Goal: Information Seeking & Learning: Check status

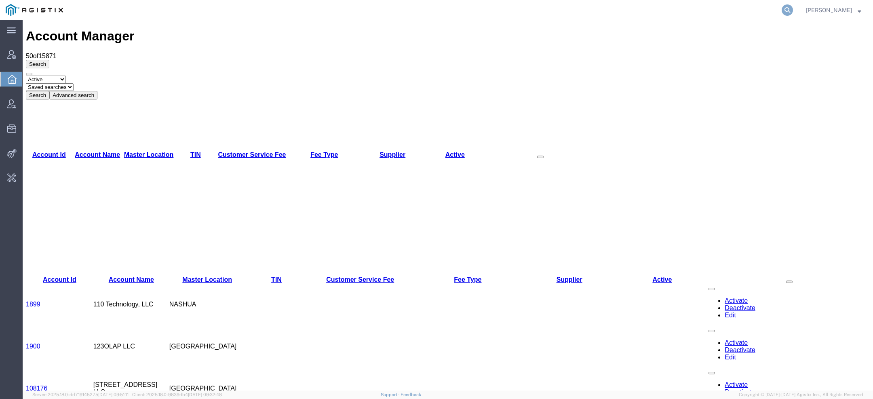
click at [791, 9] on icon at bounding box center [786, 9] width 11 height 11
paste input "56786708"
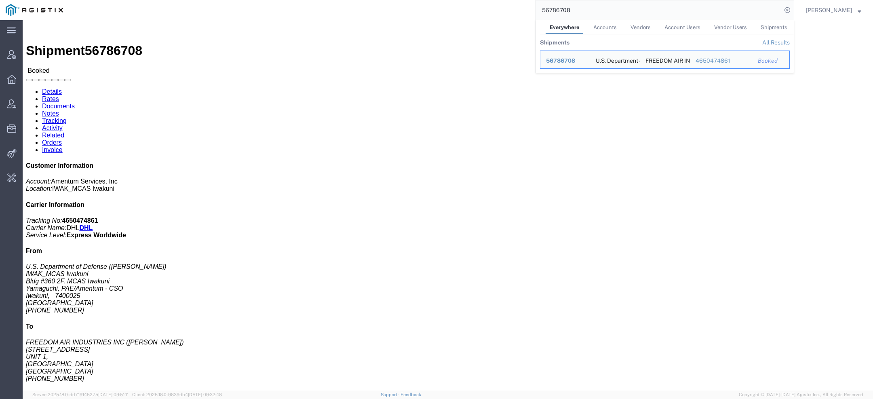
click link "Documents"
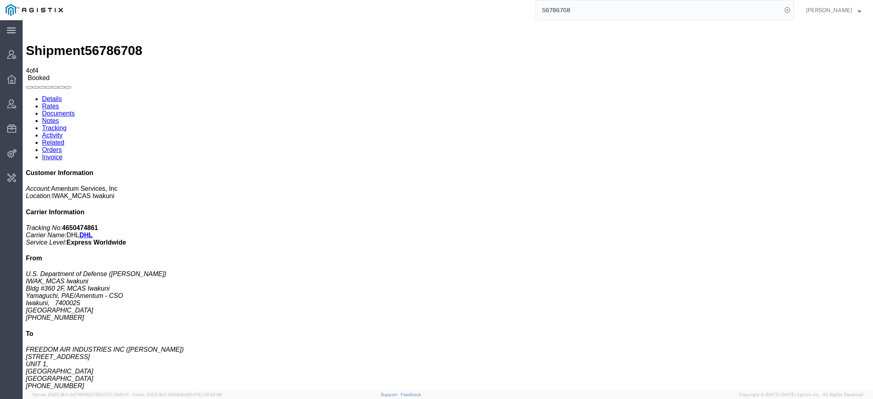
click at [63, 132] on link "Activity" at bounding box center [52, 135] width 21 height 7
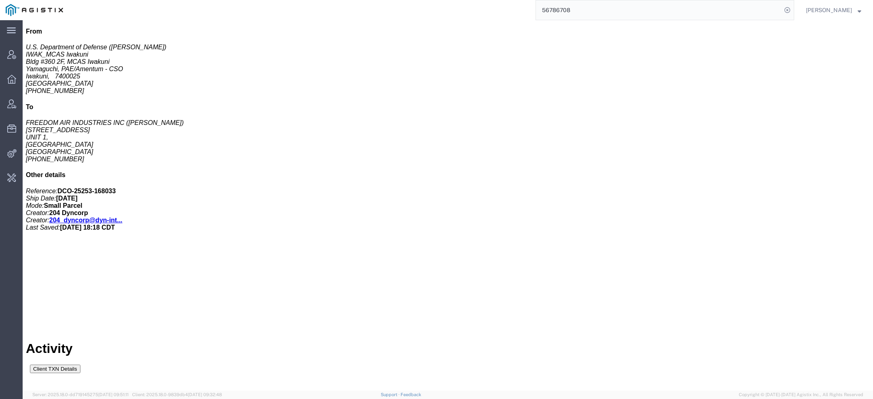
scroll to position [232, 0]
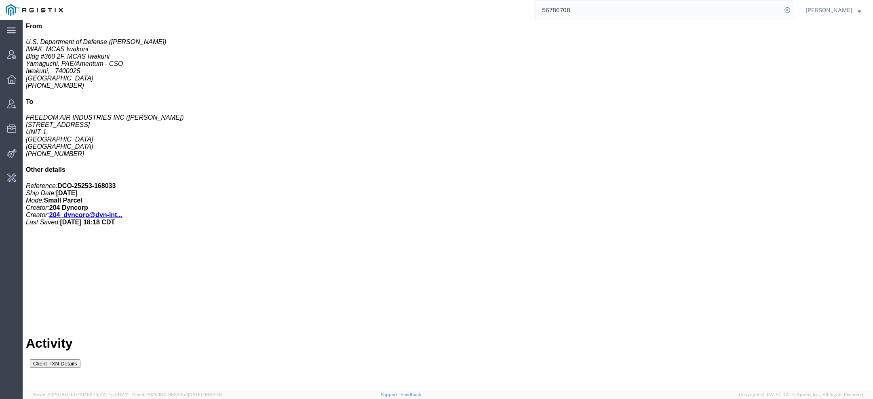
drag, startPoint x: 137, startPoint y: 223, endPoint x: 254, endPoint y: 224, distance: 117.2
copy td "ITN updating process initiation"
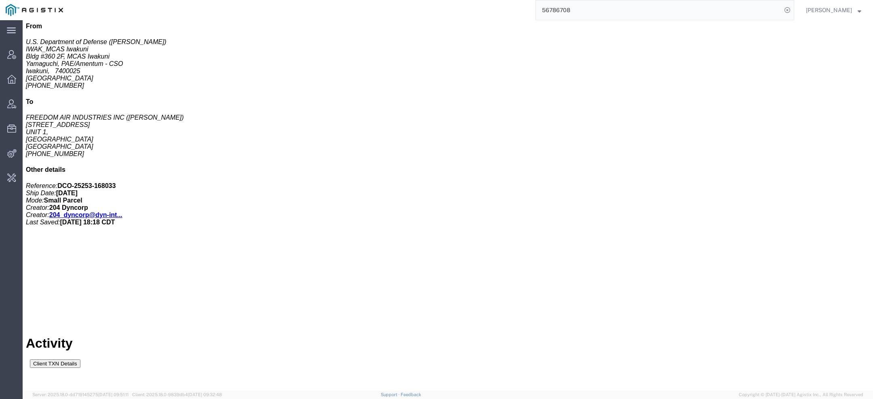
click at [23, 20] on div at bounding box center [23, 20] width 0 height 0
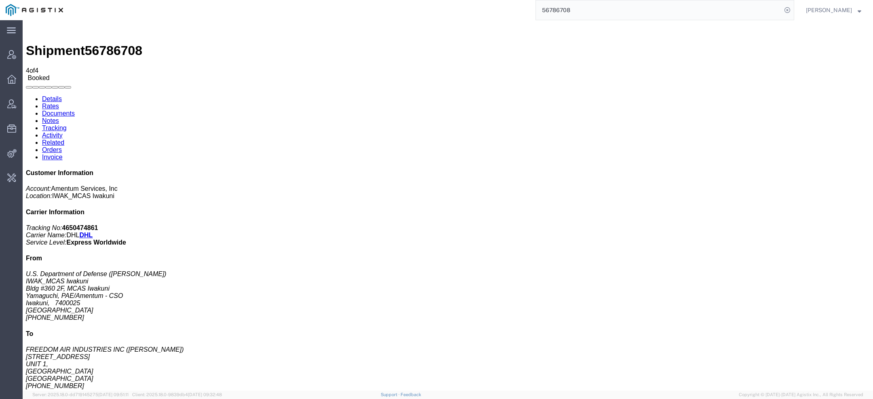
drag, startPoint x: 103, startPoint y: 125, endPoint x: 277, endPoint y: 23, distance: 201.9
drag, startPoint x: 85, startPoint y: 157, endPoint x: 404, endPoint y: 25, distance: 345.4
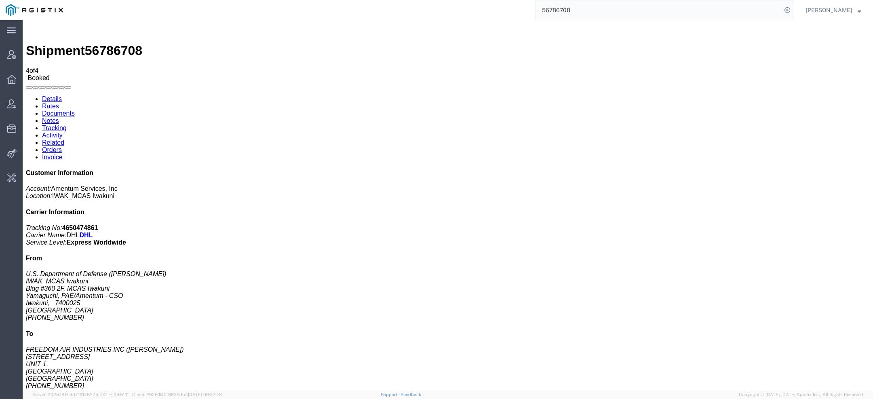
click at [63, 132] on link "Activity" at bounding box center [52, 135] width 21 height 7
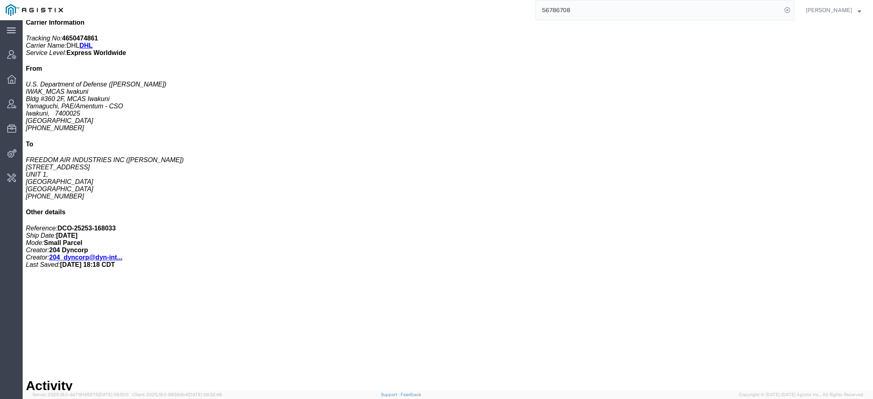
scroll to position [191, 0]
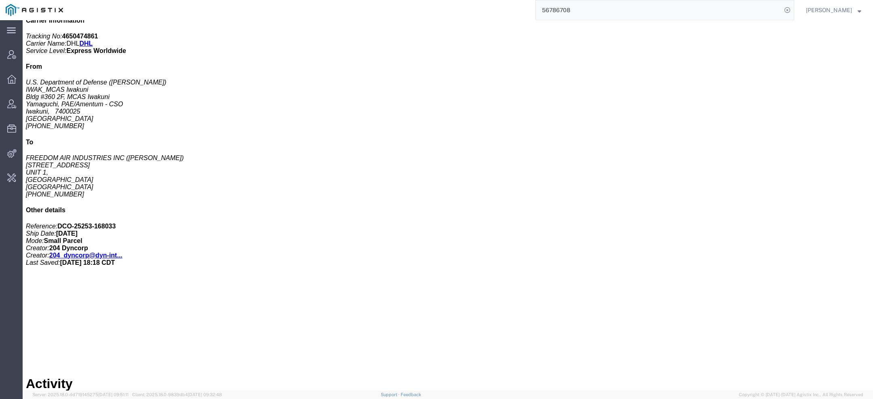
copy td "ITN"
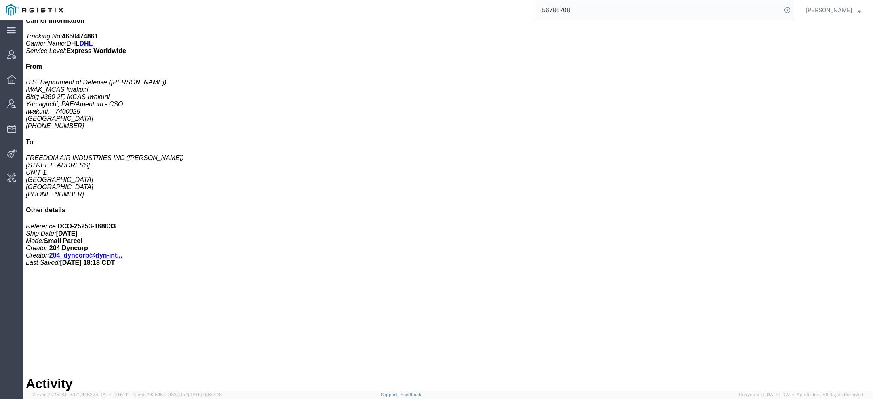
copy span "56786708"
copy td "ITN updating process initiation"
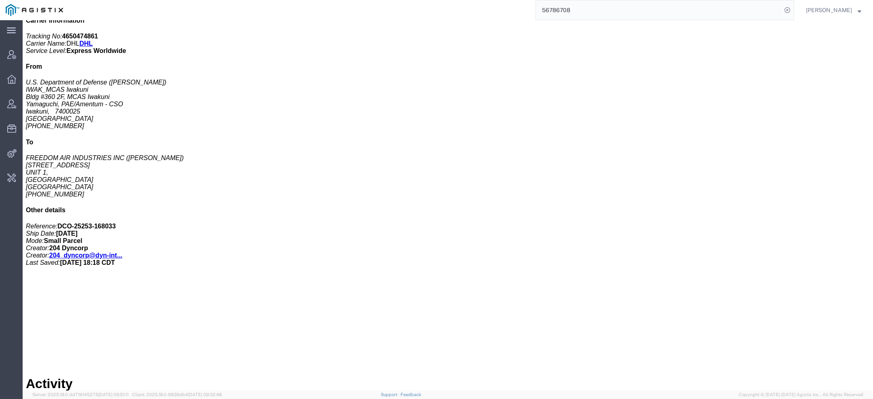
drag, startPoint x: 581, startPoint y: 8, endPoint x: 362, endPoint y: -11, distance: 220.7
click at [362, 0] on html "main_menu Created with Sketch. Collapse Menu Account Manager Overview Vendor Ma…" at bounding box center [436, 199] width 873 height 399
paste input "934111506"
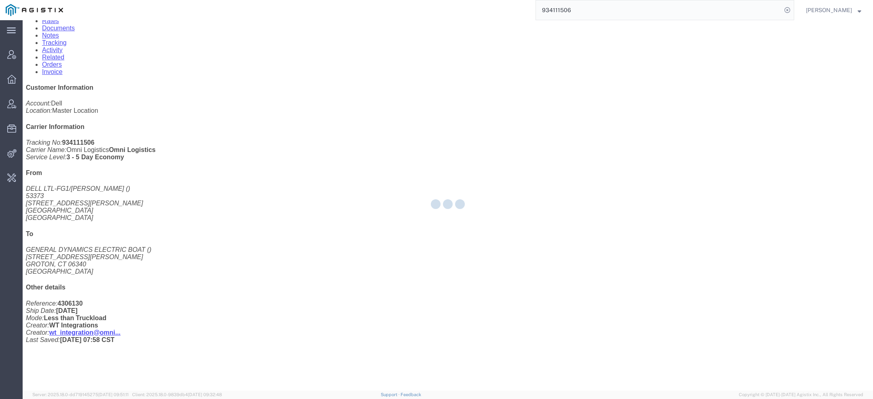
scroll to position [118, 0]
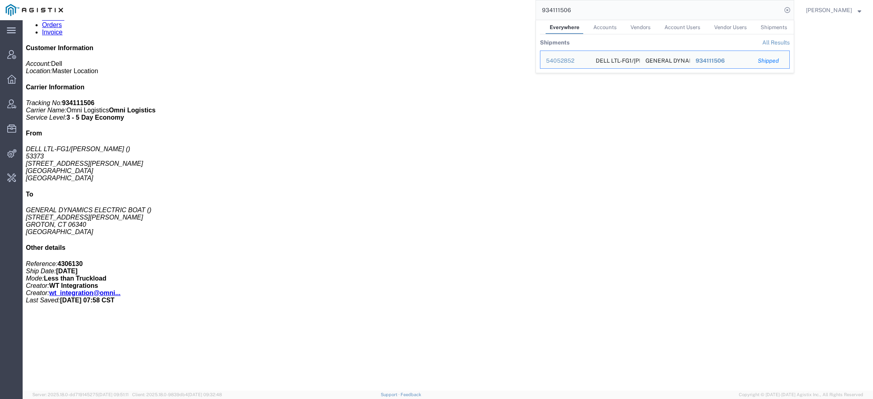
click link "Activity"
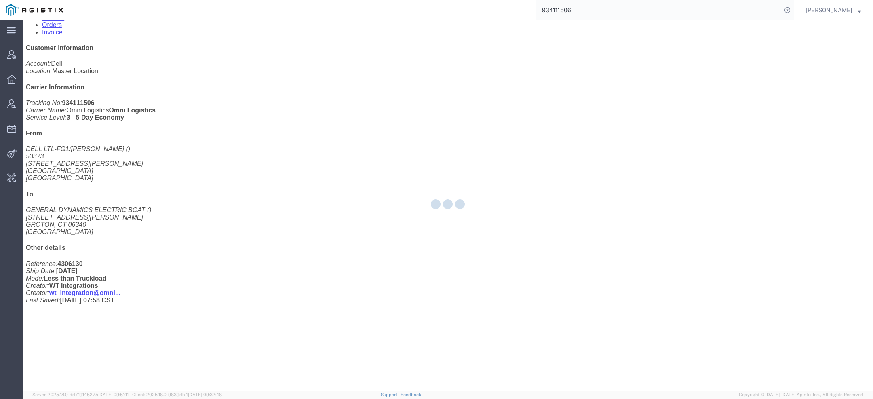
click div
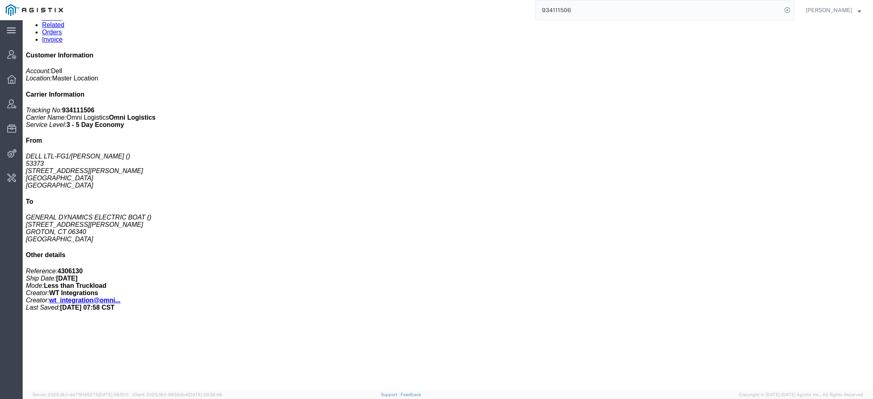
scroll to position [625, 0]
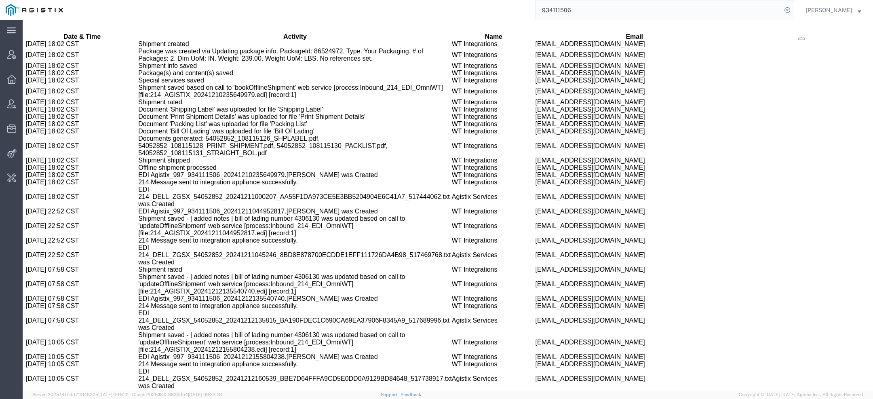
copy span "54052852"
drag, startPoint x: 579, startPoint y: 14, endPoint x: 268, endPoint y: -55, distance: 318.7
click at [268, 0] on html "main_menu Created with Sketch. Collapse Menu Account Manager Overview Vendor Ma…" at bounding box center [436, 199] width 873 height 399
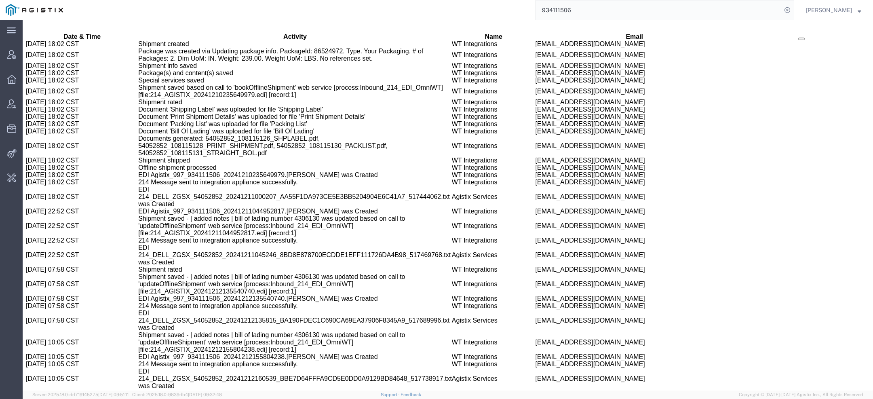
paste input "38977496"
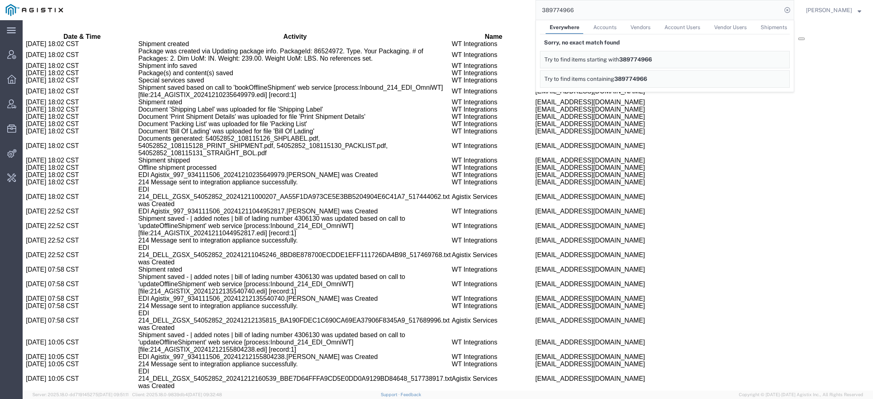
click at [552, 13] on input "389774966" at bounding box center [659, 9] width 246 height 19
paste input "934600249"
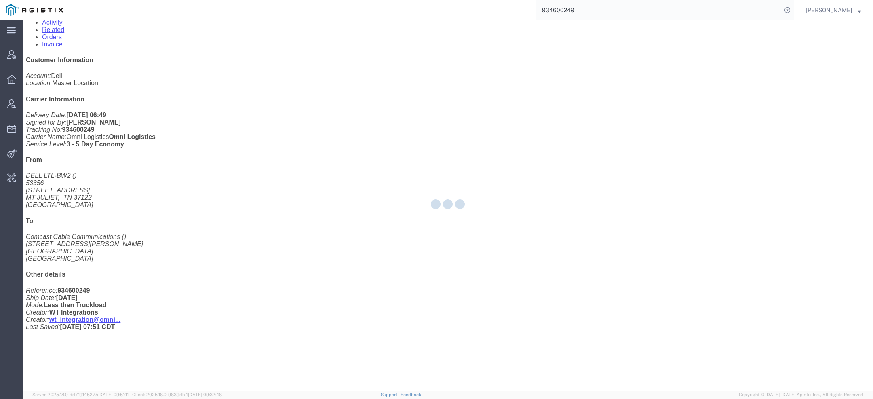
scroll to position [145, 0]
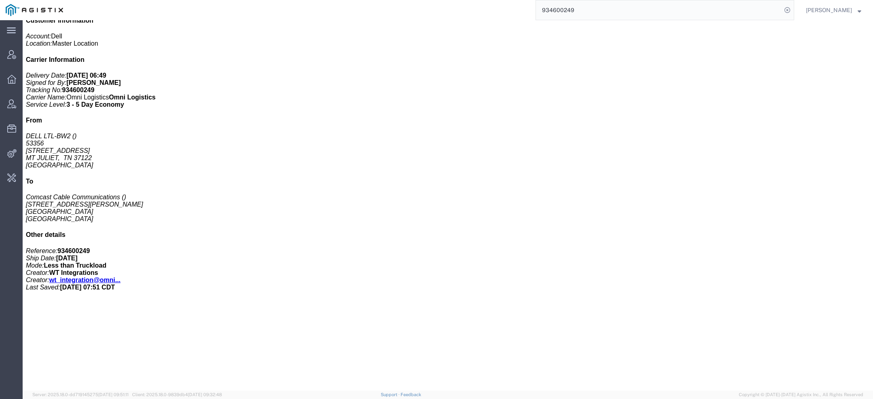
click link "Activity"
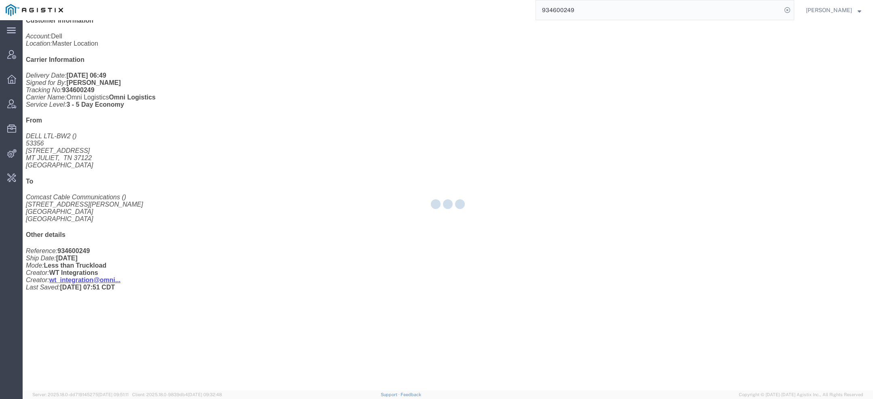
click at [212, 48] on div at bounding box center [448, 205] width 850 height 370
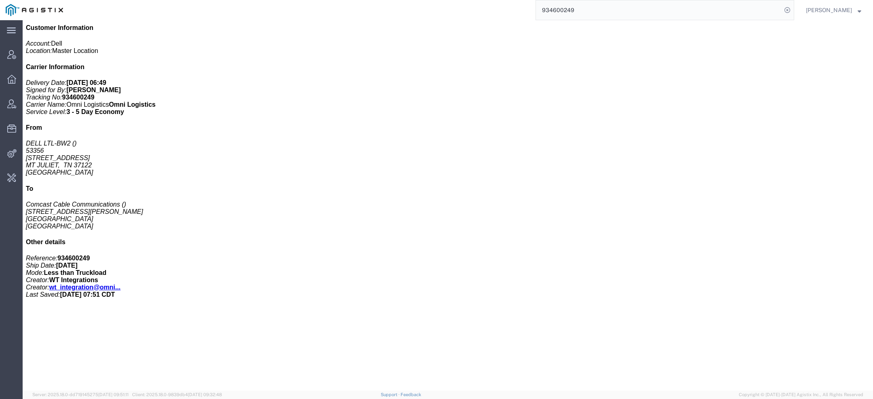
copy span "55018745"
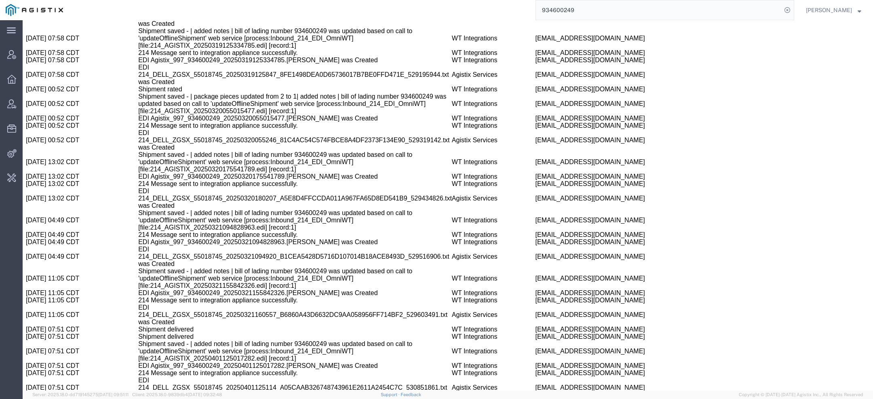
drag, startPoint x: 591, startPoint y: 8, endPoint x: 410, endPoint y: 8, distance: 181.0
click at [443, 8] on div "934600249" at bounding box center [431, 10] width 725 height 20
paste input "56786708"
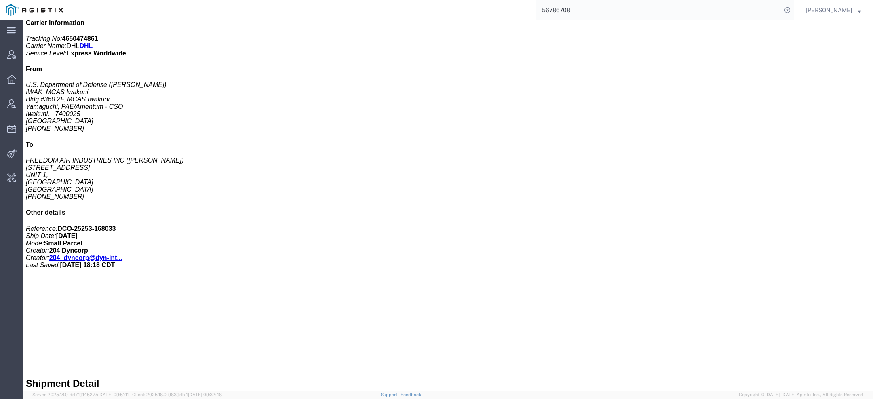
scroll to position [200, 0]
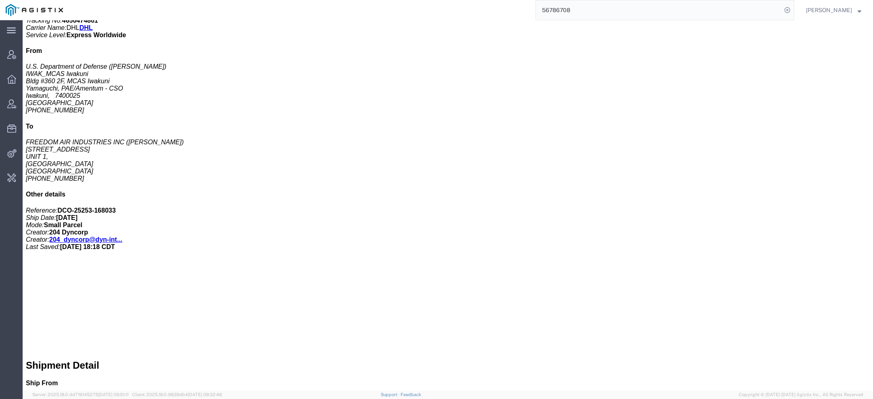
click link "Activity"
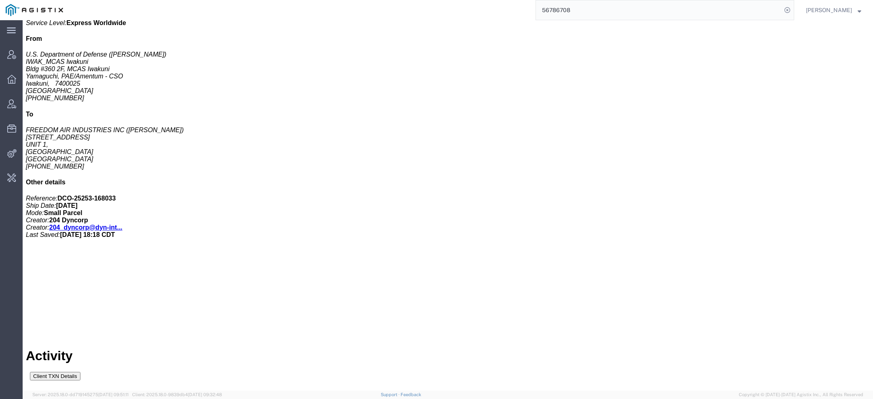
scroll to position [216, 0]
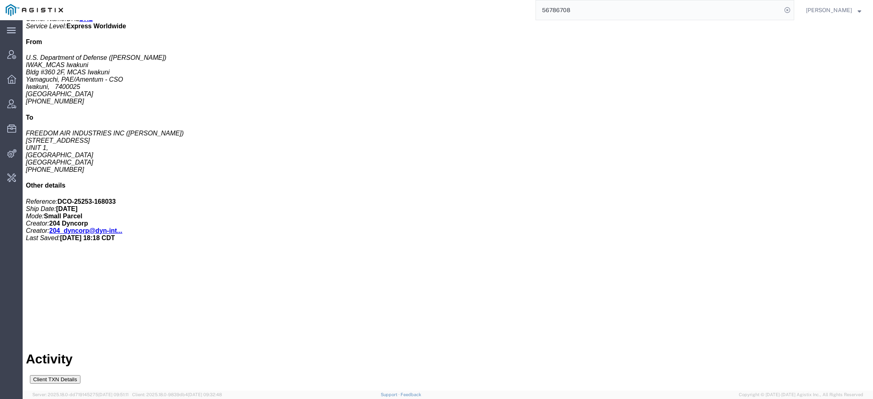
drag, startPoint x: 31, startPoint y: 139, endPoint x: 181, endPoint y: 138, distance: 150.7
copy tr "09/10/2025 18:18 CDT Shipment booked"
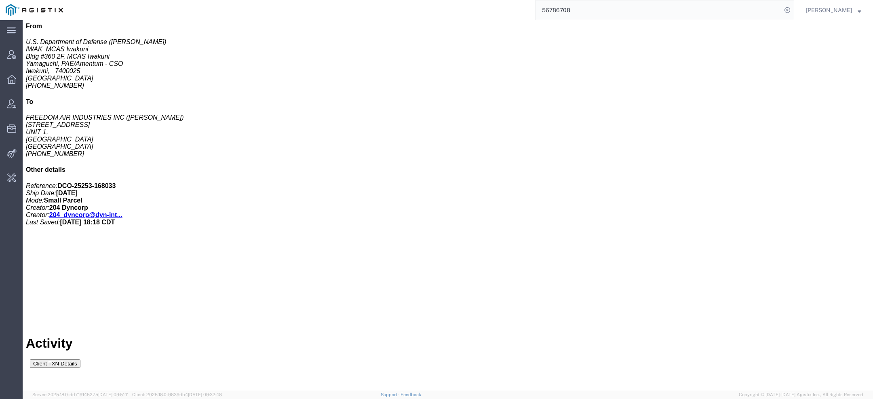
drag, startPoint x: 32, startPoint y: 161, endPoint x: 298, endPoint y: 160, distance: 266.6
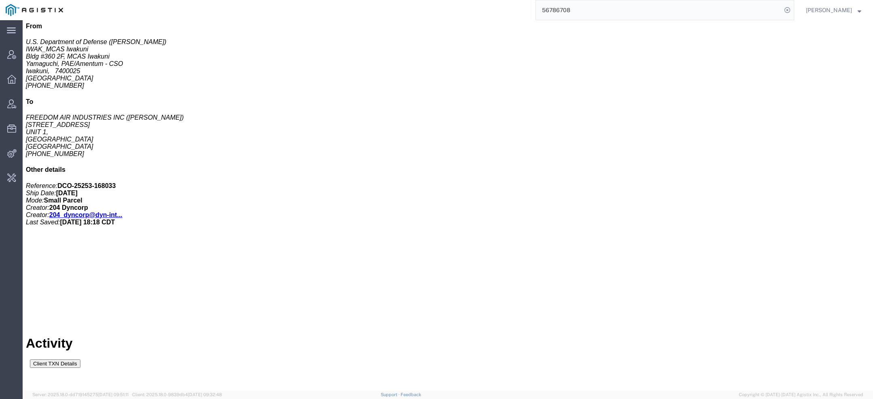
drag, startPoint x: 31, startPoint y: 172, endPoint x: 295, endPoint y: 175, distance: 263.8
copy tr "09/10/2025 18:19 CDT Documents generated: 56786708_116560653_SHPLABEL.pdf"
drag, startPoint x: 30, startPoint y: 351, endPoint x: 248, endPoint y: 378, distance: 219.0
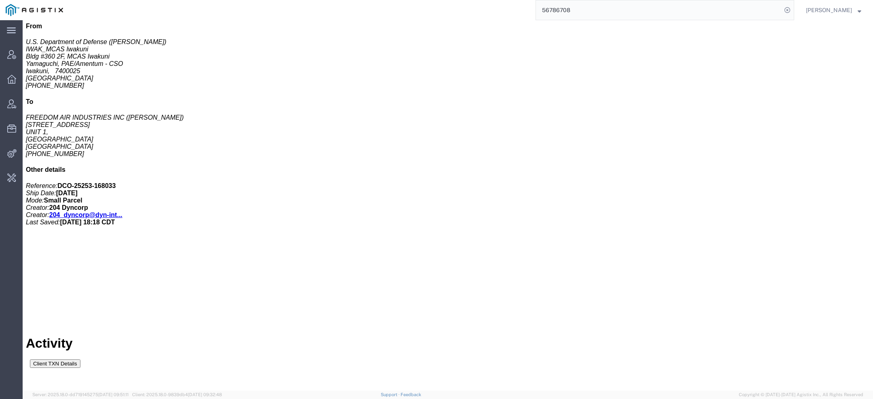
copy tr "09/11/2025 08:34 CDT Documents generated: 56786708_116572640_BOL_05.pdf, 567867…"
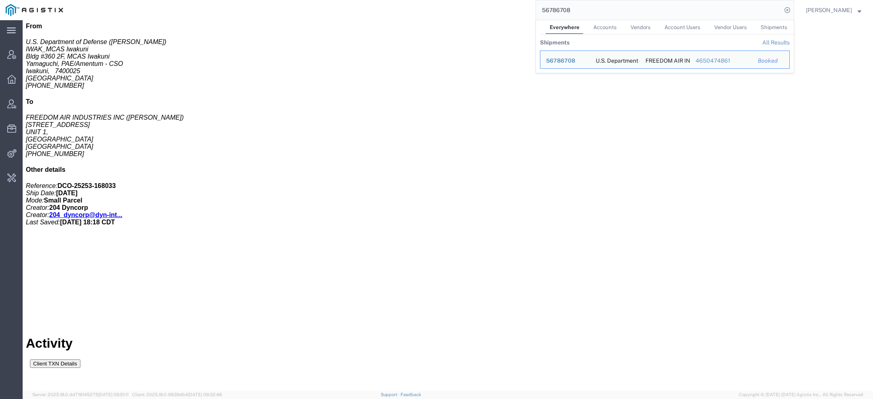
drag, startPoint x: 593, startPoint y: 16, endPoint x: 512, endPoint y: 14, distance: 81.2
click at [524, 14] on div "56786708 Everywhere Accounts Vendors Account Users Vendor Users Shipments Shipm…" at bounding box center [431, 10] width 725 height 20
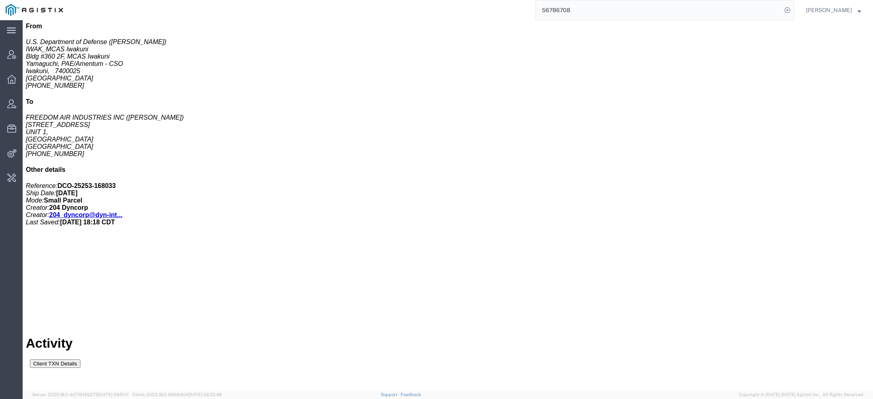
drag, startPoint x: 595, startPoint y: 15, endPoint x: 445, endPoint y: 15, distance: 149.9
click at [485, 15] on div "56786708" at bounding box center [431, 10] width 725 height 20
drag, startPoint x: 578, startPoint y: 10, endPoint x: 478, endPoint y: 10, distance: 100.2
click at [510, 10] on div "56786708" at bounding box center [431, 10] width 725 height 20
type input "mach 1"
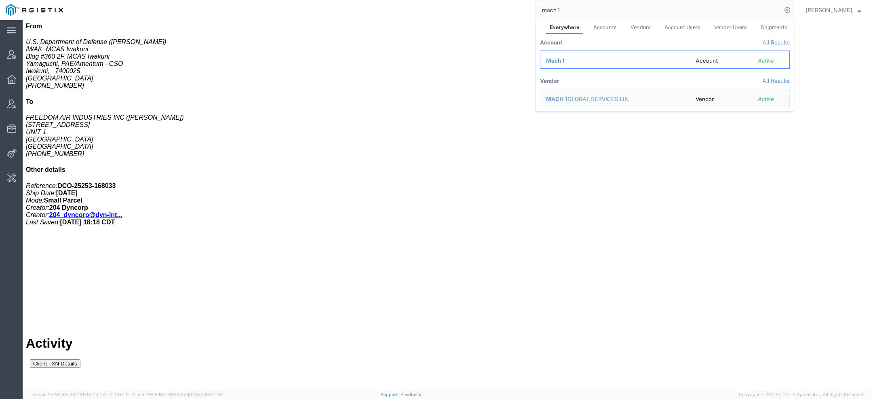
click at [556, 57] on span "Mach 1" at bounding box center [555, 60] width 19 height 6
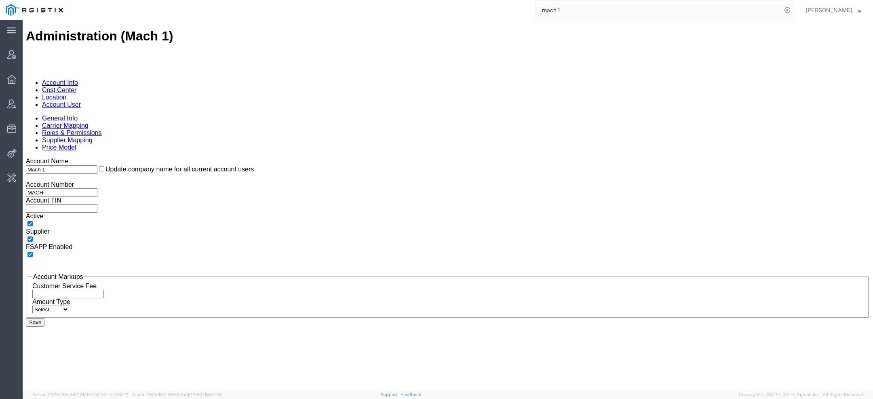
click at [81, 101] on link "Account User" at bounding box center [61, 104] width 39 height 7
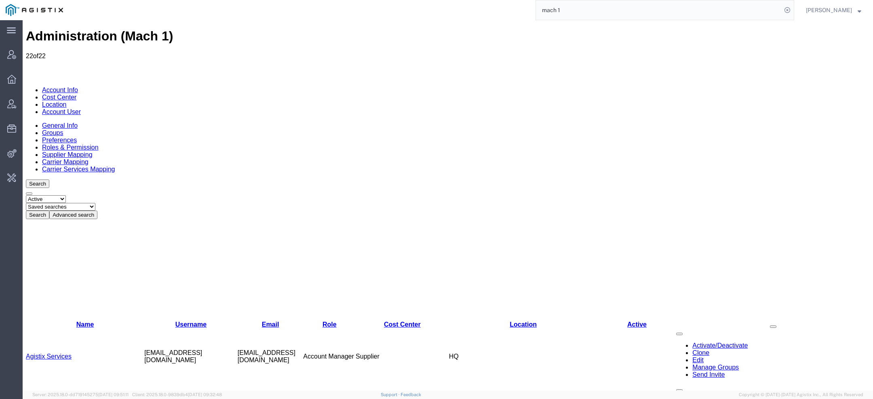
click at [59, 353] on link "Agistix Services" at bounding box center [49, 356] width 46 height 7
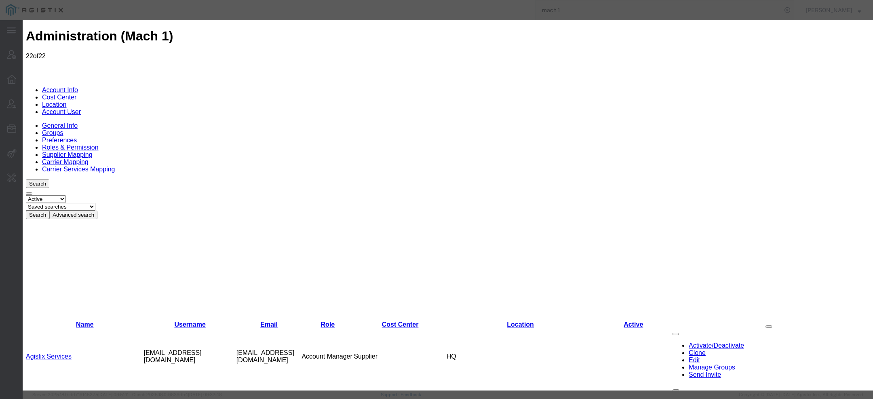
select select "COSTCENTER"
select select "819"
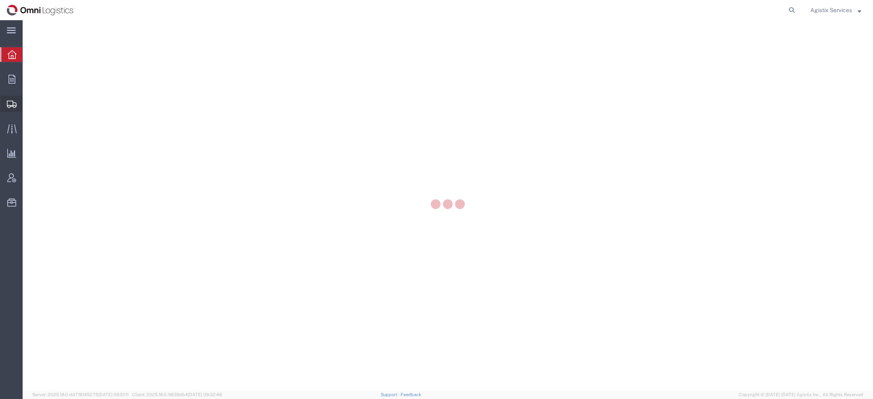
click at [19, 107] on div at bounding box center [11, 104] width 23 height 16
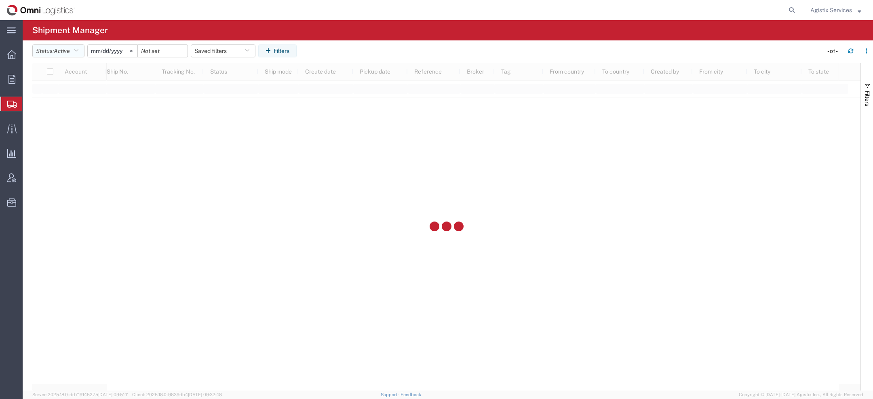
click at [68, 54] on span "Active" at bounding box center [62, 51] width 16 height 6
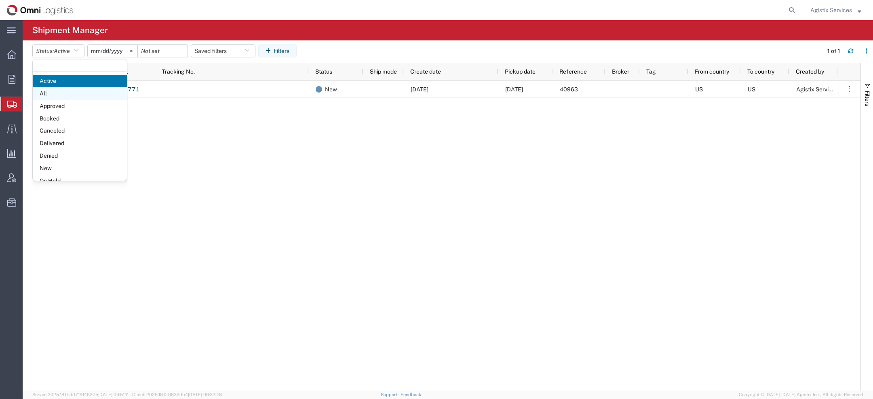
click at [50, 89] on span "All" at bounding box center [80, 93] width 94 height 13
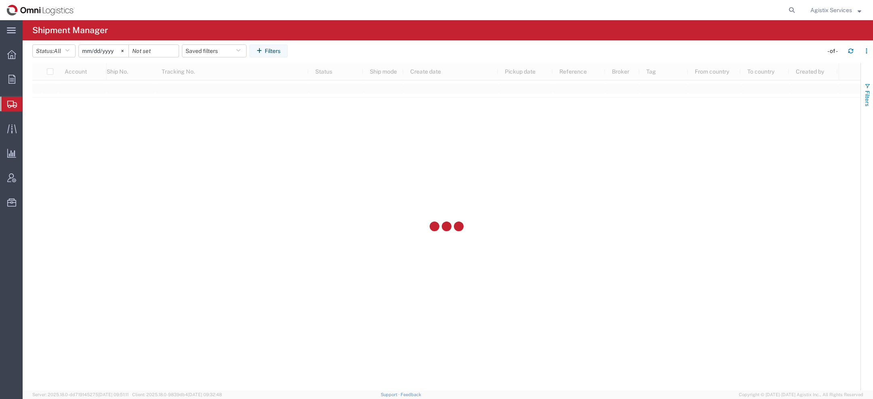
click at [871, 90] on button "Filters" at bounding box center [867, 95] width 12 height 44
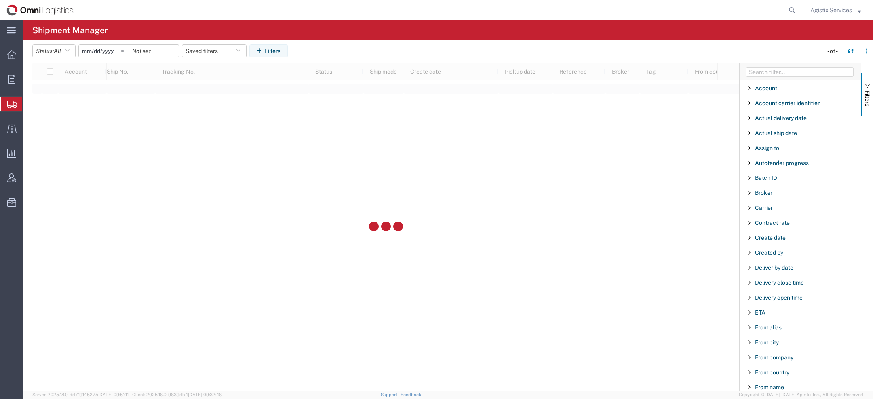
click at [774, 88] on span "Account" at bounding box center [766, 88] width 22 height 6
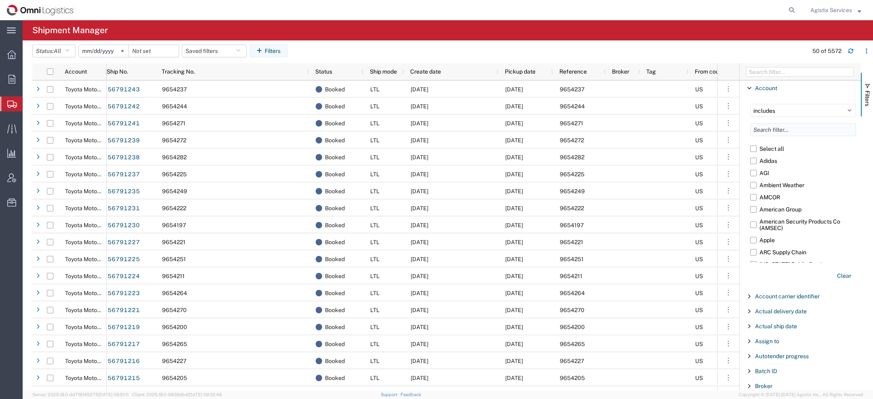
click at [763, 130] on input "Filter List 66 Filters" at bounding box center [803, 129] width 106 height 13
click at [757, 210] on label "Avnet" at bounding box center [803, 207] width 106 height 12
click at [0, 0] on input "Avnet" at bounding box center [0, 0] width 0 height 0
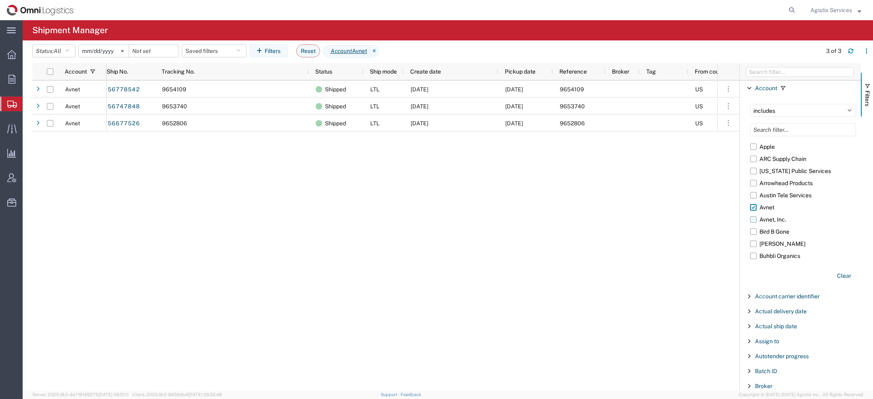
click at [753, 221] on label "Avnet, Inc." at bounding box center [803, 219] width 106 height 12
click at [0, 0] on input "Avnet, Inc." at bounding box center [0, 0] width 0 height 0
click at [753, 223] on label "Avnet, Inc." at bounding box center [803, 219] width 106 height 12
click at [0, 0] on input "Avnet, Inc." at bounding box center [0, 0] width 0 height 0
click at [92, 52] on input "2025-08-11" at bounding box center [104, 51] width 50 height 12
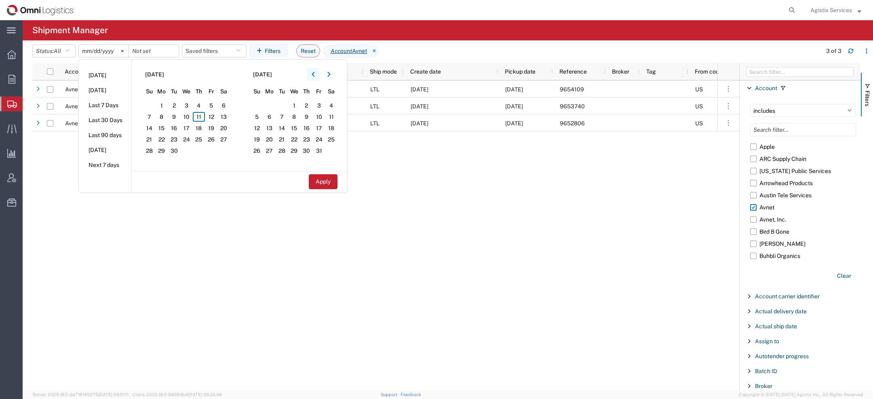
click at [314, 75] on icon "button" at bounding box center [312, 74] width 3 height 5
click at [315, 75] on icon "button" at bounding box center [312, 75] width 3 height 6
click at [150, 108] on span "1" at bounding box center [149, 106] width 13 height 10
click at [335, 74] on button "button" at bounding box center [328, 74] width 13 height 13
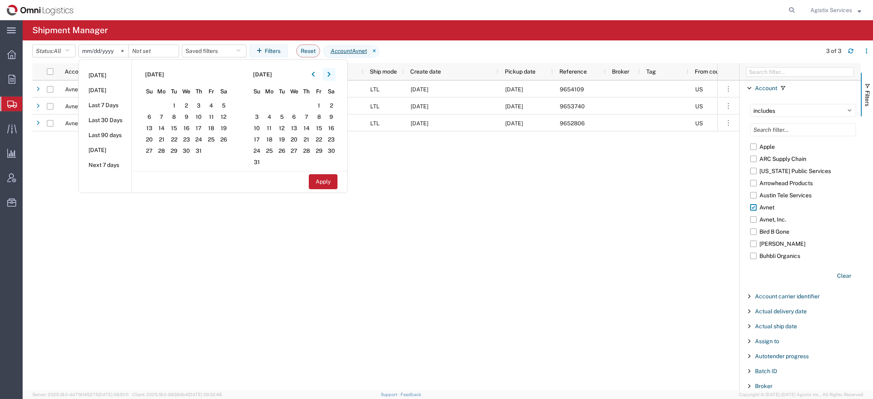
click at [332, 69] on button "button" at bounding box center [328, 74] width 13 height 13
click at [308, 119] on span "11" at bounding box center [306, 117] width 13 height 10
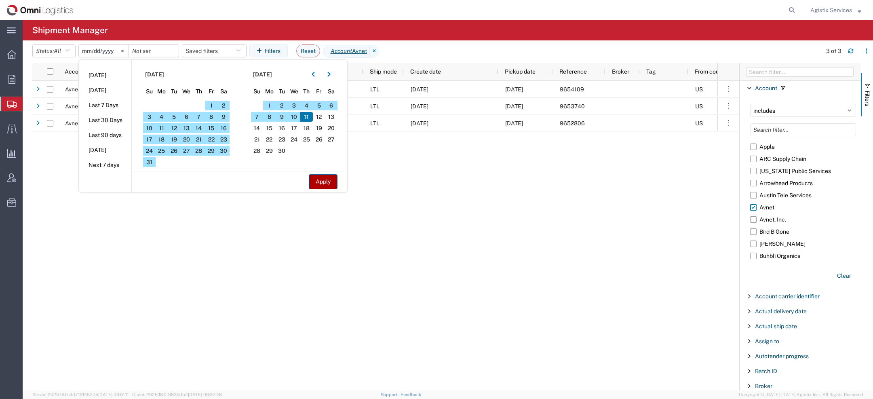
click at [314, 185] on button "Apply" at bounding box center [323, 181] width 29 height 15
type input "2025-06-01"
type input "2025-09-11"
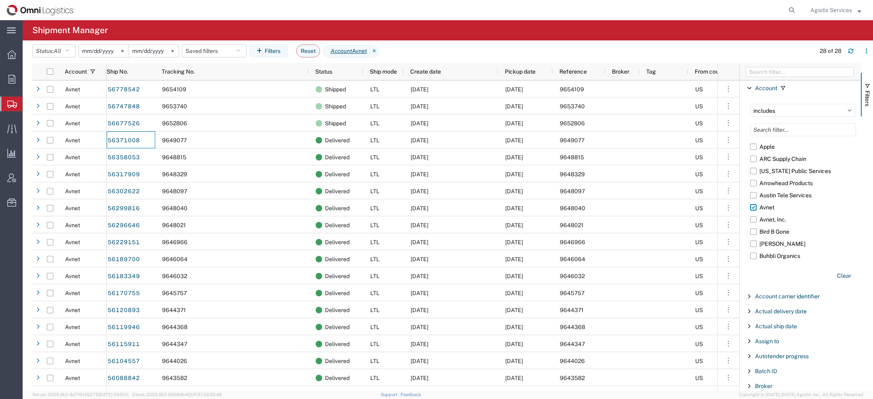
click at [843, 9] on span "Agistix Services" at bounding box center [831, 10] width 42 height 9
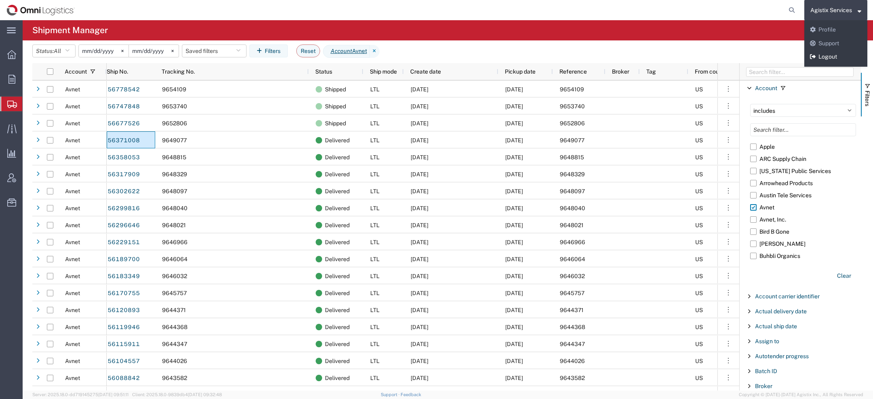
click at [828, 56] on link "Logout" at bounding box center [835, 57] width 63 height 14
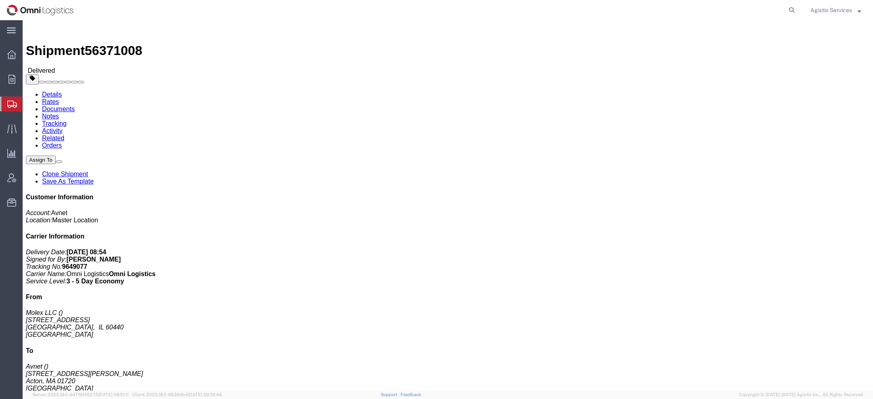
click link "Activity"
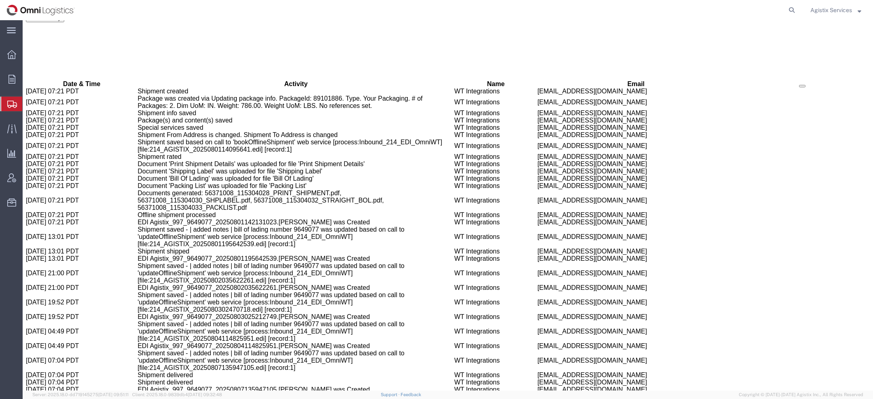
scroll to position [591, 0]
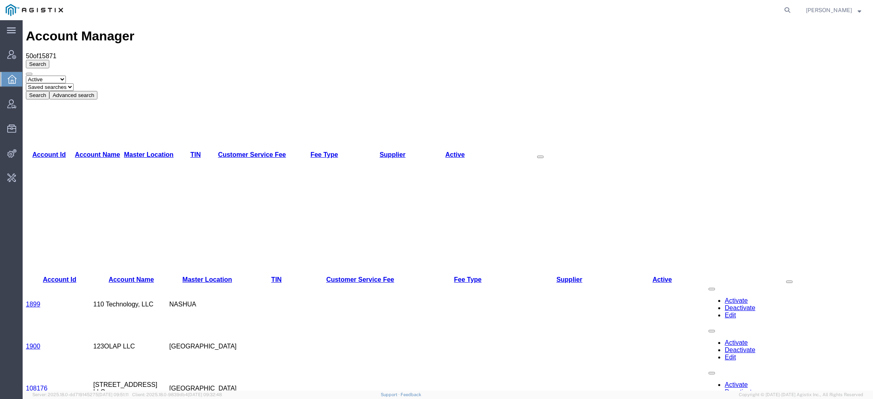
click at [794, 11] on form at bounding box center [787, 10] width 13 height 20
click at [786, 10] on icon at bounding box center [786, 9] width 11 height 11
paste input "56786708"
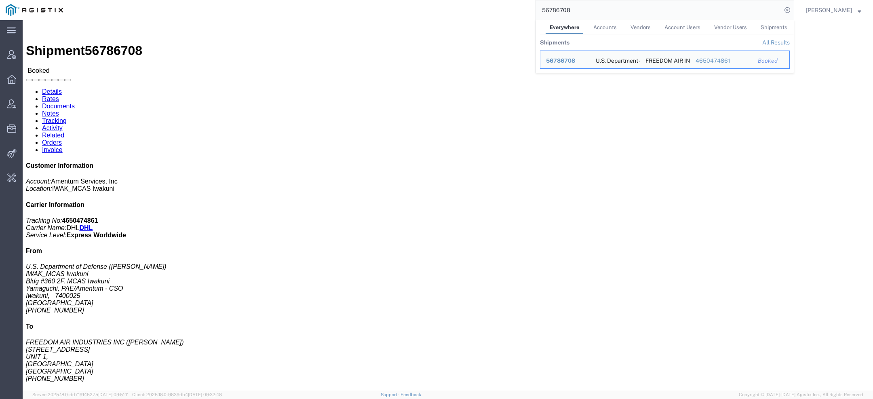
click link "Activity"
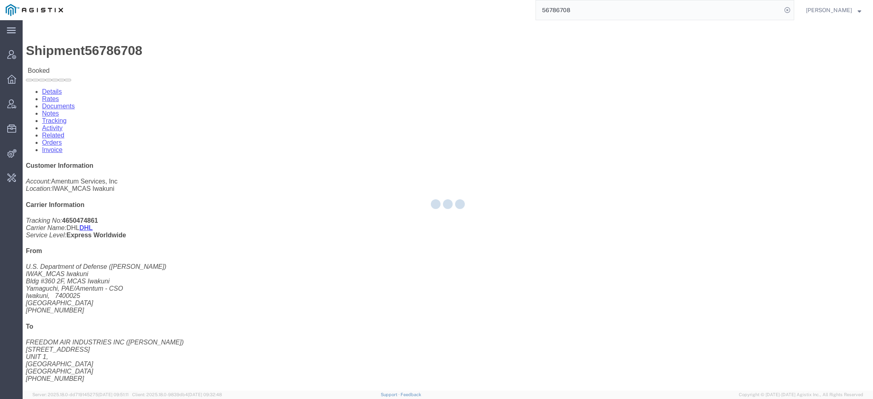
click at [210, 54] on div at bounding box center [448, 205] width 850 height 370
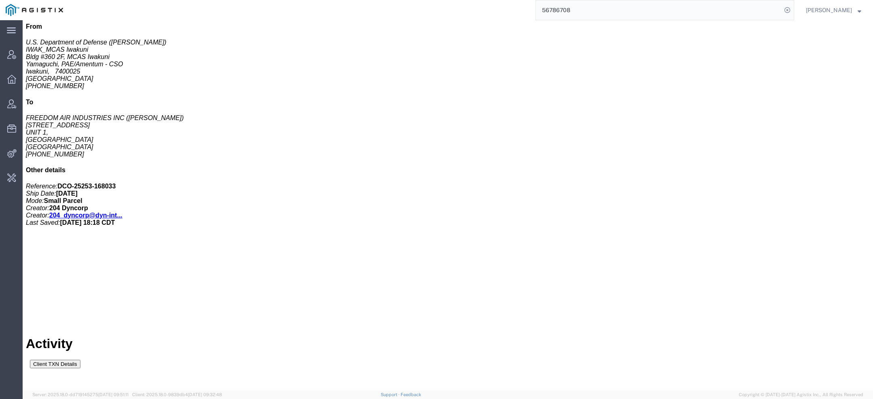
scroll to position [232, 0]
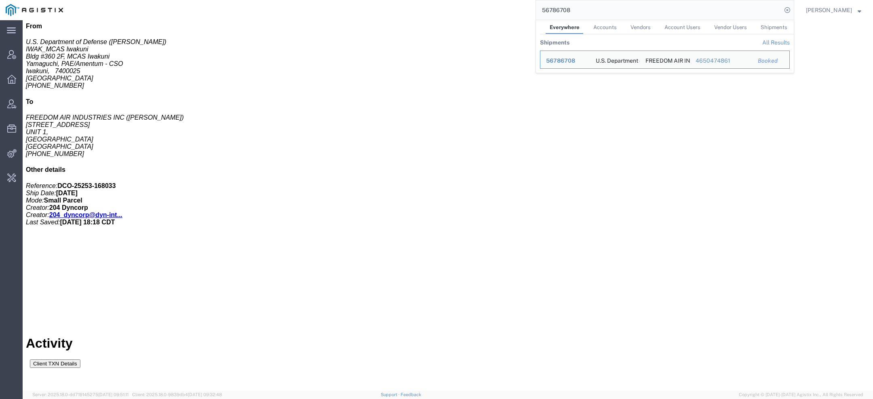
drag, startPoint x: 580, startPoint y: 11, endPoint x: 363, endPoint y: 11, distance: 217.4
click at [398, 11] on div "56786708 Everywhere Accounts Vendors Account Users Vendor Users Shipments Shipm…" at bounding box center [431, 10] width 725 height 20
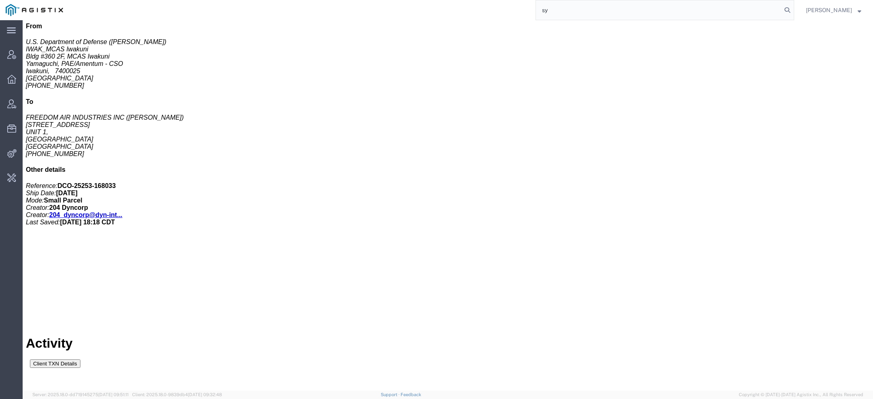
paste input "n"
type input "synopsys"
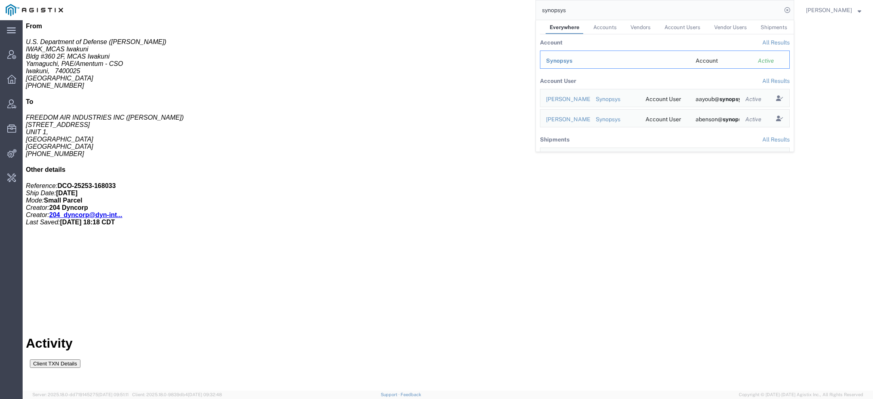
click at [566, 60] on span "Synopsys" at bounding box center [559, 60] width 26 height 6
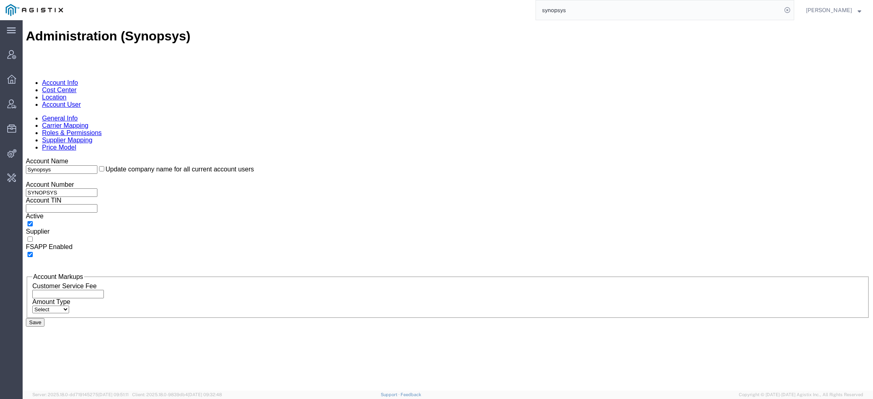
click at [81, 101] on link "Account User" at bounding box center [61, 104] width 39 height 7
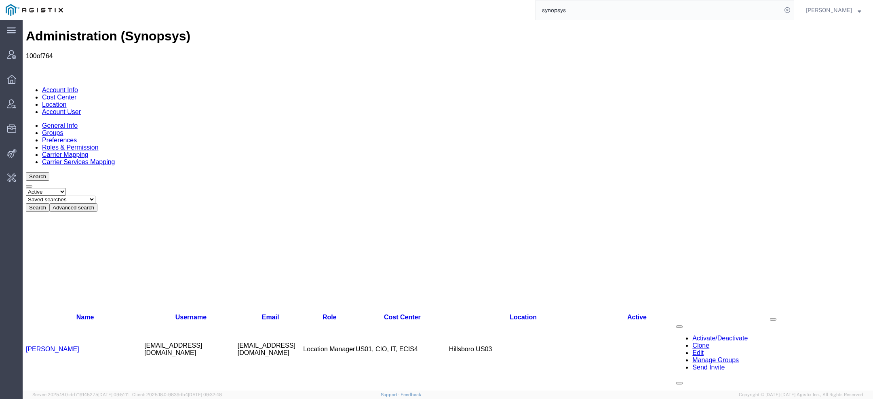
click at [97, 203] on button "Advanced search" at bounding box center [73, 207] width 48 height 8
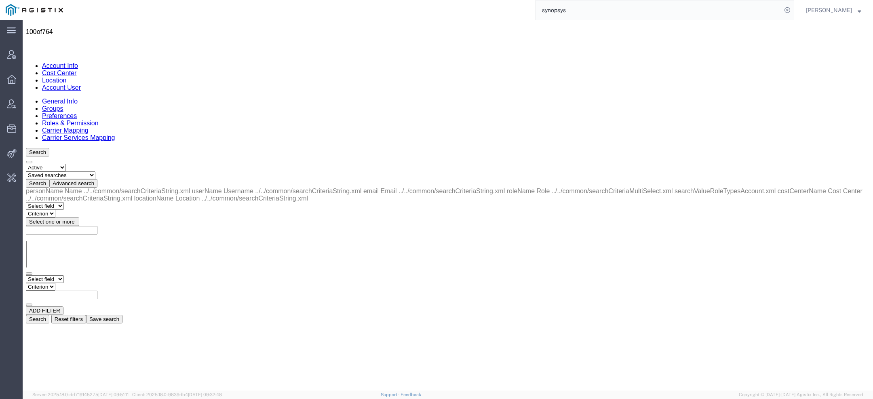
scroll to position [25, 0]
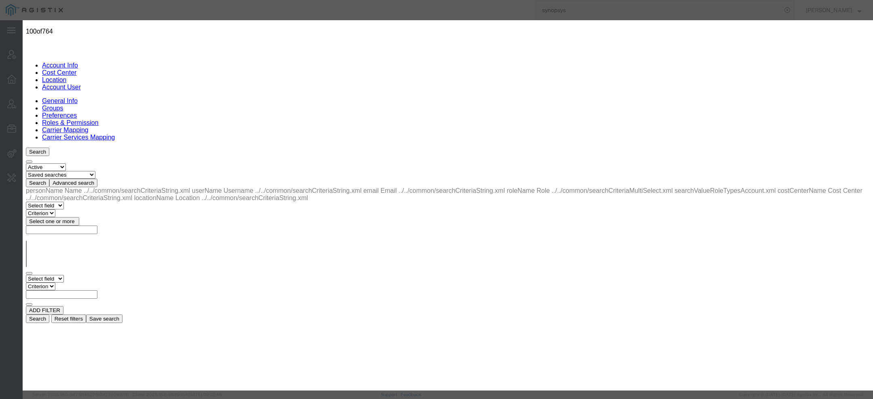
select select "COSTCENTER"
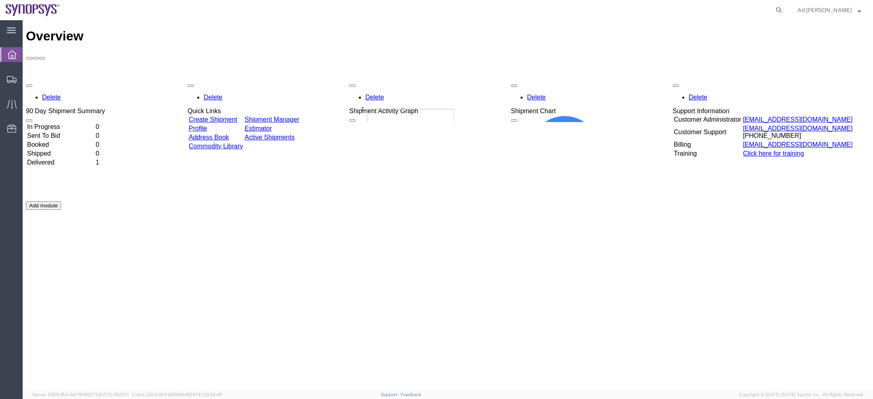
click at [856, 8] on span "Ad [PERSON_NAME]" at bounding box center [829, 10] width 64 height 9
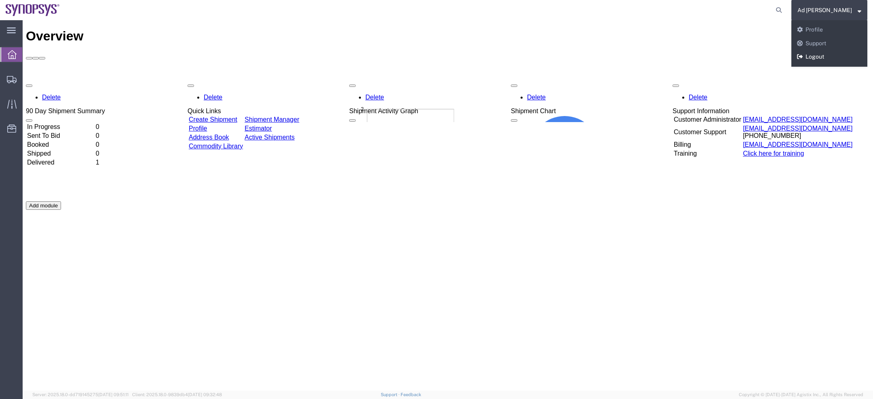
click at [834, 53] on link "Logout" at bounding box center [829, 57] width 76 height 14
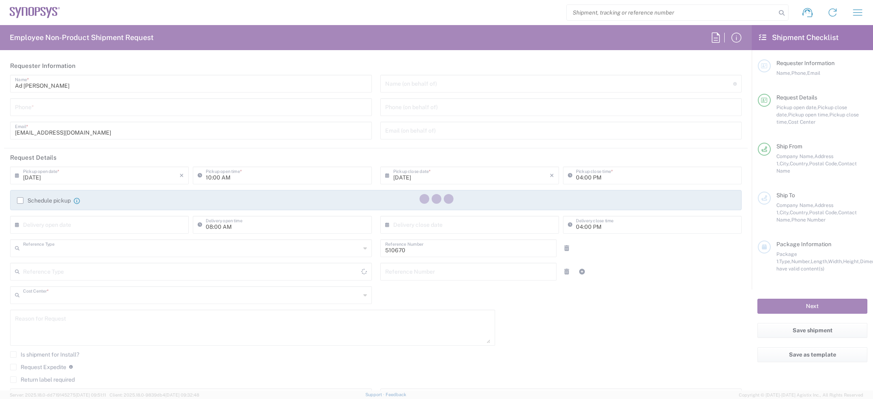
type input "Department"
type input "NL20, [GEOGRAPHIC_DATA]"
type input "[GEOGRAPHIC_DATA]"
type input "Delivered at Place"
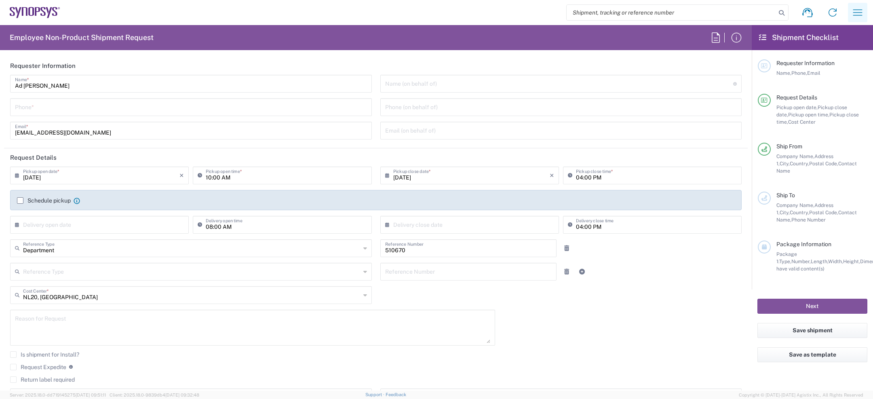
click at [854, 14] on icon "button" at bounding box center [857, 12] width 13 height 13
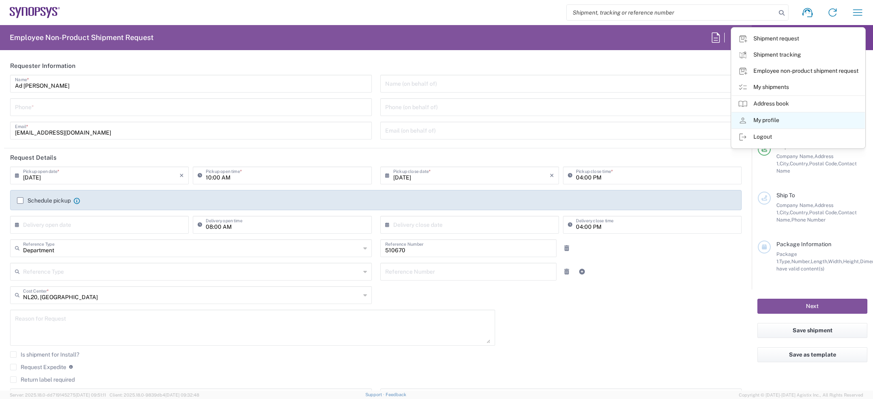
type input "[GEOGRAPHIC_DATA] NL20"
click at [768, 87] on link "My shipments" at bounding box center [797, 87] width 133 height 16
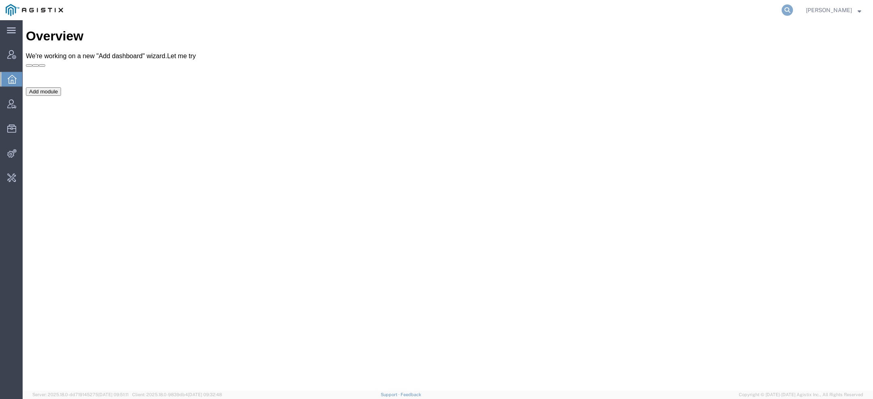
click at [787, 10] on icon at bounding box center [786, 9] width 11 height 11
paste input "[PERSON_NAME][EMAIL_ADDRESS][DOMAIN_NAME]"
type input "[PERSON_NAME][EMAIL_ADDRESS][DOMAIN_NAME]"
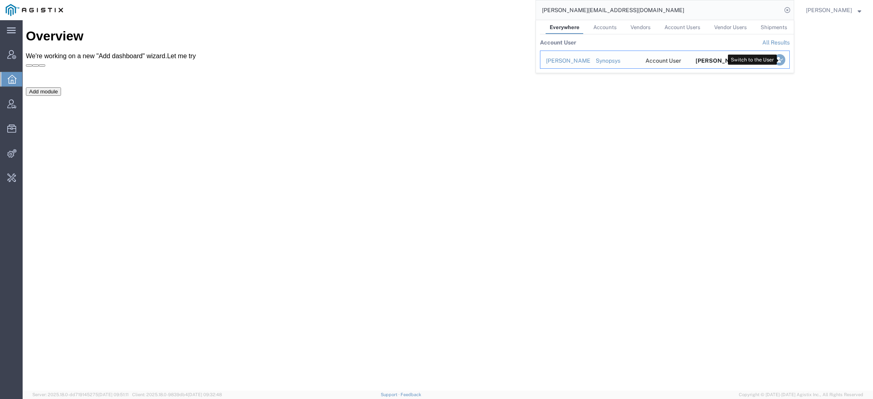
click at [781, 58] on icon "Search Results" at bounding box center [779, 59] width 11 height 11
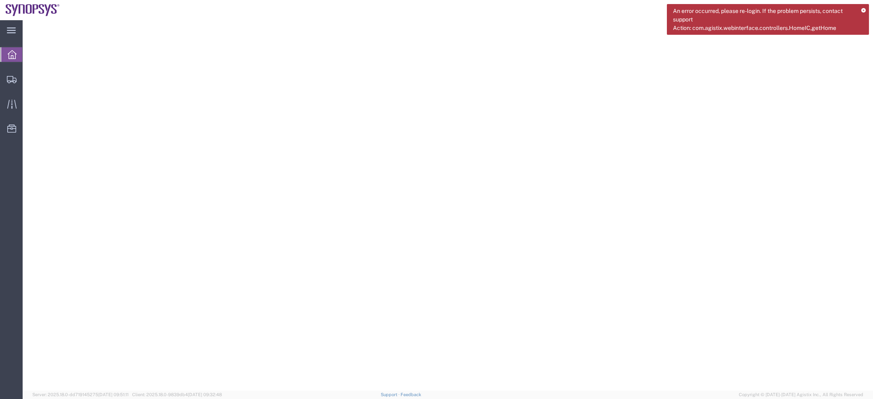
click at [865, 11] on div "An error occurred, please re-login. If the problem persists, contact support Ac…" at bounding box center [768, 19] width 202 height 31
click at [859, 11] on div "An error occurred, please re-login. If the problem persists, contact support Ac…" at bounding box center [768, 19] width 202 height 31
click at [860, 11] on div "An error occurred, please re-login. If the problem persists, contact support Ac…" at bounding box center [768, 19] width 202 height 31
click at [863, 11] on icon at bounding box center [863, 10] width 4 height 4
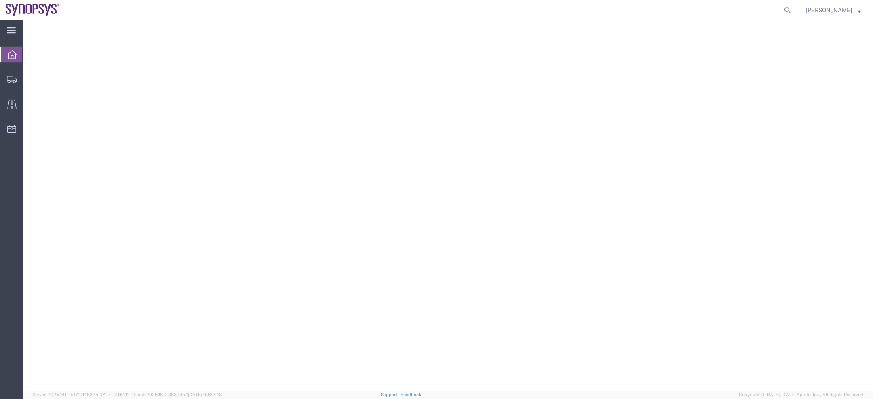
click at [848, 11] on span "Sweeney Trozell" at bounding box center [829, 10] width 46 height 9
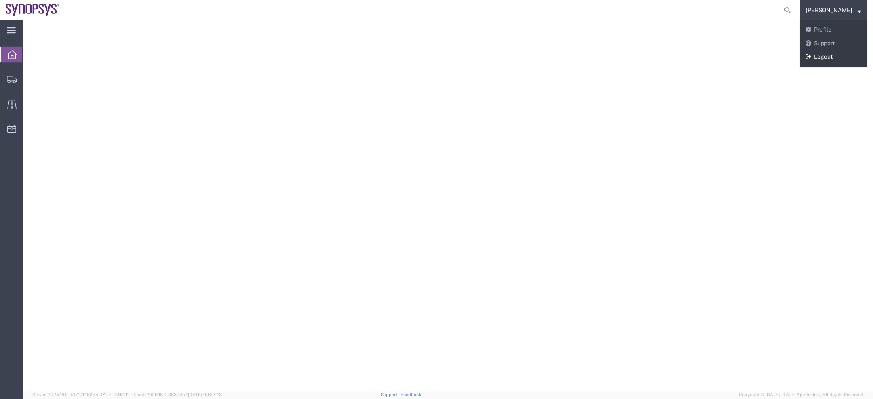
drag, startPoint x: 828, startPoint y: 55, endPoint x: 805, endPoint y: 35, distance: 30.1
click at [828, 55] on link "Logout" at bounding box center [833, 57] width 67 height 14
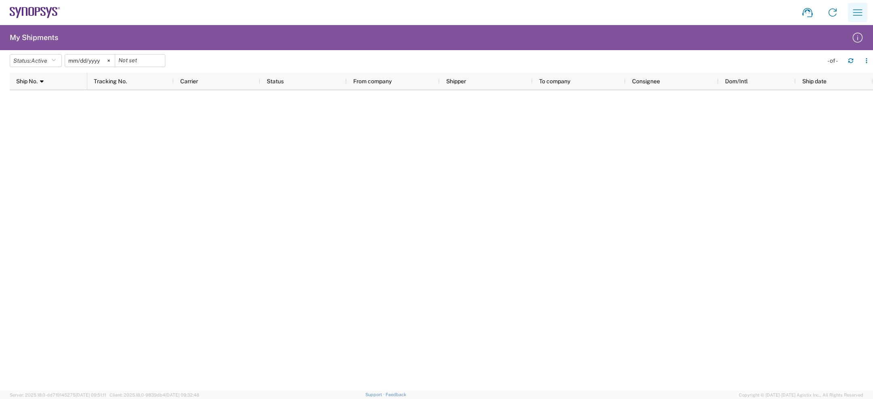
click at [862, 15] on icon "button" at bounding box center [857, 12] width 13 height 13
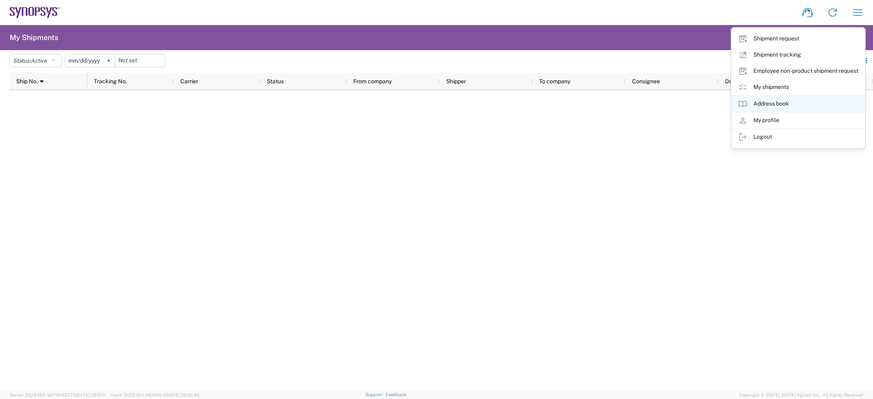
click at [760, 102] on link "Address book" at bounding box center [797, 104] width 133 height 16
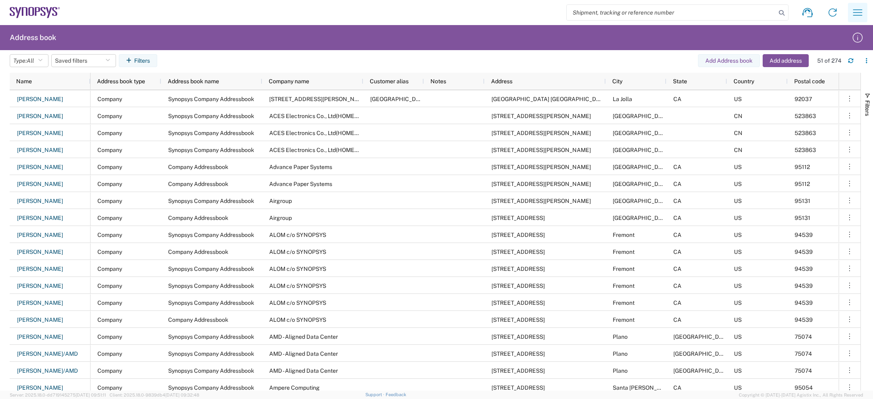
click at [854, 16] on icon "button" at bounding box center [857, 12] width 13 height 13
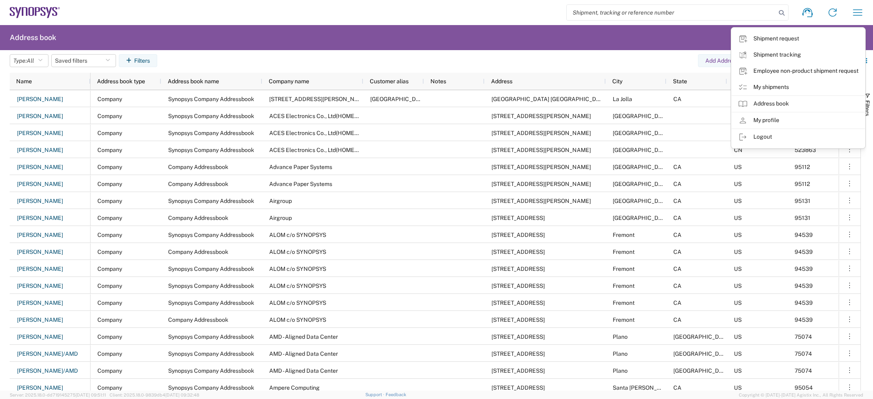
click at [773, 121] on link "My profile" at bounding box center [797, 120] width 133 height 16
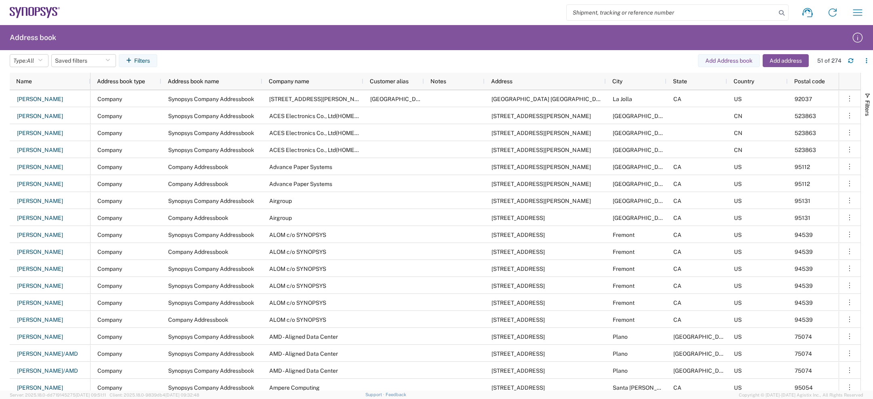
select select "SE"
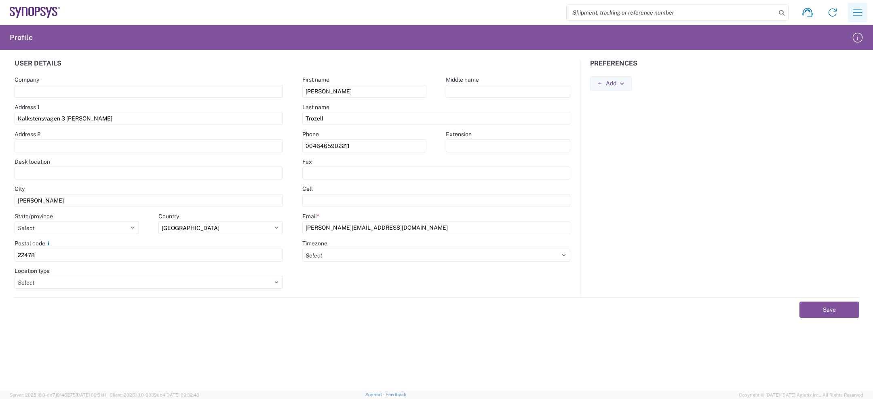
click at [860, 4] on button "button" at bounding box center [857, 12] width 19 height 19
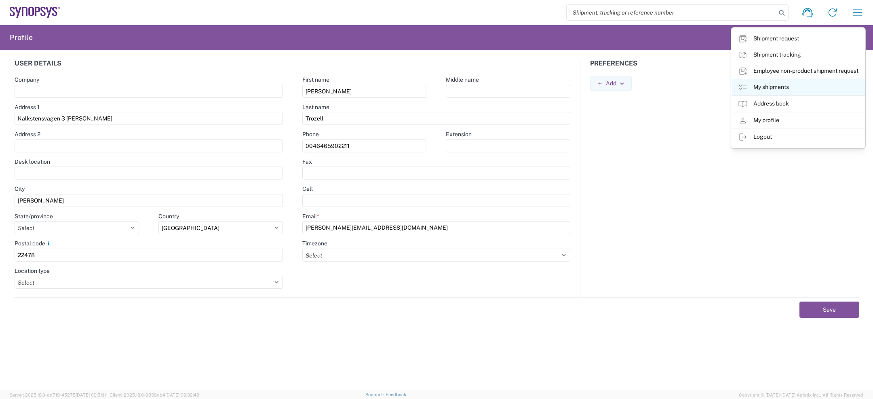
click at [765, 90] on link "My shipments" at bounding box center [797, 87] width 133 height 16
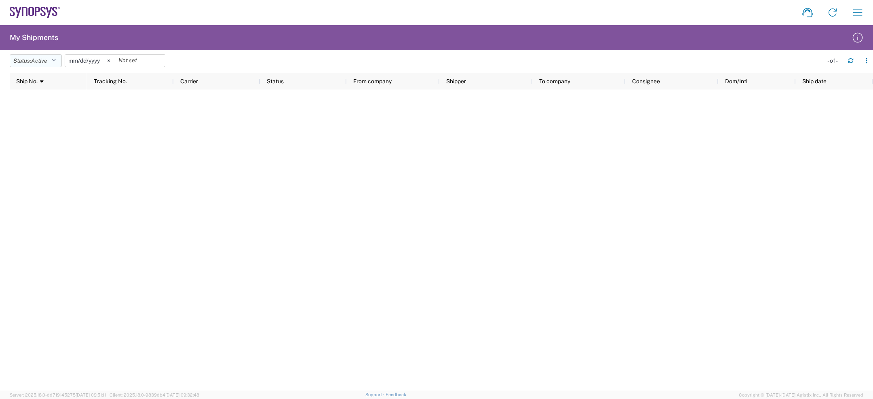
click at [41, 62] on span "Active" at bounding box center [39, 60] width 16 height 6
click at [35, 99] on span "All" at bounding box center [57, 103] width 94 height 13
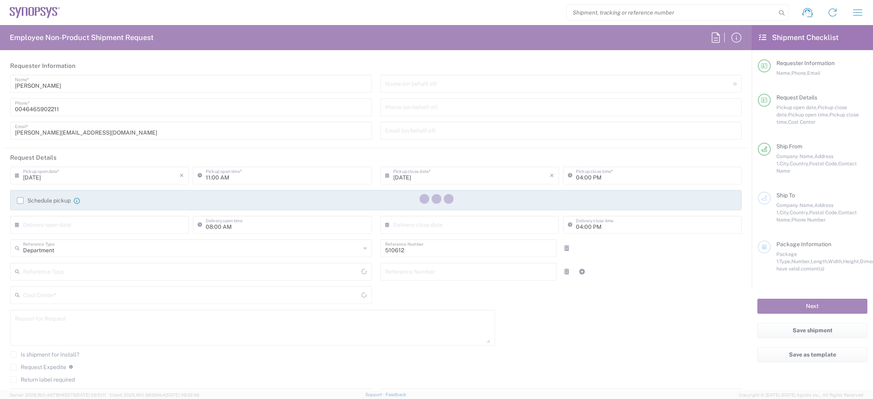
type input "SE80, SDG, HAPS, HW 510612"
type input "Sweden"
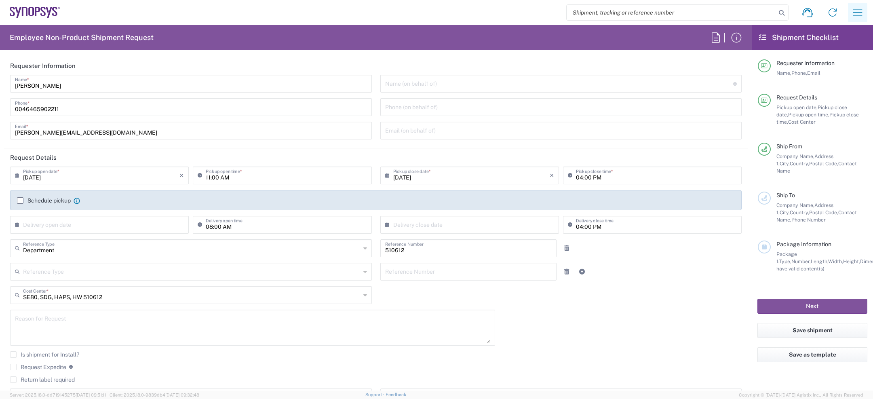
click at [862, 16] on icon "button" at bounding box center [857, 12] width 13 height 13
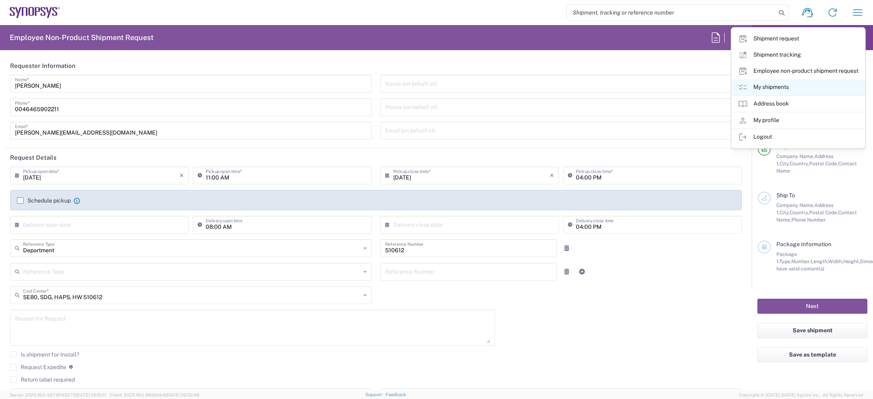
type input "Lund SE80"
click at [774, 90] on link "My shipments" at bounding box center [797, 87] width 133 height 16
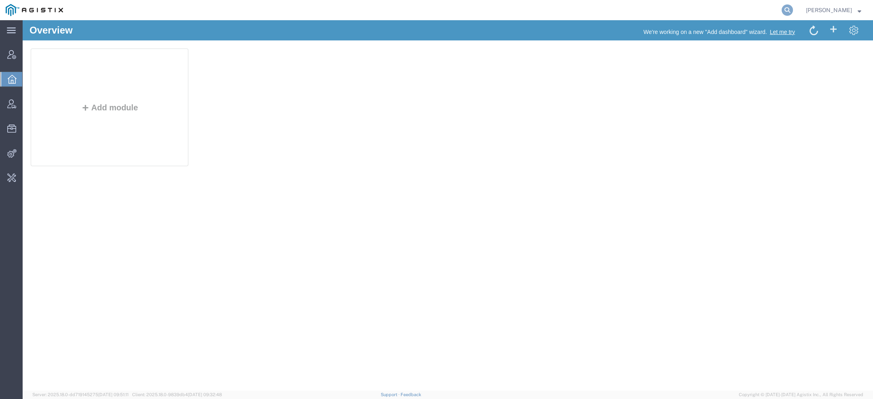
click at [787, 6] on icon at bounding box center [786, 9] width 11 height 11
paste input "n"
type input "n"
paste input "n"
type input "amentum"
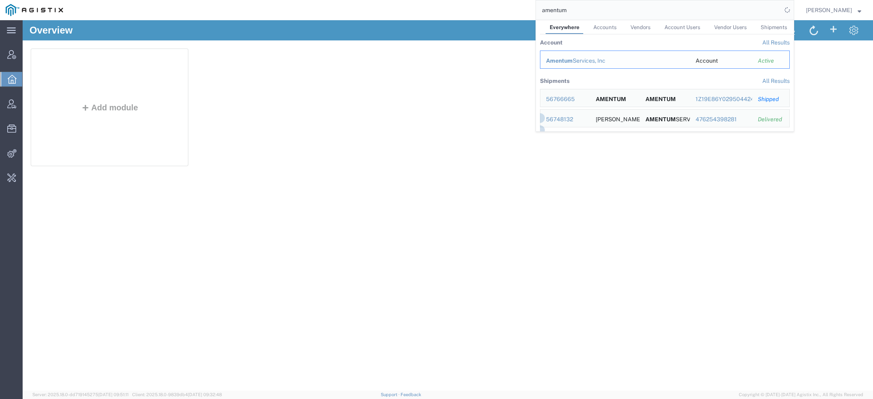
click at [590, 59] on div "Amentum Services, Inc" at bounding box center [615, 61] width 138 height 8
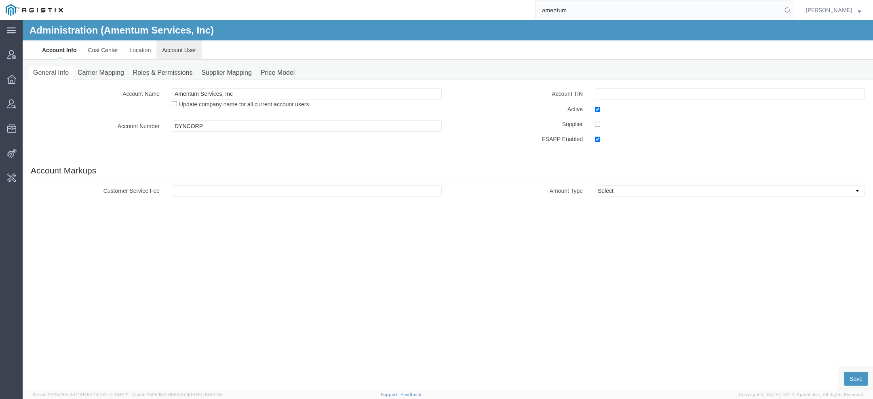
click at [164, 53] on link "Account User" at bounding box center [178, 49] width 45 height 19
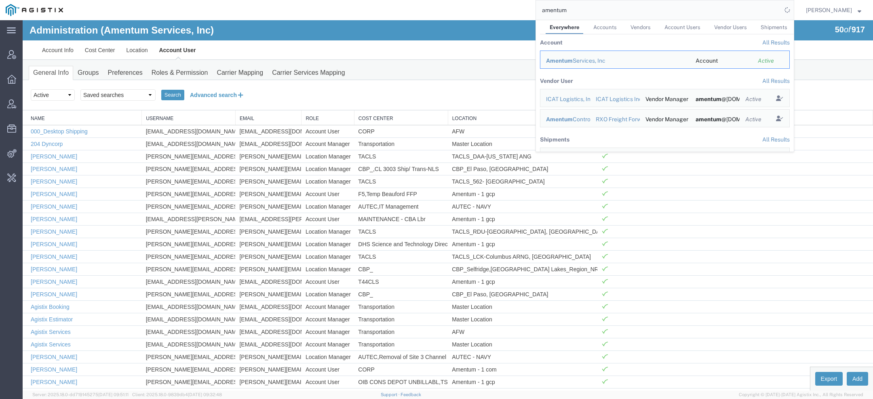
click at [207, 96] on button "Advanced search" at bounding box center [217, 95] width 66 height 14
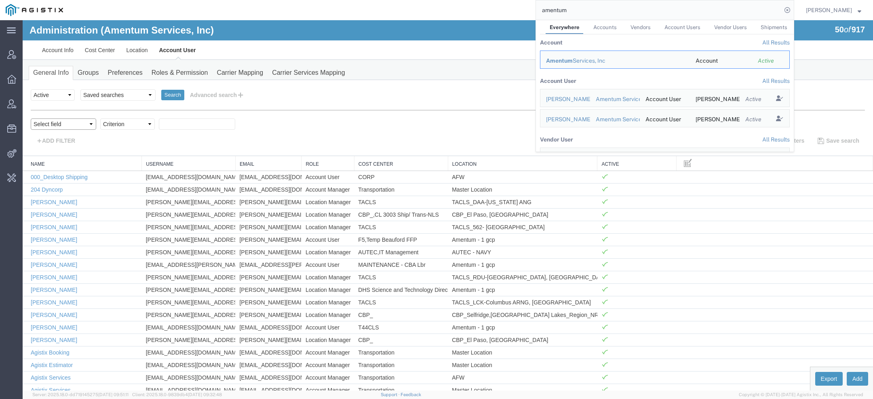
click at [77, 123] on select "Select field Cost Center Email Location Name Role Username" at bounding box center [63, 123] width 65 height 11
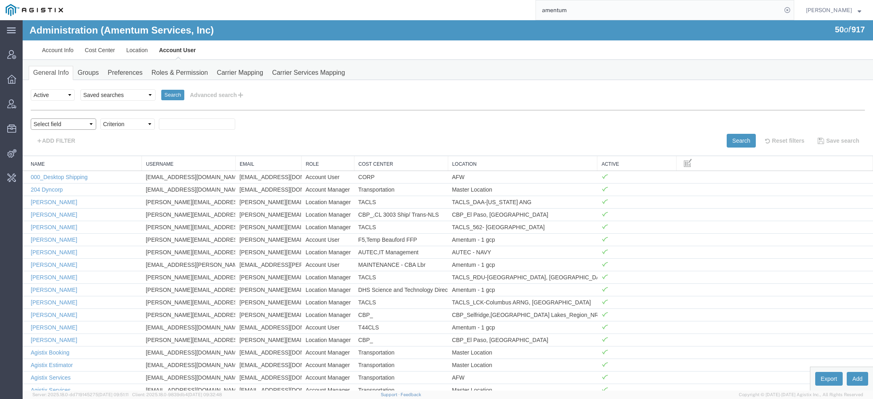
click at [31, 118] on select "Select field Cost Center Email Location Name Role Username" at bounding box center [63, 123] width 65 height 11
click at [77, 122] on select "Select field Cost Center Email Location Name Role Username" at bounding box center [63, 123] width 65 height 11
select select "personName"
click at [31, 118] on select "Select field Cost Center Email Location Name Role Username" at bounding box center [63, 123] width 65 height 11
select select "contains"
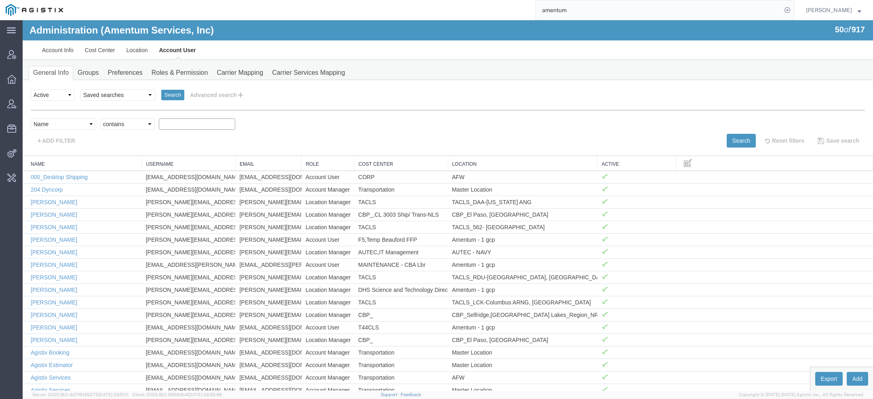
click at [100, 118] on select "Criterion contains does not contain is is blank is not blank starts with" at bounding box center [127, 123] width 55 height 11
type input "samuel"
click at [733, 145] on button "Search" at bounding box center [740, 141] width 29 height 14
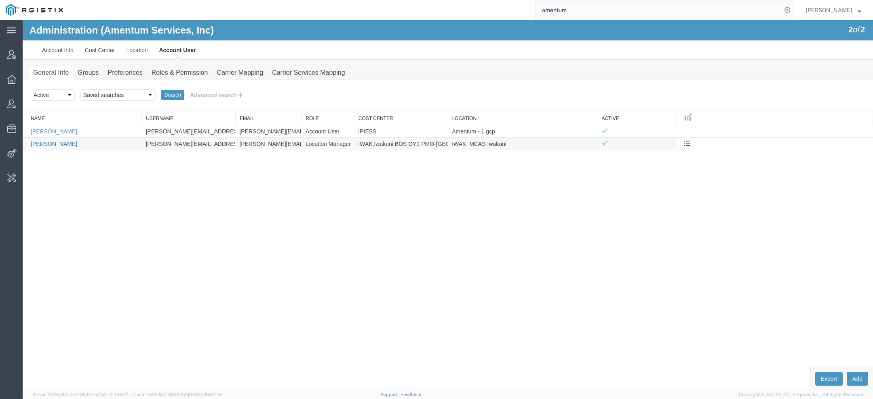
click at [57, 144] on link "Samuel Roberts" at bounding box center [54, 144] width 46 height 6
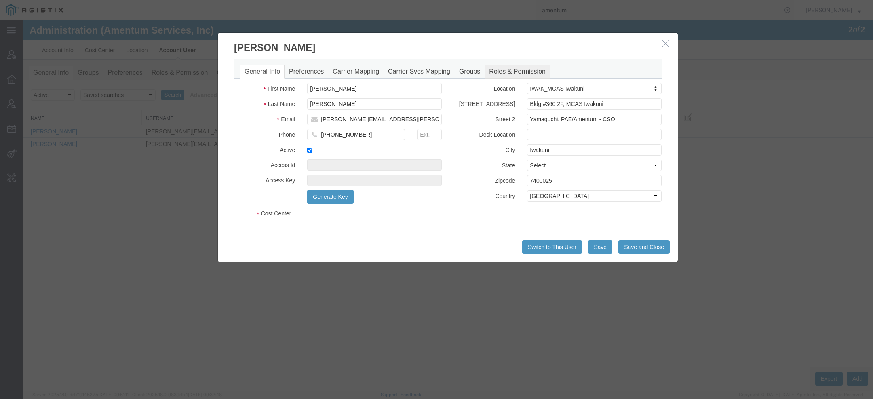
select select "COSTCENTER"
select select "DEPARTMENT"
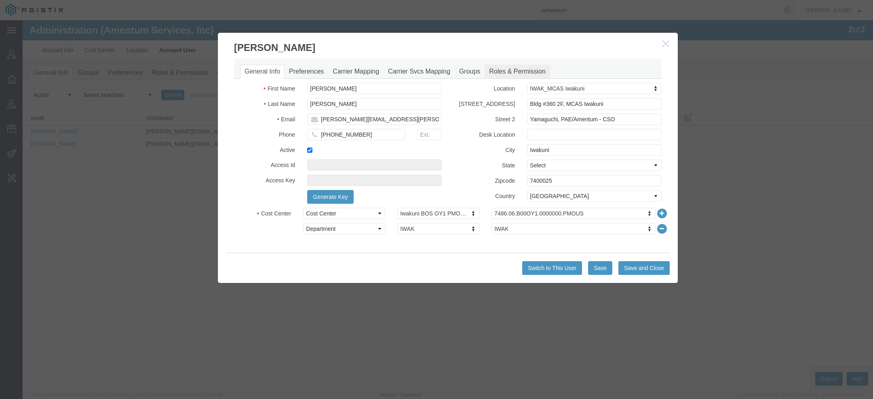
click at [518, 74] on link "Roles & Permission" at bounding box center [516, 72] width 65 height 14
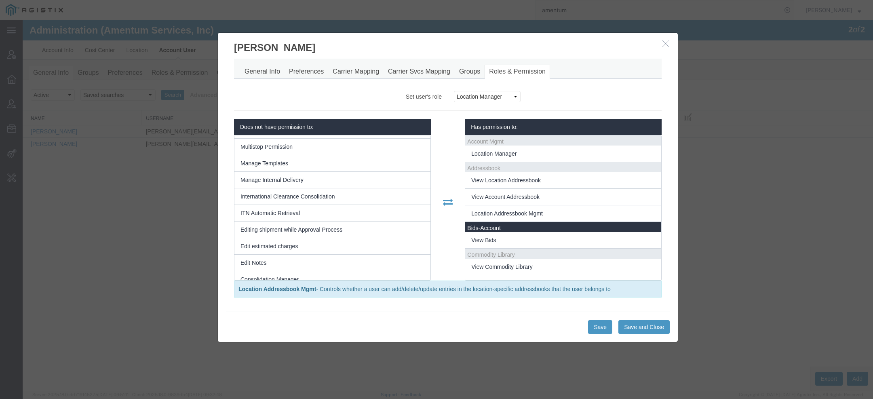
scroll to position [265, 0]
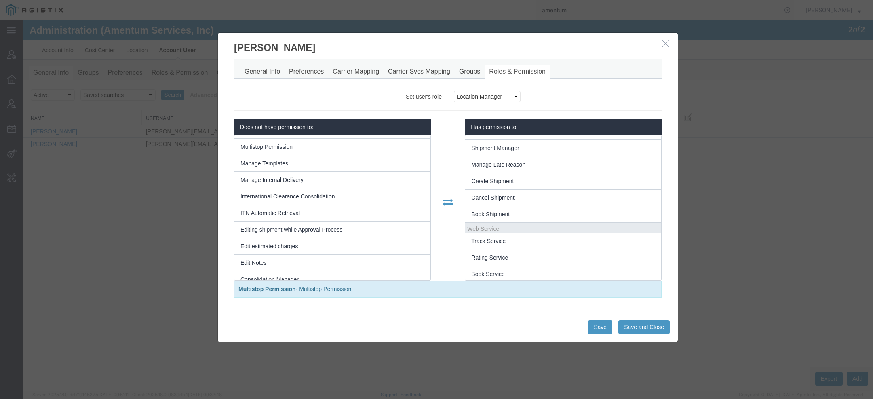
click at [664, 41] on icon "button" at bounding box center [665, 43] width 6 height 7
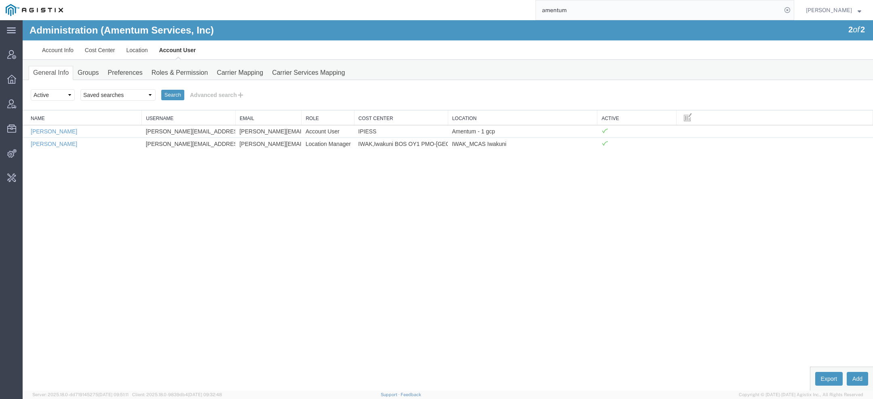
drag, startPoint x: 584, startPoint y: 10, endPoint x: 440, endPoint y: 10, distance: 143.8
click at [483, 10] on div "amentum" at bounding box center [431, 10] width 725 height 20
type input "pgw"
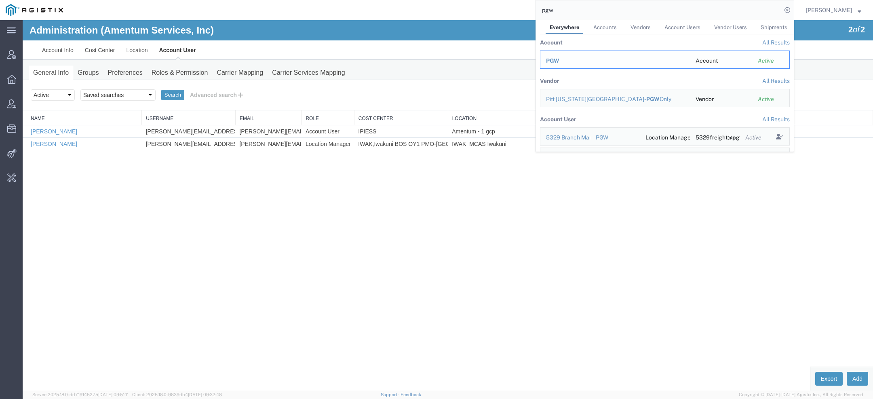
click at [553, 58] on span "PGW" at bounding box center [552, 60] width 13 height 6
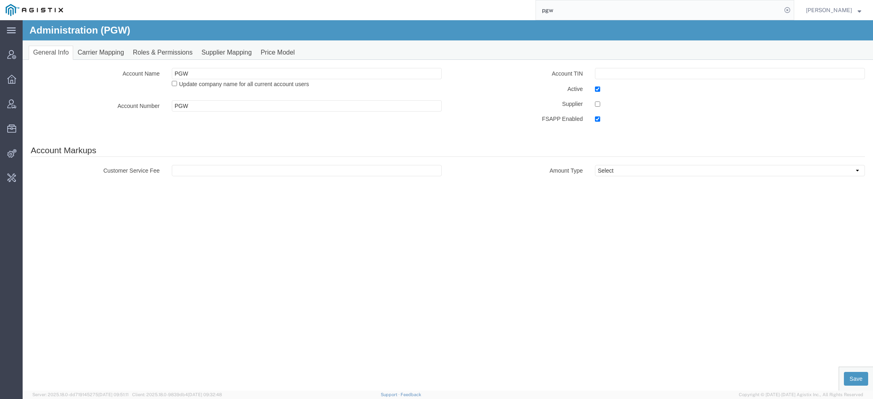
click at [201, 39] on ul "Account Info Cost Center Location Account User" at bounding box center [447, 29] width 823 height 19
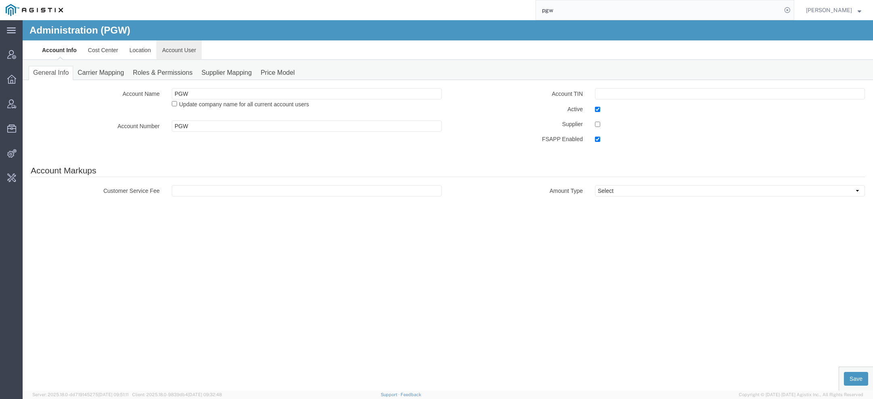
click at [185, 50] on link "Account User" at bounding box center [178, 49] width 45 height 19
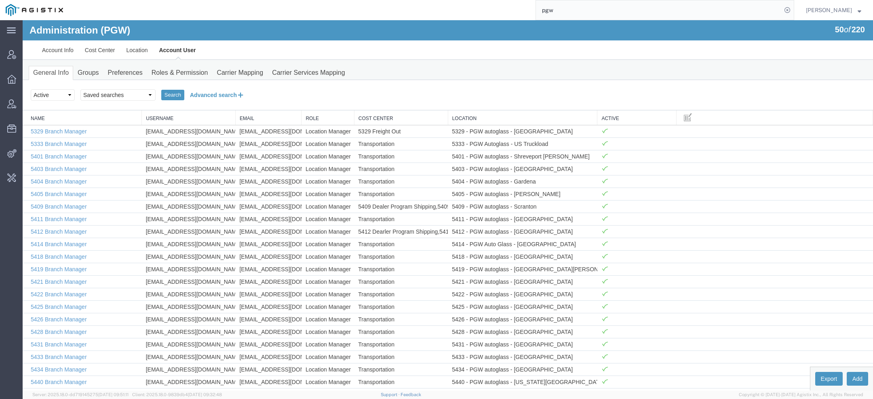
click at [208, 91] on button "Advanced search" at bounding box center [217, 95] width 66 height 14
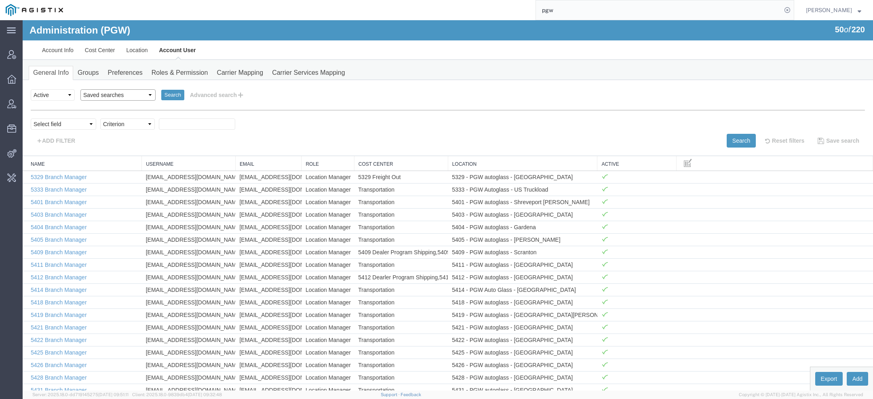
click at [123, 95] on select "Saved searches Exclude Branch Manager Jason Offline user" at bounding box center [117, 94] width 75 height 11
select select "Offline user"
click at [80, 89] on select "Saved searches Exclude Branch Manager Jason Offline user" at bounding box center [117, 94] width 75 height 11
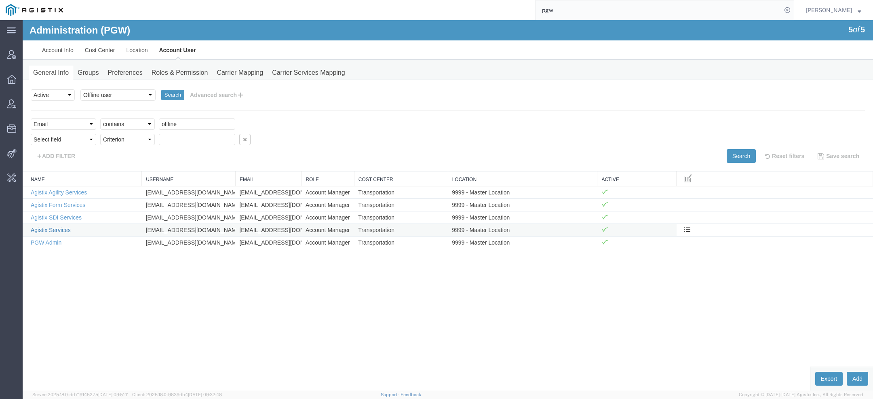
click at [60, 229] on link "Agistix Services" at bounding box center [51, 230] width 40 height 6
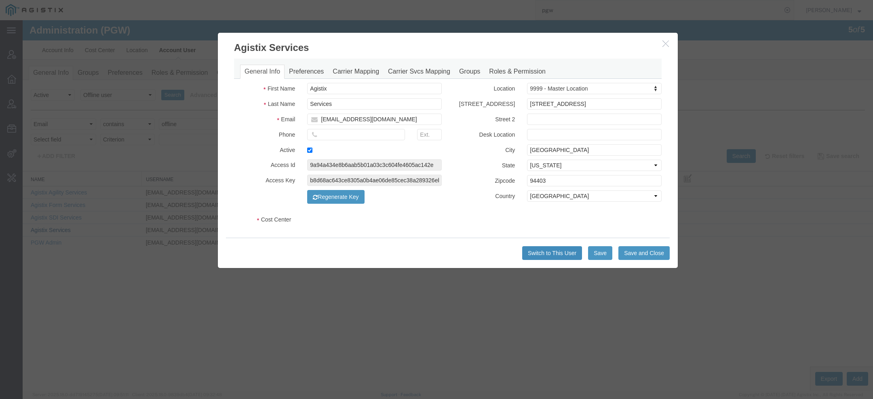
select select "COSTCENTER"
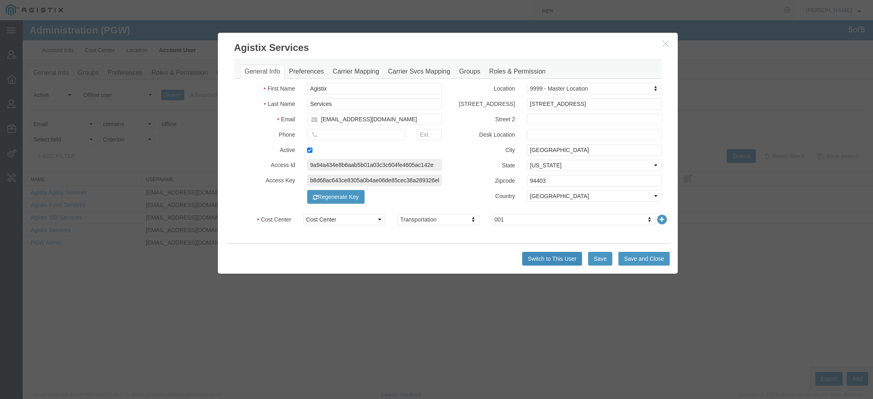
click at [551, 259] on button "Switch to This User" at bounding box center [552, 259] width 60 height 14
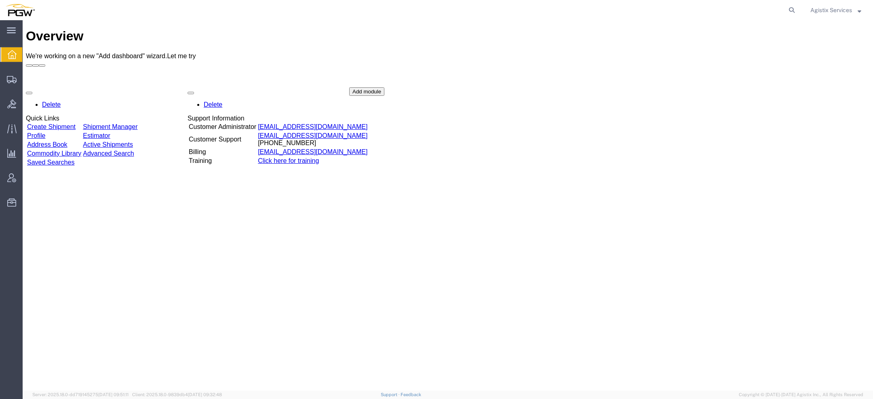
click at [10, 67] on ul "Overview Shipments Shipment Manager Create Shipment Create from Template Estima…" at bounding box center [11, 132] width 23 height 173
click at [10, 76] on icon at bounding box center [12, 79] width 10 height 7
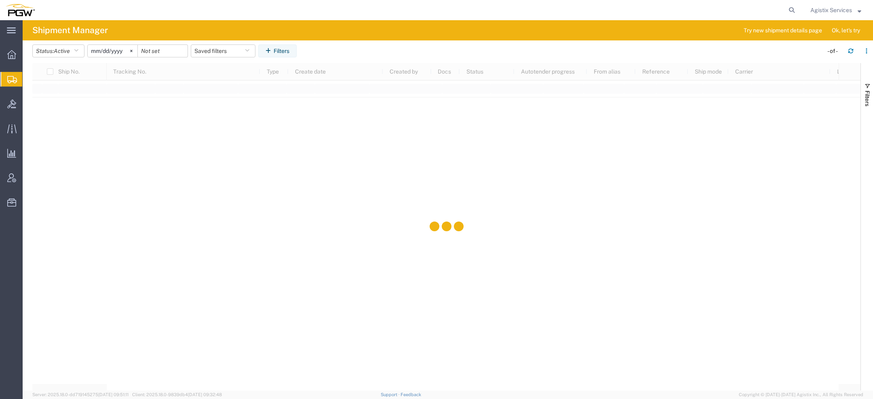
click at [62, 57] on agx-table-filter-chips "Status: Active Active All Approved Booked Canceled Delivered Denied New On Hold…" at bounding box center [425, 53] width 786 height 19
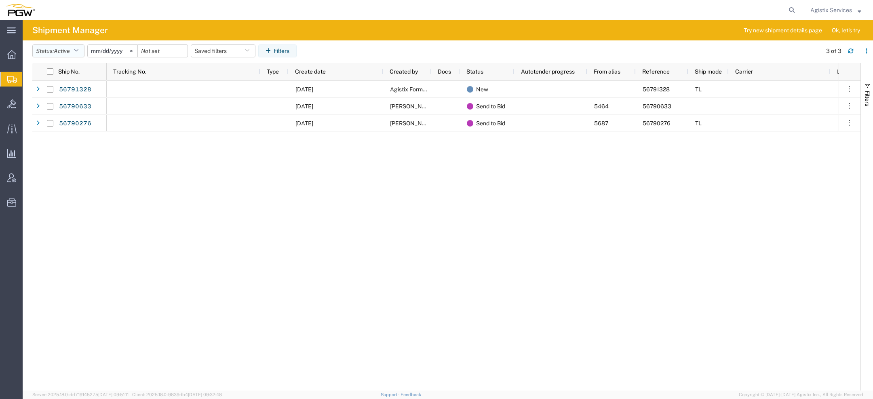
click at [76, 49] on icon "button" at bounding box center [76, 51] width 4 height 6
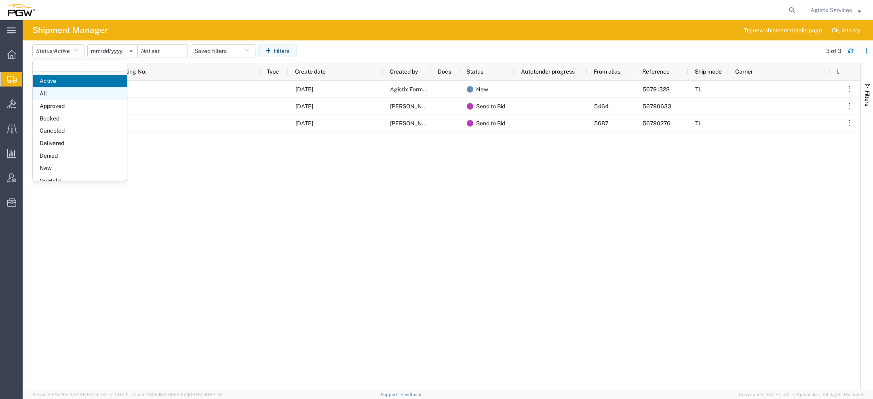
click at [66, 92] on span "All" at bounding box center [80, 93] width 94 height 13
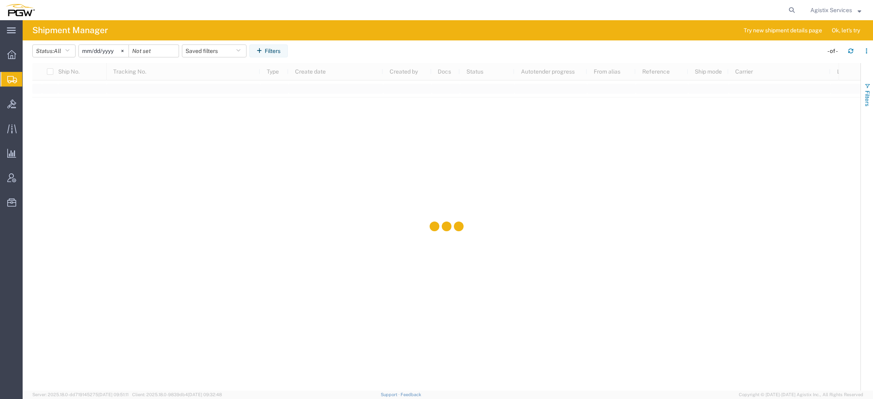
click at [868, 86] on span "button" at bounding box center [867, 86] width 6 height 6
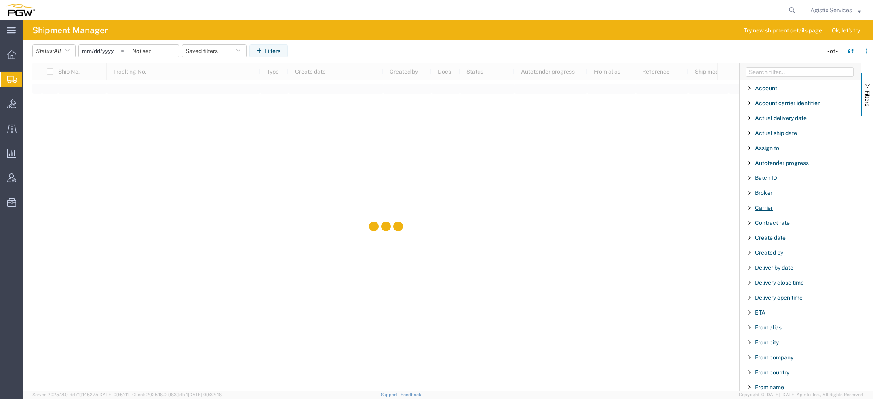
click at [764, 206] on span "Carrier" at bounding box center [764, 207] width 18 height 6
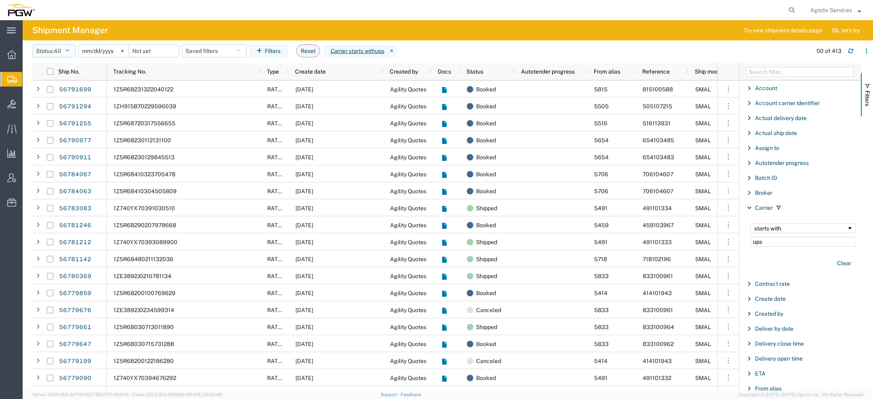
type input "ups"
click at [51, 51] on button "Status: All" at bounding box center [53, 50] width 43 height 13
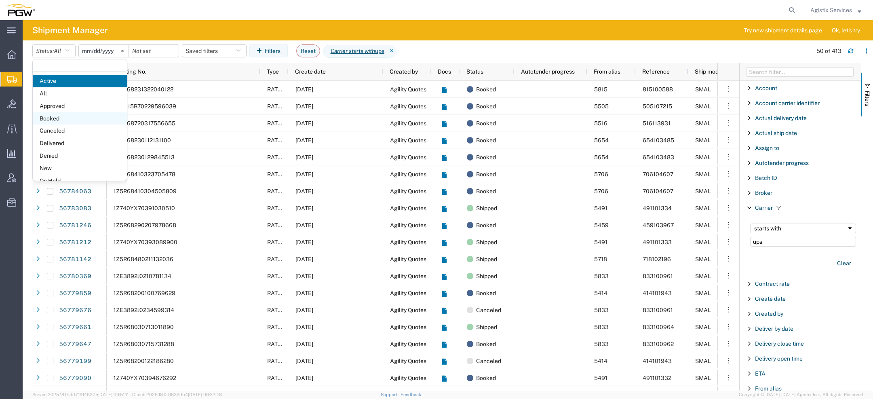
click at [50, 117] on span "Booked" at bounding box center [80, 118] width 94 height 13
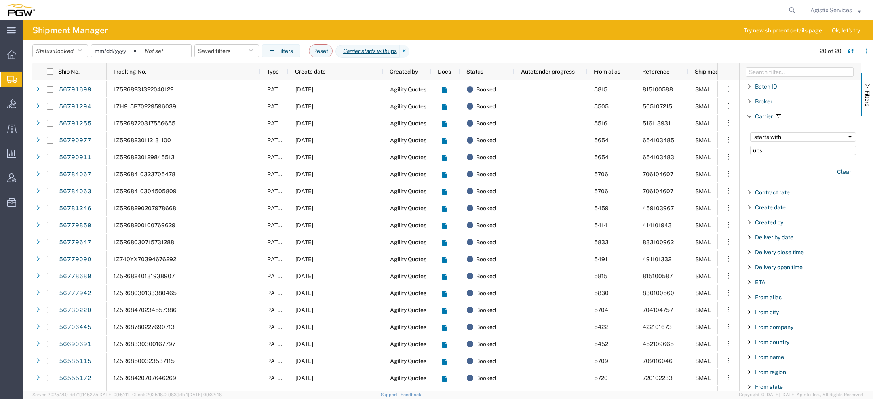
scroll to position [108, 0]
click at [767, 292] on span "From city" at bounding box center [767, 295] width 24 height 6
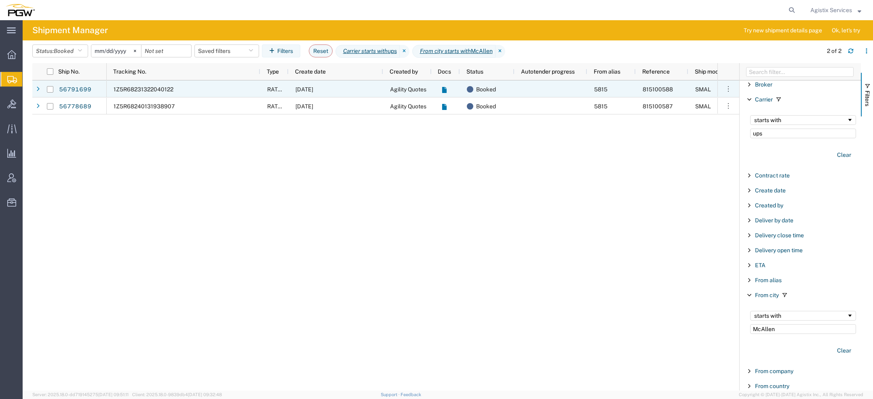
type input "McAllen"
click at [248, 90] on div "1Z5R68231322040122" at bounding box center [184, 88] width 154 height 17
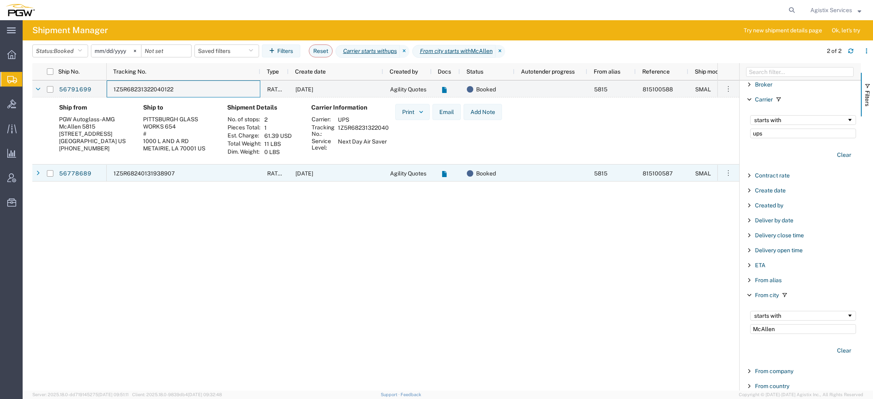
click at [215, 170] on div "1Z5R68240131938907" at bounding box center [184, 172] width 154 height 17
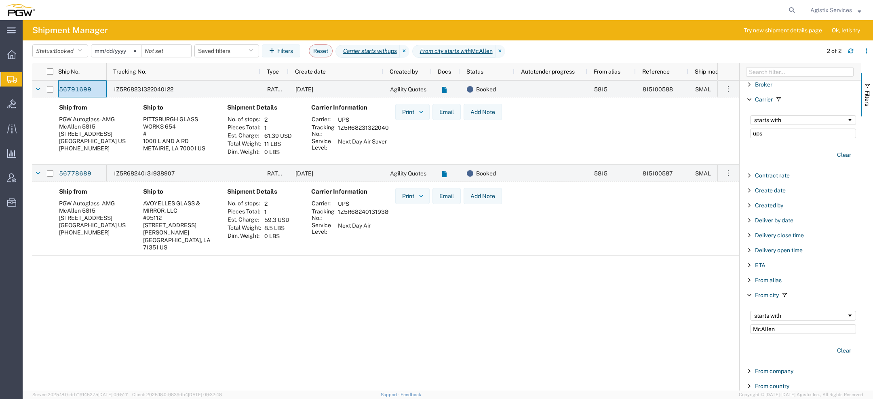
click at [828, 8] on span "Agistix Services" at bounding box center [831, 10] width 42 height 9
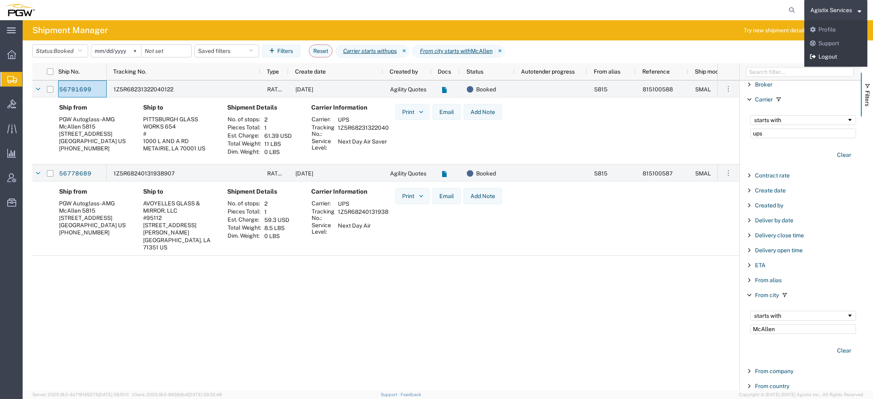
click at [817, 53] on link "Logout" at bounding box center [835, 57] width 63 height 14
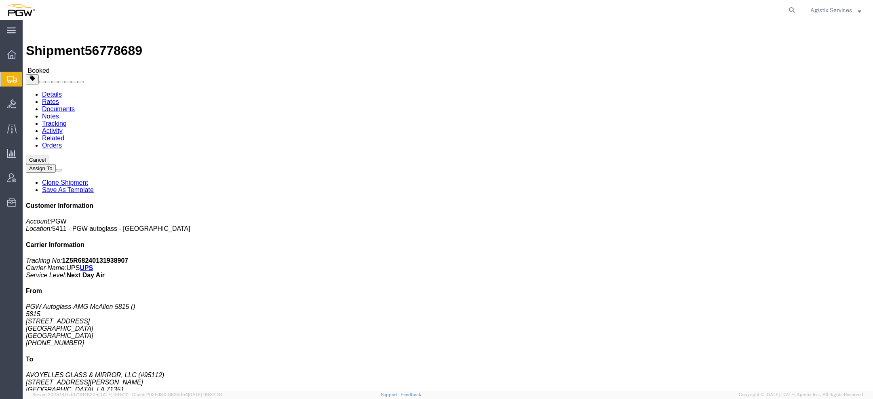
click h1 "Shipment 56778689"
click span "56778689"
copy span "56778689"
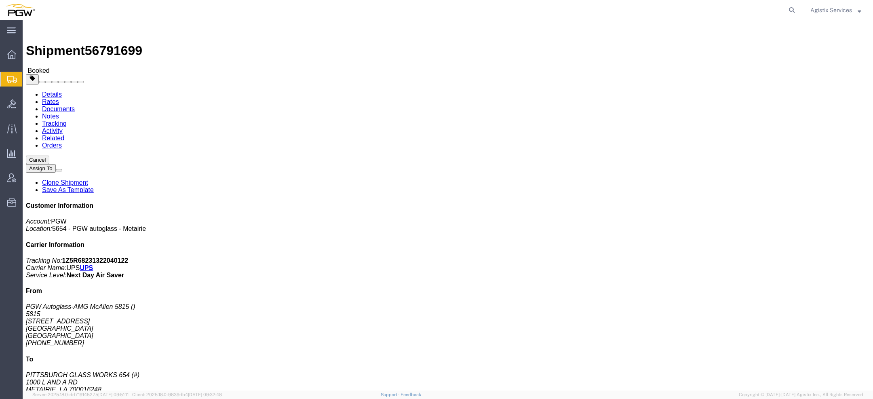
click span "56791699"
copy span "56791699"
click link "Documents"
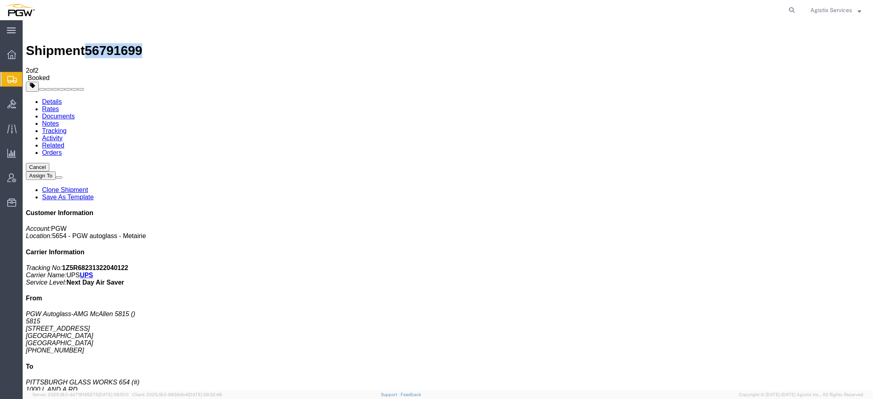
drag, startPoint x: 78, startPoint y: 128, endPoint x: 625, endPoint y: 20, distance: 557.6
click at [63, 135] on link "Activity" at bounding box center [52, 138] width 21 height 7
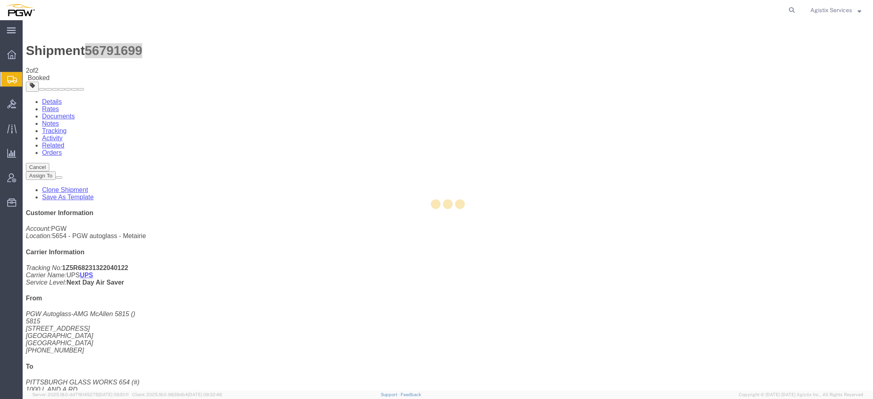
click at [203, 55] on div at bounding box center [448, 205] width 850 height 370
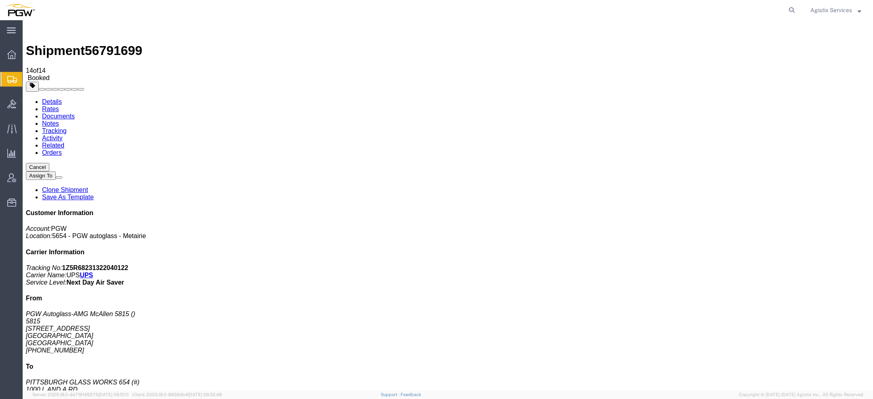
click at [117, 43] on span "56791699" at bounding box center [113, 50] width 57 height 15
copy span "56791699"
click at [128, 264] on b "1Z5R68231322040122" at bounding box center [95, 267] width 66 height 7
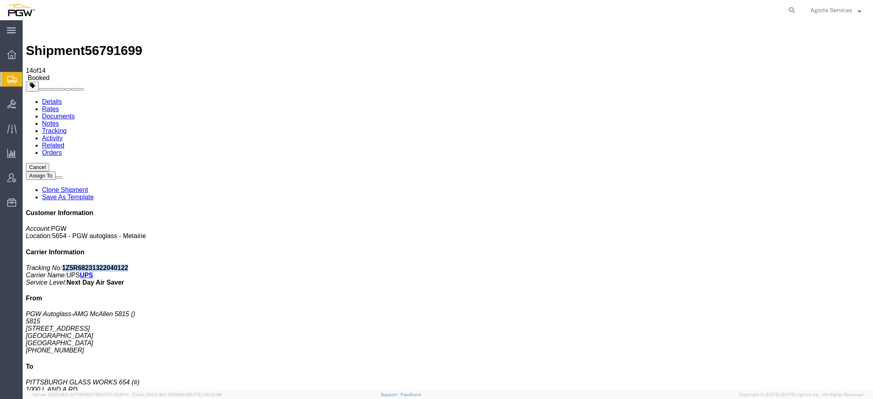
copy b "1Z5R68231322040122"
drag, startPoint x: 139, startPoint y: 312, endPoint x: 237, endPoint y: 311, distance: 98.2
copy td "[EMAIL_ADDRESS][DOMAIN_NAME]"
drag, startPoint x: 137, startPoint y: 306, endPoint x: 191, endPoint y: 306, distance: 53.3
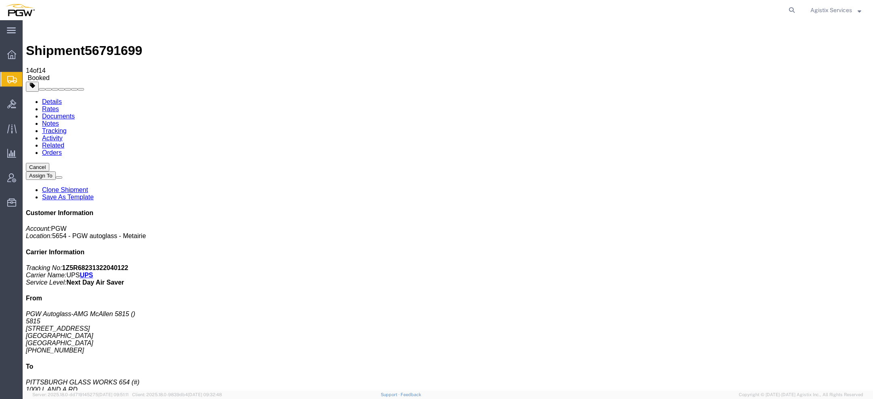
drag, startPoint x: 138, startPoint y: 305, endPoint x: 222, endPoint y: 306, distance: 84.0
copy td "Shipment processed - #56791699"
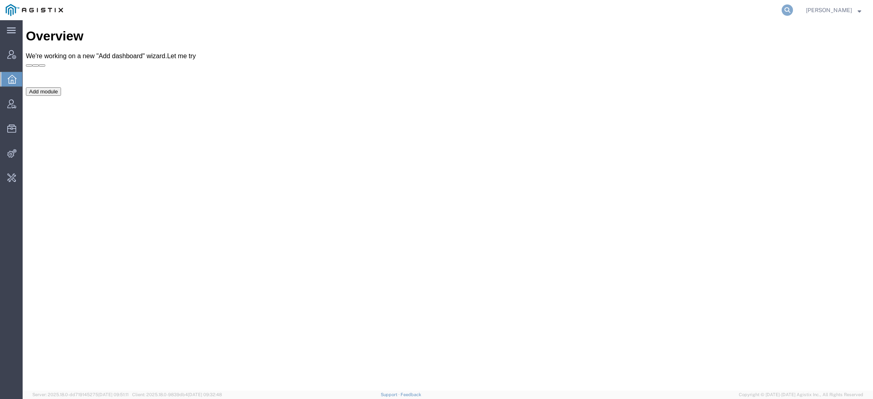
click at [785, 6] on icon at bounding box center [786, 9] width 11 height 11
type input "pg&e"
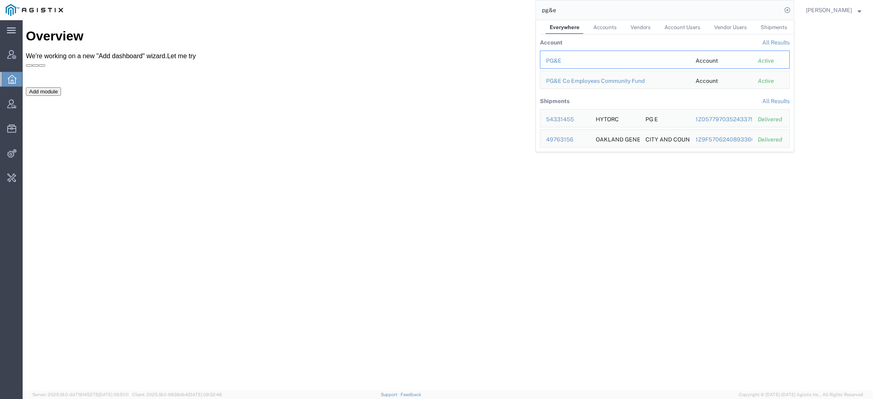
click at [555, 61] on div "PG&E" at bounding box center [615, 61] width 138 height 8
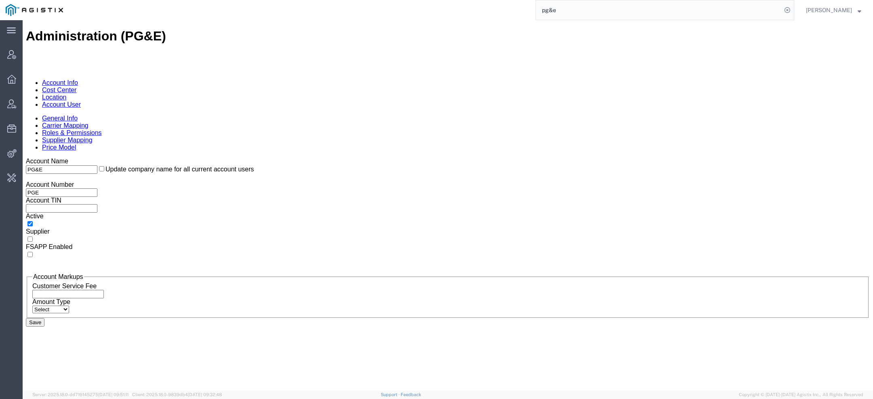
click at [67, 94] on link "Location" at bounding box center [54, 97] width 25 height 7
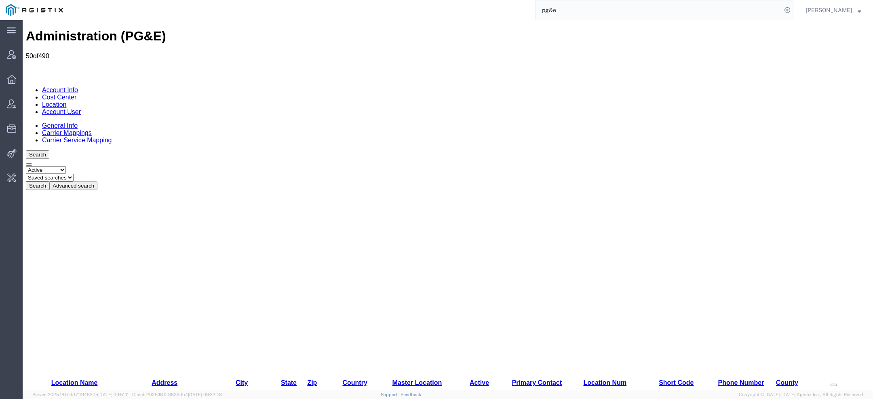
click at [97, 181] on button "Advanced search" at bounding box center [73, 185] width 48 height 8
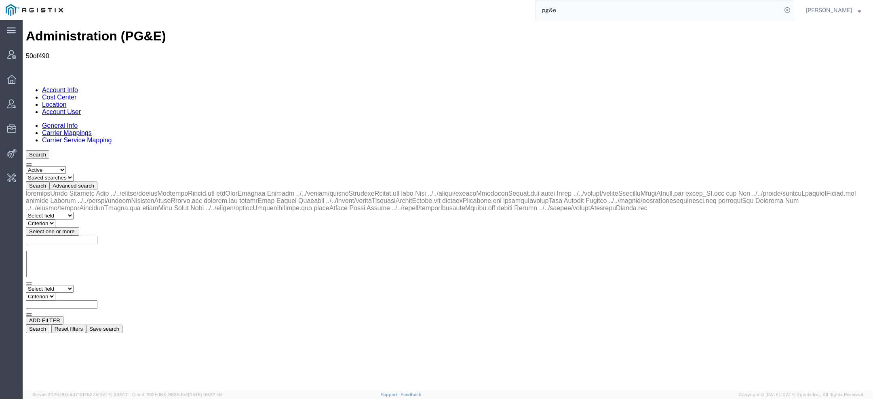
click at [65, 285] on select "Select field Address City Country County Location Name Location Num Master Loca…" at bounding box center [50, 289] width 48 height 8
select select "city"
click at [26, 285] on select "Select field Address City Country County Location Name Location Num Master Loca…" at bounding box center [50, 289] width 48 height 8
click at [120, 285] on div "Select field Address City Country County Location Name Location Num Master Loca…" at bounding box center [448, 300] width 844 height 31
click at [74, 292] on select "Criterion contains does not contain is is blank is not blank starts with" at bounding box center [50, 296] width 48 height 8
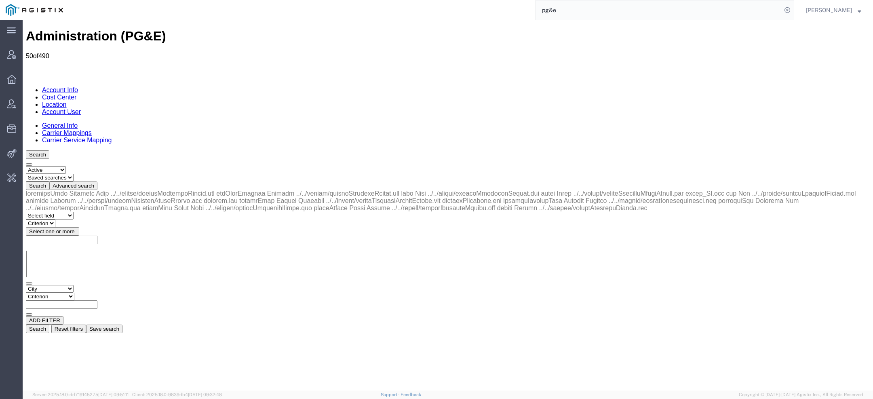
select select "contains"
click at [74, 292] on select "Criterion contains does not contain is is blank is not blank starts with" at bounding box center [50, 296] width 48 height 8
paste input "Windsor"
click at [49, 324] on button "Search" at bounding box center [37, 328] width 23 height 8
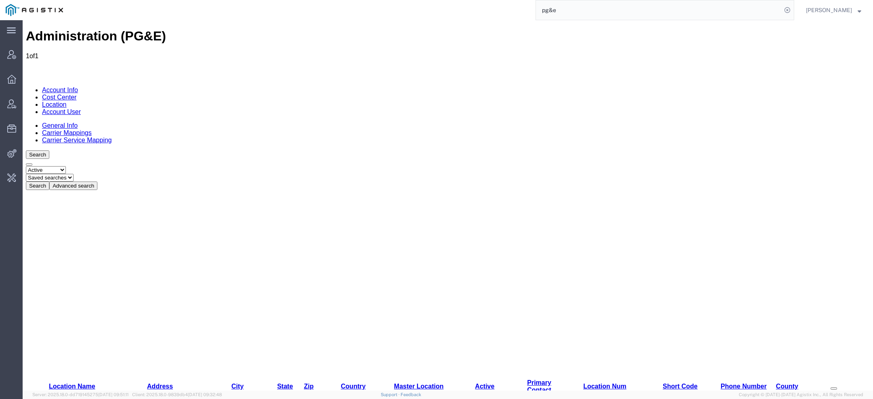
click at [210, 150] on div "Search Select status Active All Inactive Saved searches Test Search Advanced se…" at bounding box center [448, 170] width 844 height 40
click at [97, 181] on button "Advanced search" at bounding box center [73, 185] width 48 height 8
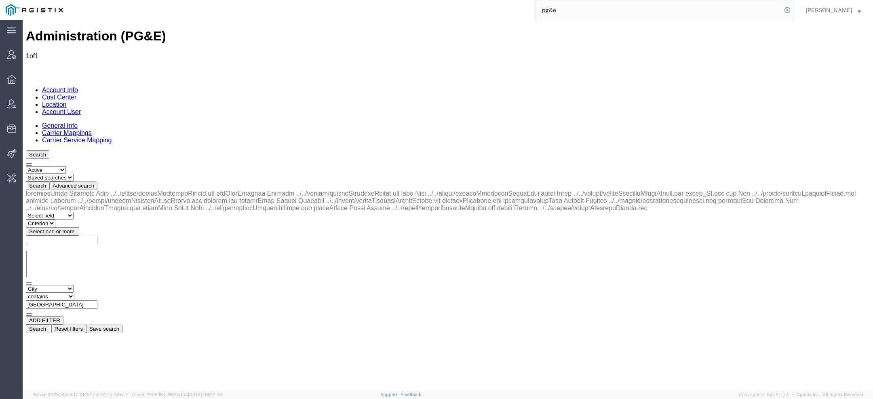
click at [97, 300] on input "Windsor" at bounding box center [62, 304] width 72 height 8
paste input "Storrie"
type input "Storrie"
click at [49, 324] on button "Search" at bounding box center [37, 328] width 23 height 8
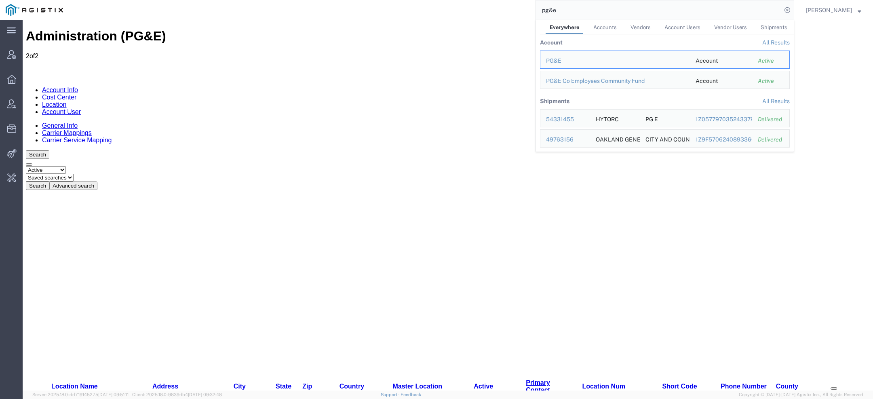
drag, startPoint x: 558, startPoint y: 12, endPoint x: 488, endPoint y: 0, distance: 71.3
click at [488, 0] on div "pg&e Everywhere Accounts Vendors Account Users Vendor Users Shipments Account A…" at bounding box center [431, 10] width 725 height 20
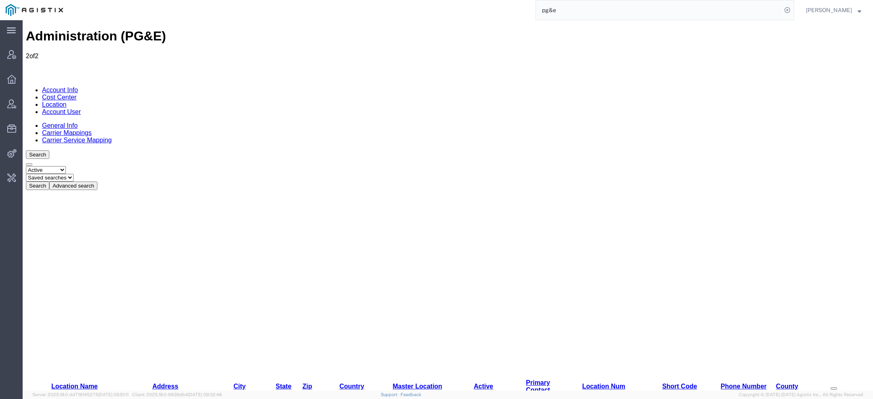
paste input "56761960"
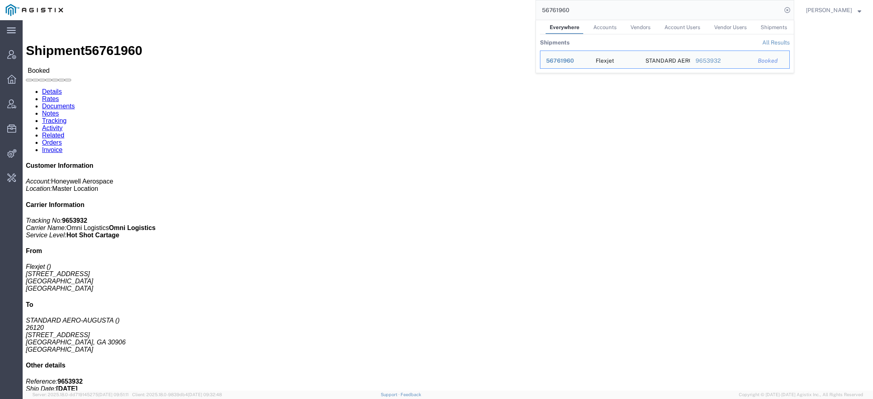
click div "Shipment Detail Ship From Flexjet 355 Richmond Rd Richmond Heights, OH 44143 Un…"
drag, startPoint x: 588, startPoint y: 11, endPoint x: 431, endPoint y: 11, distance: 157.2
click at [450, 11] on div "56761960 Everywhere Accounts Vendors Account Users Vendor Users Shipments Shipm…" at bounding box center [431, 10] width 725 height 20
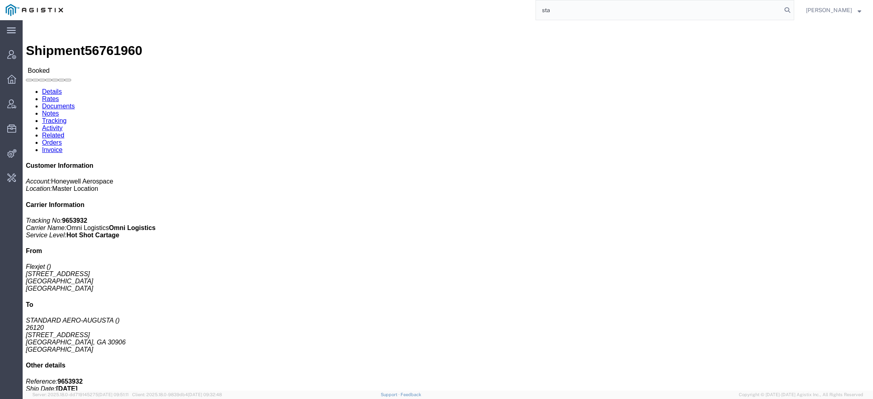
paste input "Yes, the issue here boils down to the initial files that created the shipment h…"
click h1 "Shipment 56761960"
copy h1 "n"
click at [569, 11] on input "sta" at bounding box center [659, 9] width 246 height 19
paste input "n"
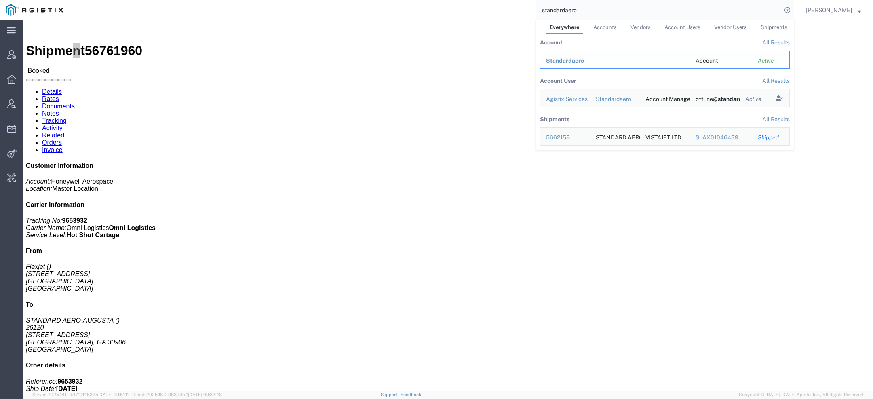
drag, startPoint x: 577, startPoint y: 59, endPoint x: 555, endPoint y: 39, distance: 30.1
click at [577, 59] on span "Standardaero" at bounding box center [565, 60] width 38 height 6
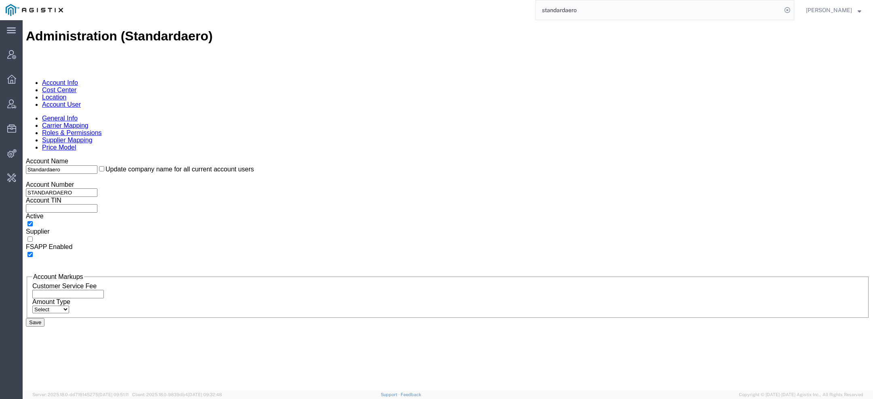
click at [93, 115] on div "General Info Carrier Mapping Roles & Permissions Supplier Mapping Price Model A…" at bounding box center [448, 221] width 844 height 212
click at [88, 122] on link "Carrier Mapping" at bounding box center [65, 125] width 46 height 7
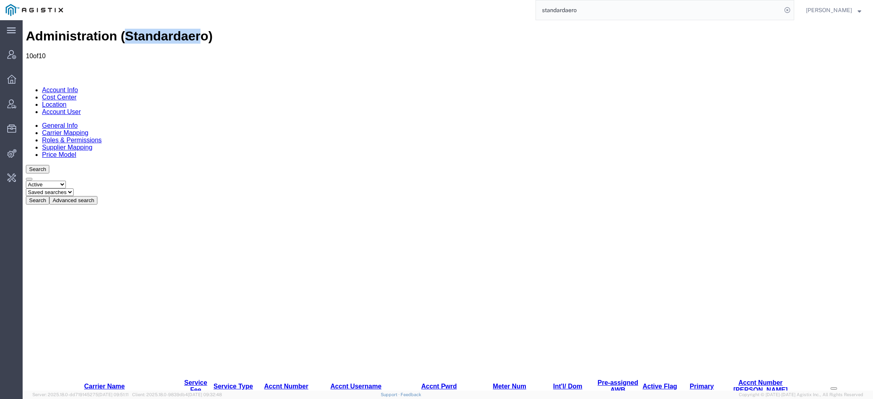
drag, startPoint x: 103, startPoint y: 31, endPoint x: 164, endPoint y: 31, distance: 60.2
click at [164, 32] on h1 "Administration (Standardaero)" at bounding box center [448, 36] width 844 height 15
click at [141, 30] on h1 "Administration (Standardaero)" at bounding box center [448, 36] width 844 height 15
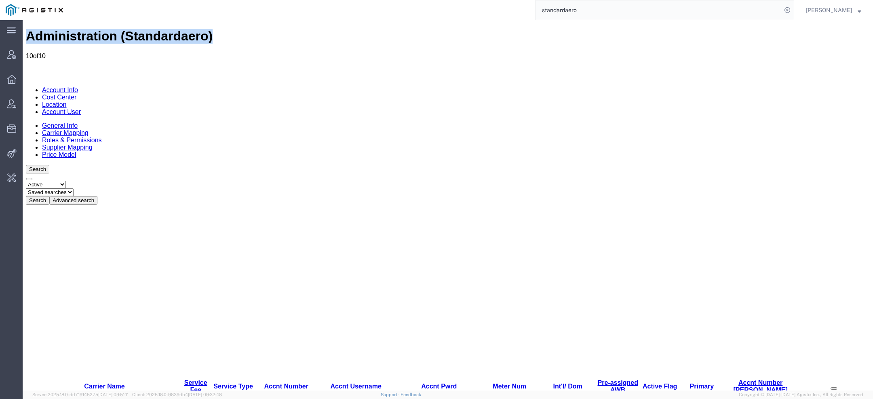
click at [141, 30] on h1 "Administration (Standardaero)" at bounding box center [448, 36] width 844 height 15
drag, startPoint x: 104, startPoint y: 28, endPoint x: 166, endPoint y: 27, distance: 61.8
click at [166, 29] on h1 "Administration (Standardaero)" at bounding box center [448, 36] width 844 height 15
click at [124, 31] on h1 "Administration (Standardaero)" at bounding box center [448, 36] width 844 height 15
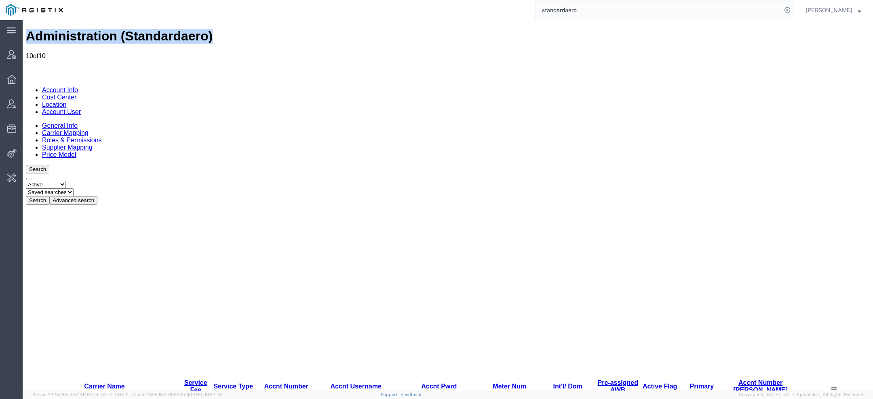
click at [124, 31] on h1 "Administration (Standardaero)" at bounding box center [448, 36] width 844 height 15
click at [33, 29] on h1 "Administration (Standardaero)" at bounding box center [448, 36] width 844 height 15
drag, startPoint x: 32, startPoint y: 29, endPoint x: 188, endPoint y: 29, distance: 156.8
click at [188, 32] on div "Administration (Standardaero) 10 of 10" at bounding box center [448, 44] width 844 height 31
click at [124, 30] on h1 "Administration (Standardaero)" at bounding box center [448, 36] width 844 height 15
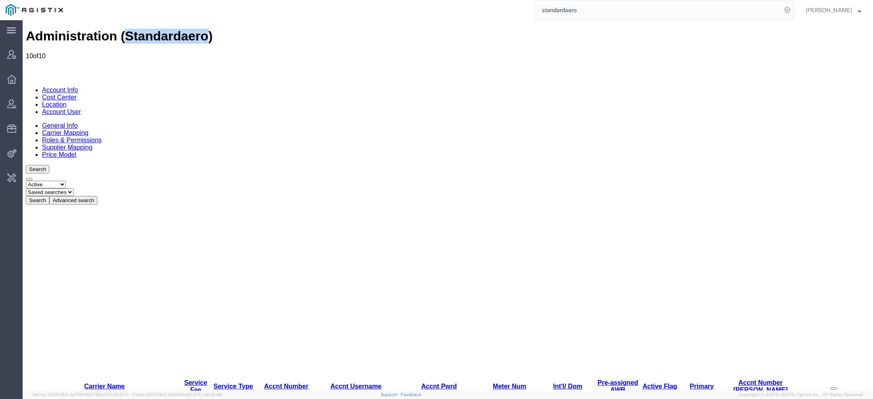
click at [124, 30] on h1 "Administration (Standardaero)" at bounding box center [448, 36] width 844 height 15
click at [109, 29] on h1 "Administration (Standardaero)" at bounding box center [448, 36] width 844 height 15
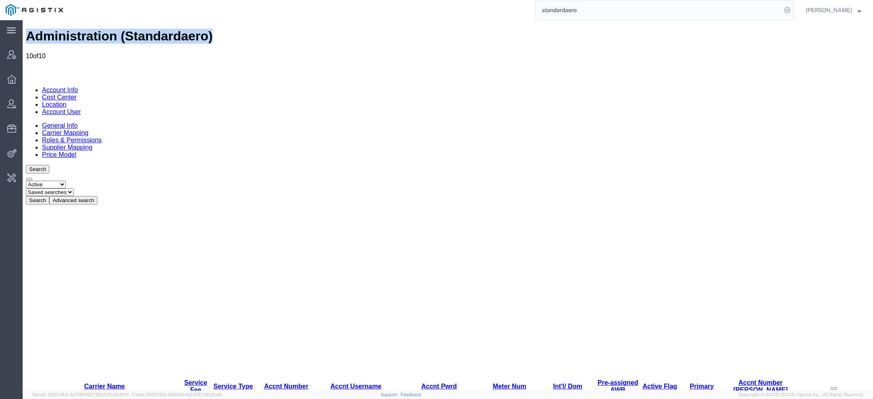
click at [109, 29] on h1 "Administration (Standardaero)" at bounding box center [448, 36] width 844 height 15
click at [342, 29] on div "Administration (Standardaero) 10 of 10" at bounding box center [448, 44] width 844 height 31
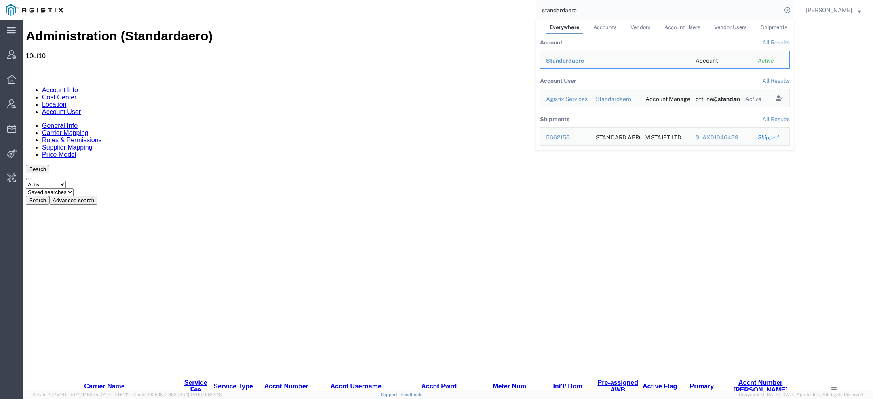
drag, startPoint x: 589, startPoint y: 14, endPoint x: 398, endPoint y: 2, distance: 192.3
click at [398, 2] on div "standardaero Everywhere Accounts Vendors Account Users Vendor Users Shipments A…" at bounding box center [431, 10] width 725 height 20
paste input "56766171"
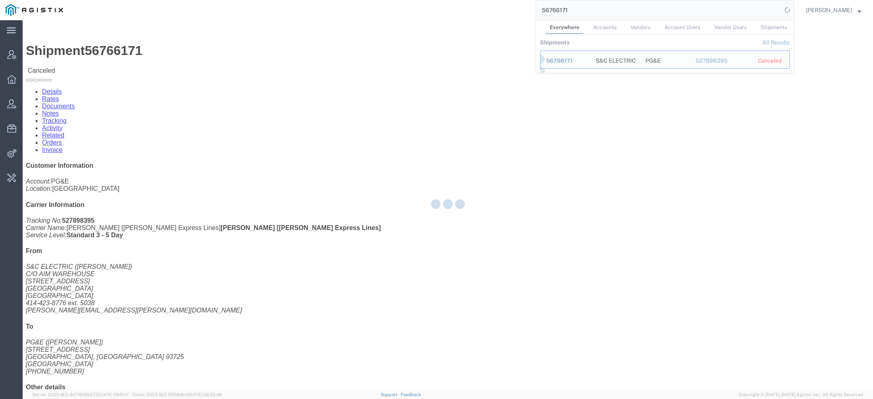
click div
click at [212, 45] on div at bounding box center [448, 205] width 850 height 370
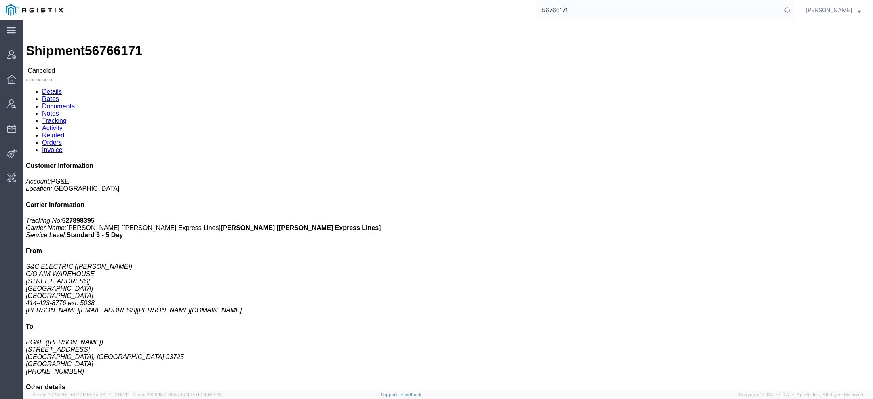
click link "Activity"
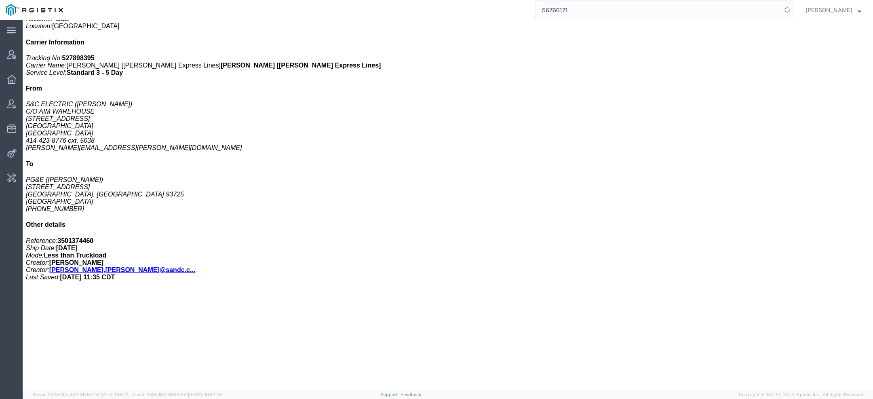
scroll to position [518, 0]
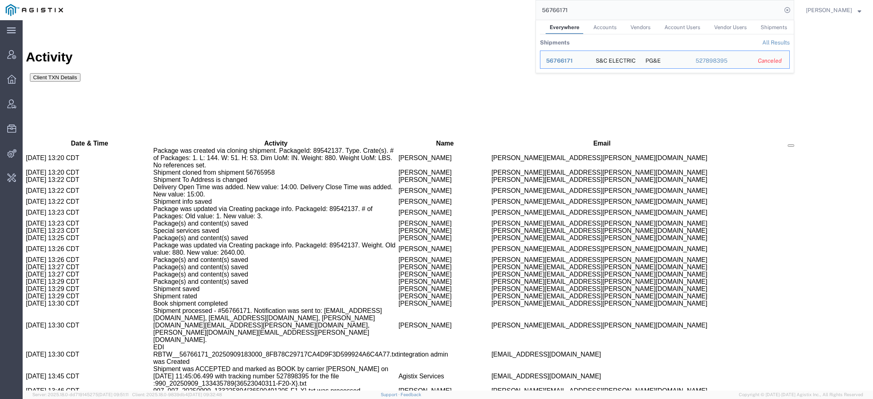
drag, startPoint x: 604, startPoint y: 14, endPoint x: 376, endPoint y: -20, distance: 231.2
click at [376, 0] on html "main_menu Created with Sketch. Collapse Menu Account Manager Overview Vendor Ma…" at bounding box center [436, 199] width 873 height 399
paste input "S02448713"
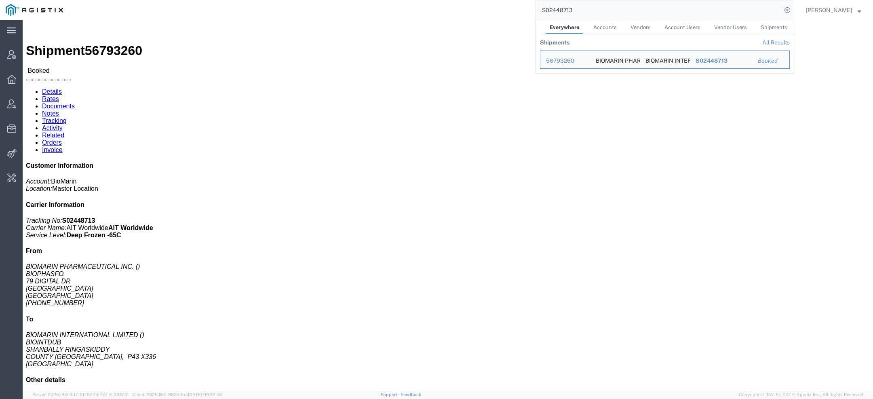
drag, startPoint x: 585, startPoint y: 6, endPoint x: 476, endPoint y: 0, distance: 110.0
click at [476, 0] on div "S02448713 Everywhere Accounts Vendors Account Users Vendor Users Shipments Ship…" at bounding box center [431, 10] width 725 height 20
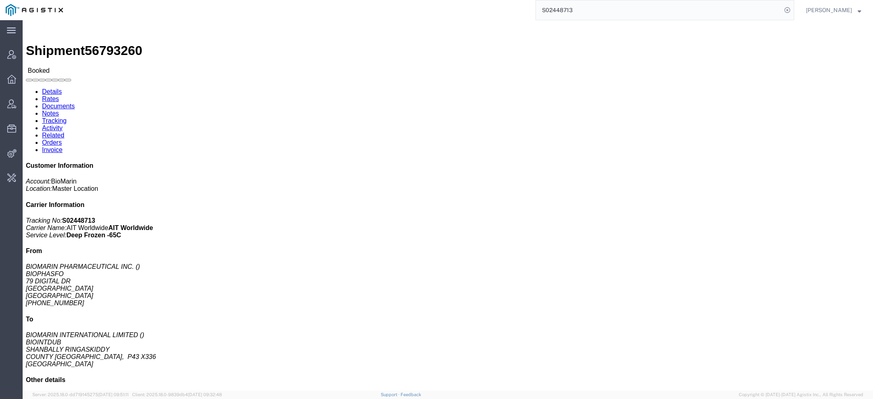
drag, startPoint x: 580, startPoint y: 12, endPoint x: 382, endPoint y: -2, distance: 198.4
click at [382, 0] on html "main_menu Created with Sketch. Collapse Menu Account Manager Overview Vendor Ma…" at bounding box center [436, 199] width 873 height 399
paste input "56765958"
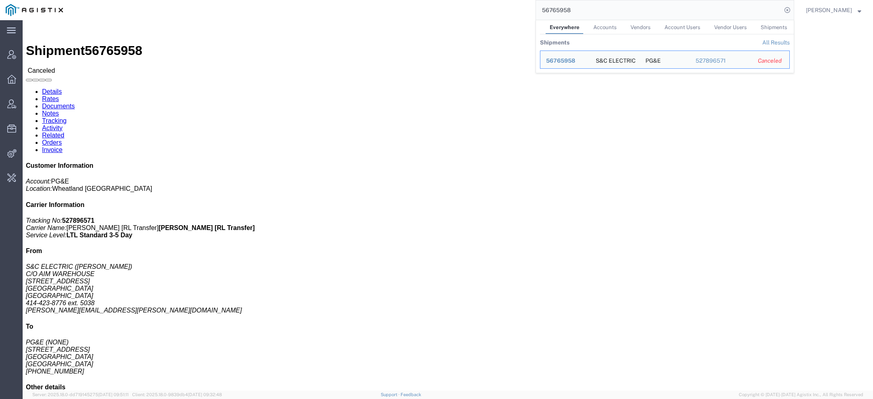
click link "Activity"
click div
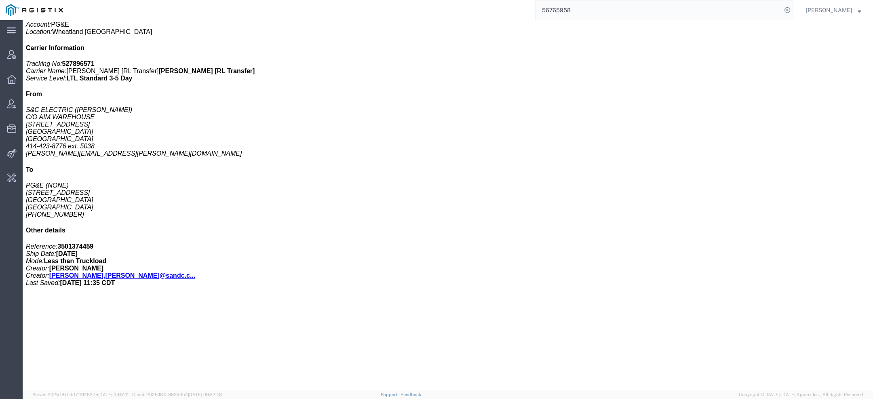
scroll to position [529, 0]
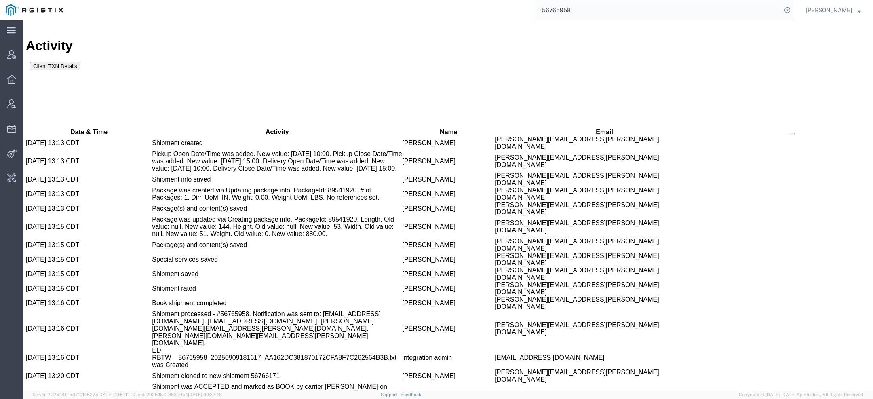
drag, startPoint x: 579, startPoint y: 8, endPoint x: 376, endPoint y: 8, distance: 202.8
click at [406, 8] on div "56765958" at bounding box center [431, 10] width 725 height 20
paste input "78209"
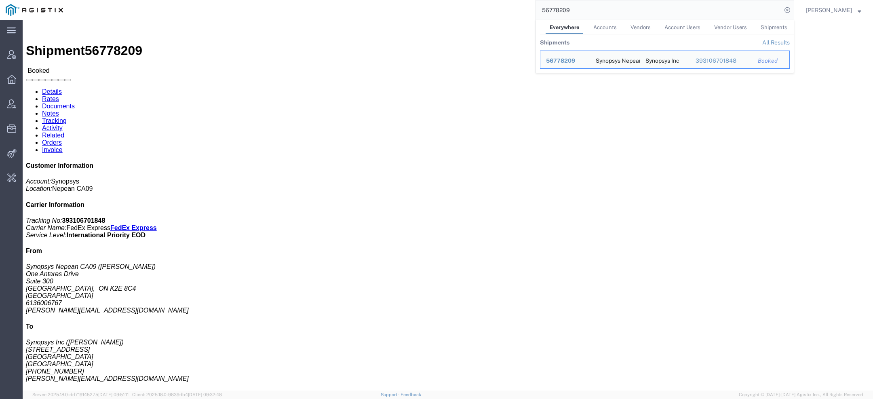
drag, startPoint x: 570, startPoint y: 11, endPoint x: 320, endPoint y: 2, distance: 250.3
click at [324, 2] on div "56778209 Everywhere Accounts Vendors Account Users Vendor Users Shipments Shipm…" at bounding box center [431, 10] width 725 height 20
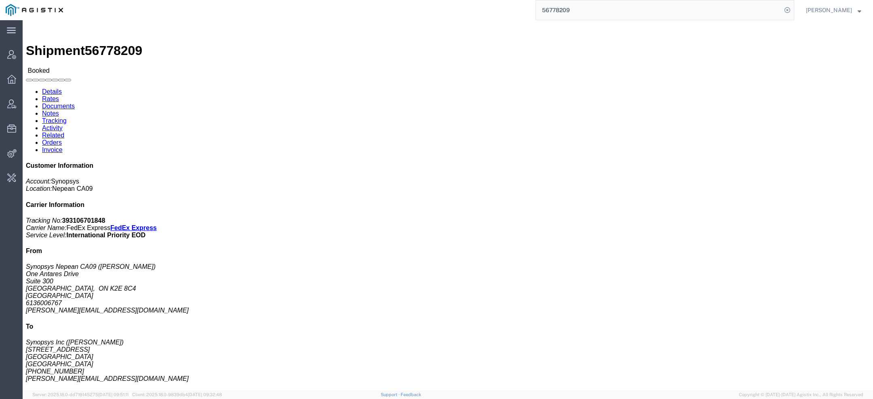
paste input "9653932"
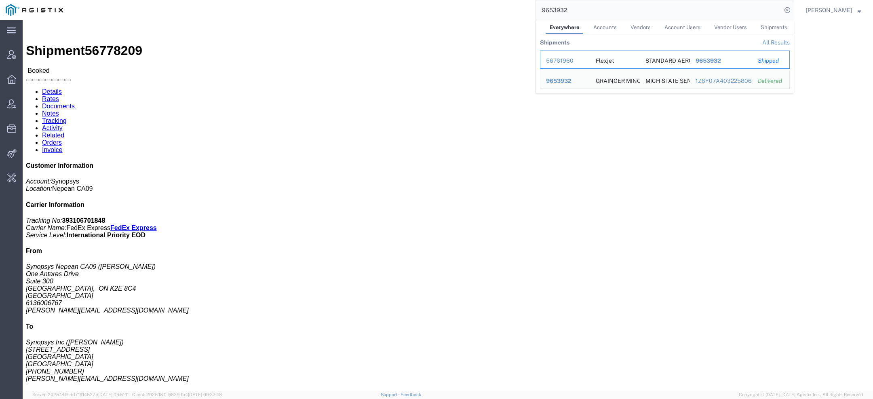
click at [557, 61] on div "56761960" at bounding box center [565, 61] width 38 height 8
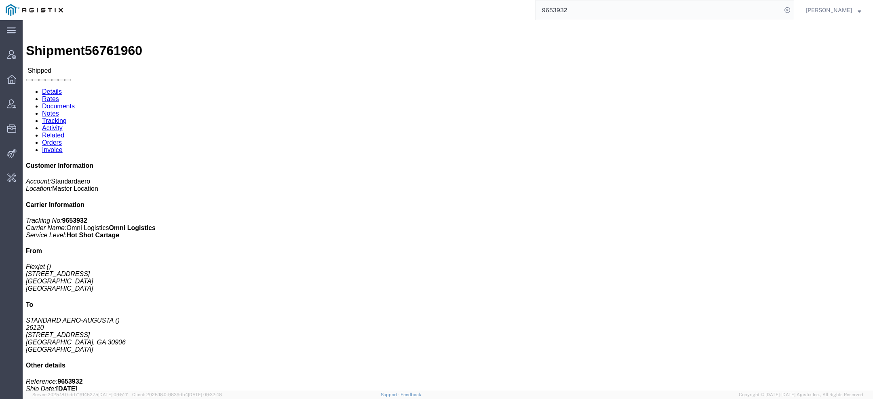
click link "Activity"
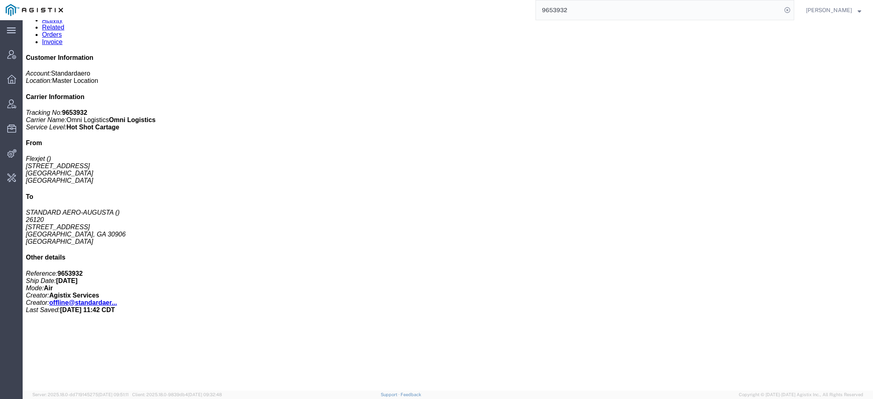
scroll to position [219, 0]
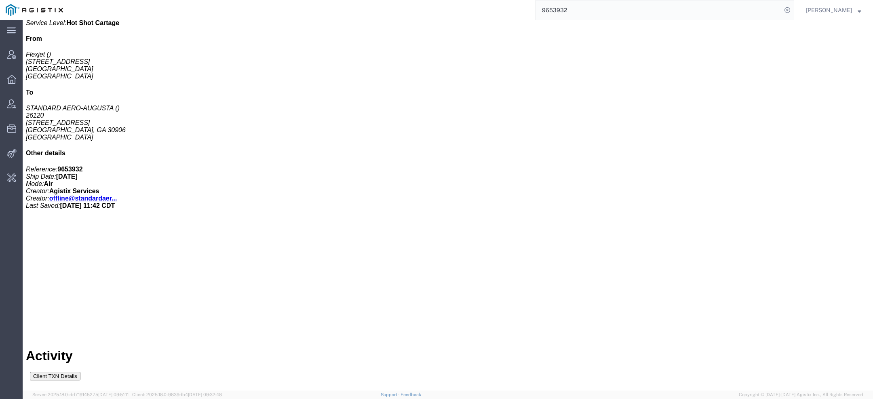
drag, startPoint x: 582, startPoint y: 10, endPoint x: 371, endPoint y: 6, distance: 210.5
click at [412, 6] on div "9653932" at bounding box center [431, 10] width 725 height 20
paste input "Synopsys"
type input "Synopsys"
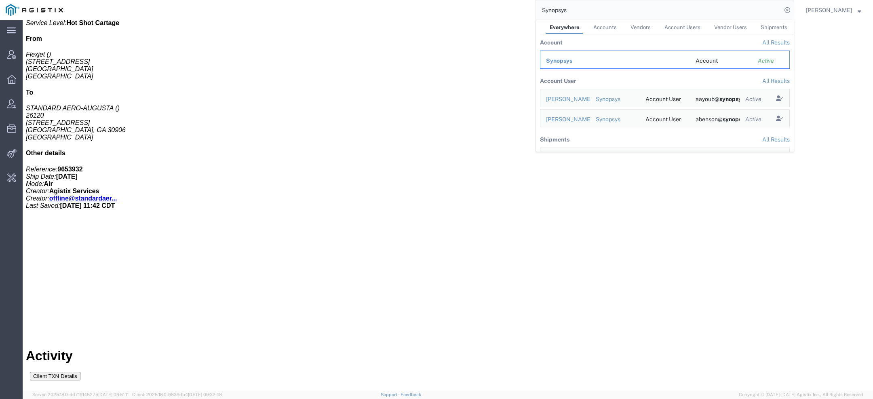
click at [567, 62] on span "Synopsys" at bounding box center [559, 60] width 26 height 6
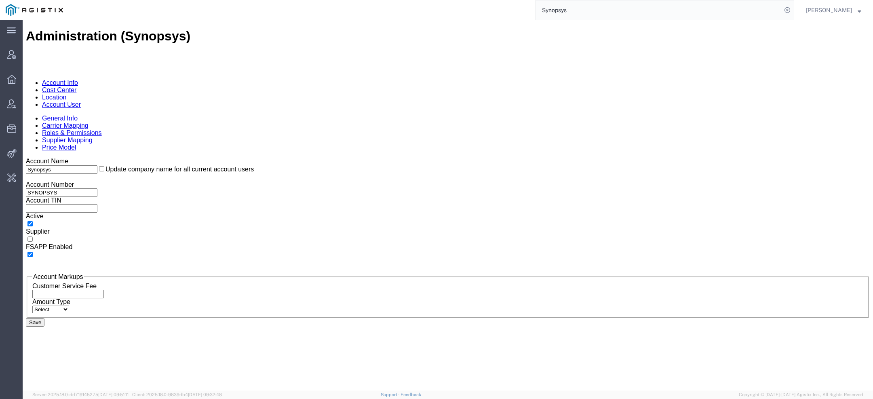
click at [81, 101] on link "Account User" at bounding box center [61, 104] width 39 height 7
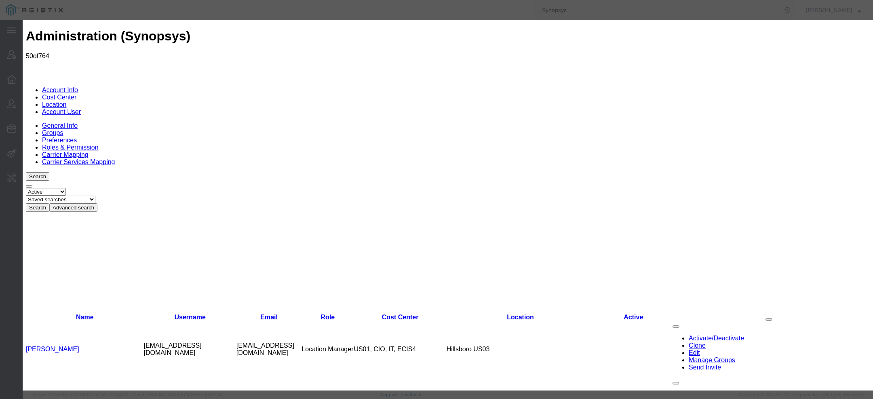
select select "COSTCENTER"
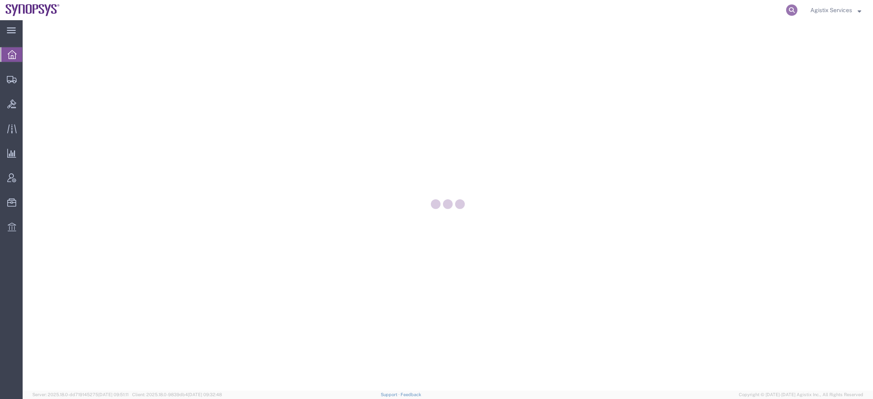
click at [791, 6] on icon at bounding box center [791, 9] width 11 height 11
paste input "56778209"
type input "56778209"
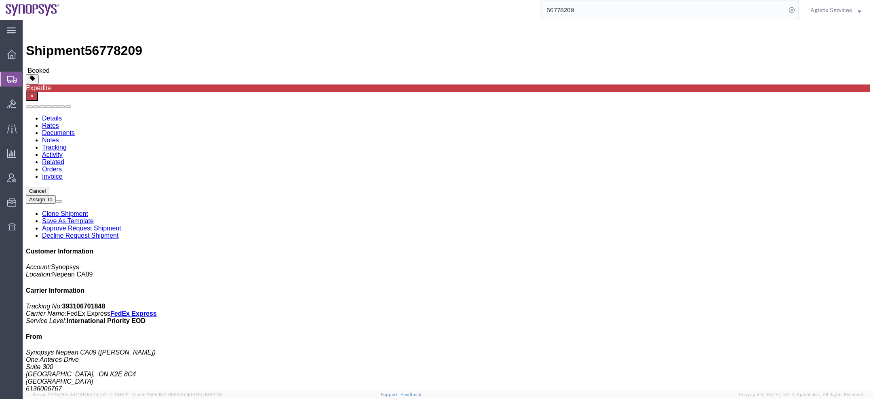
click link "Activity"
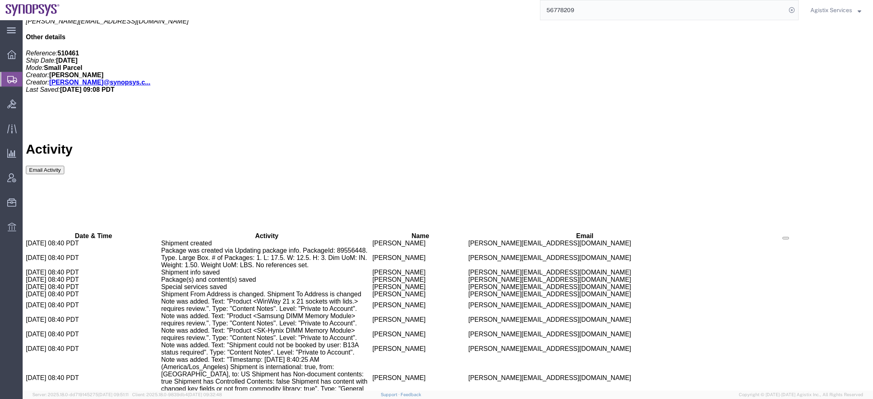
scroll to position [960, 0]
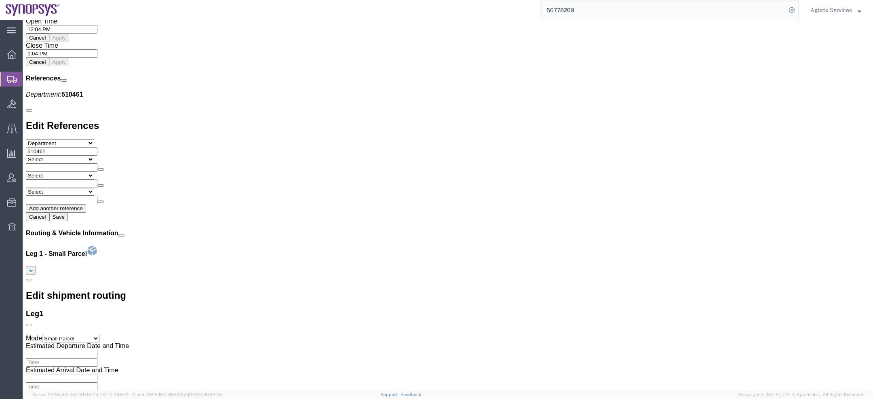
scroll to position [795, 0]
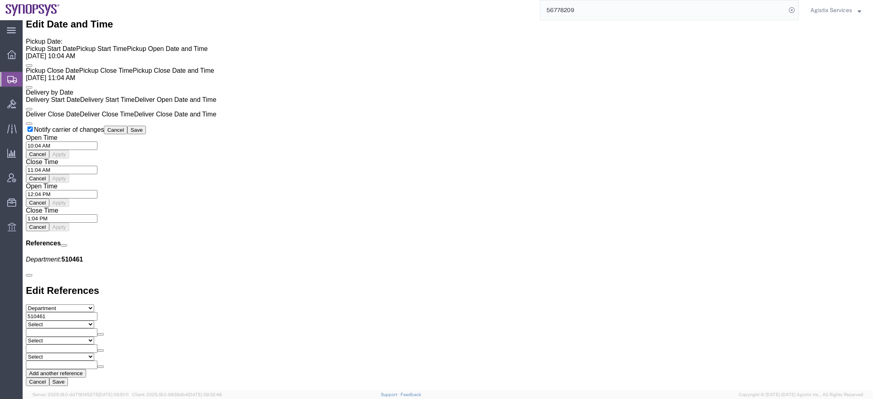
click span "Synopsys"
copy span "Synopsys"
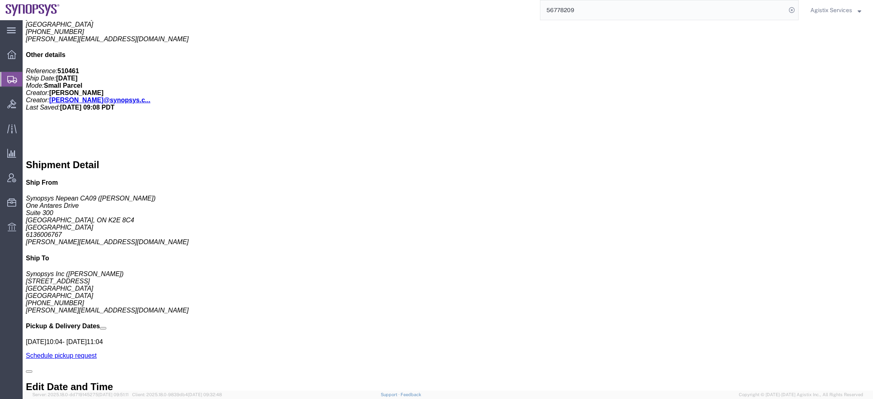
scroll to position [0, 0]
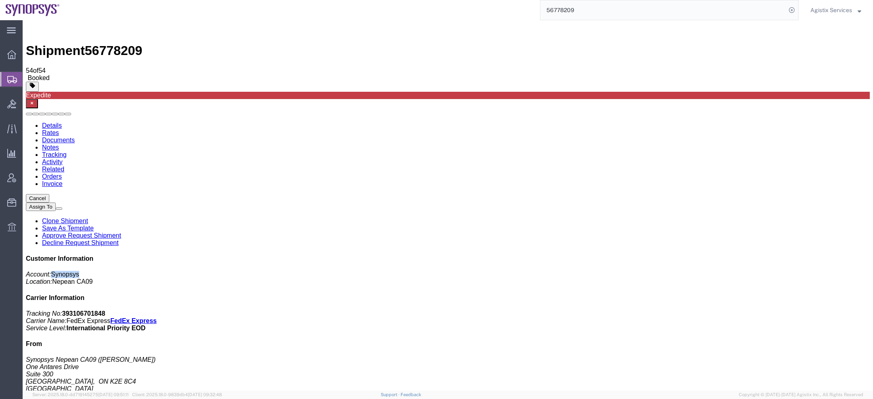
click span "button"
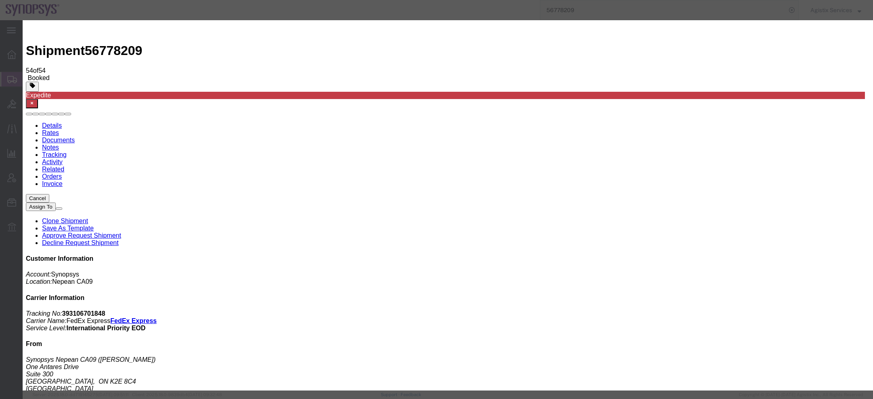
click div "[DATE] 10:04 AM"
type input "1:00 PM"
click button "Apply"
click div "Sep 11 2025 2:00 PM"
type input "5:00 PM"
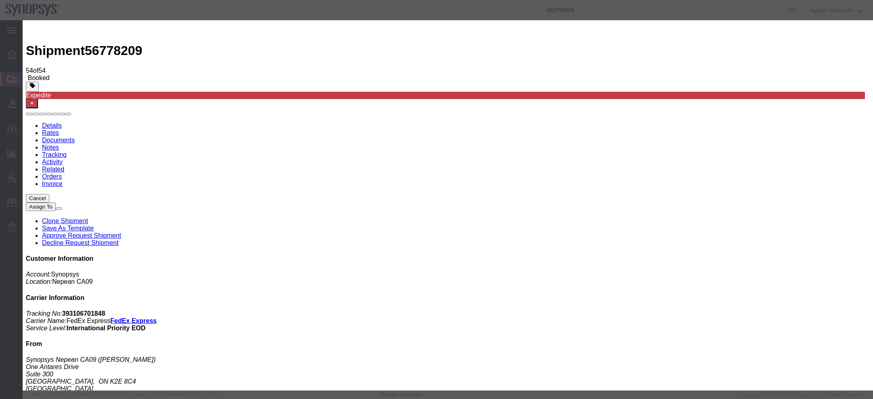
click button "Apply"
click button "Save"
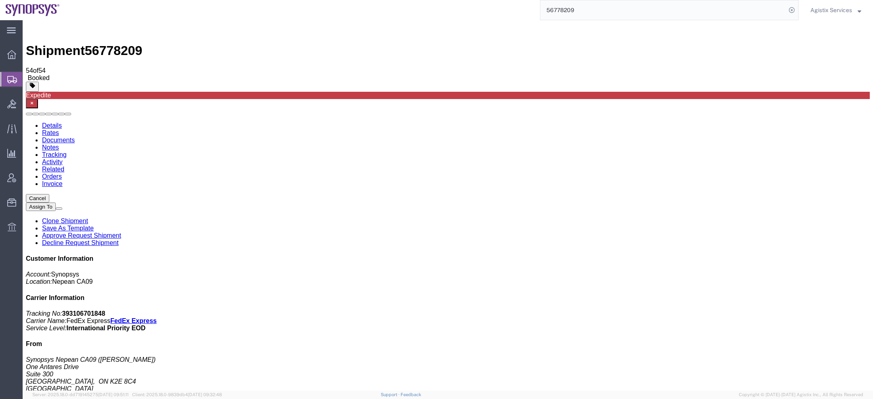
click button "Close"
click span "button"
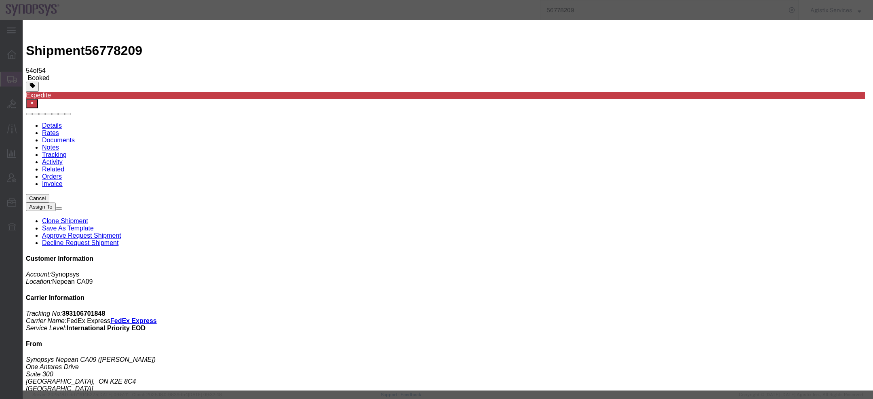
click div "Sep 11 2025 10:04 AM"
type input "2:00 PM"
click button "Apply"
click div "Sep 11 2025 3:00 PM"
type input "5:00 PM"
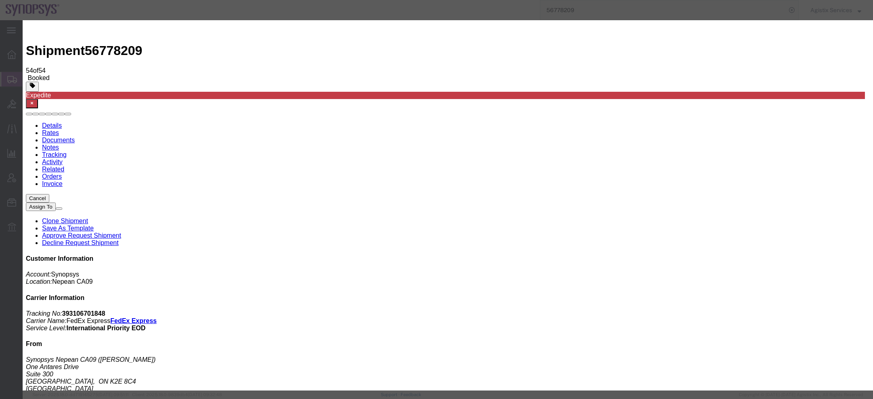
click button "Apply"
click button "Save"
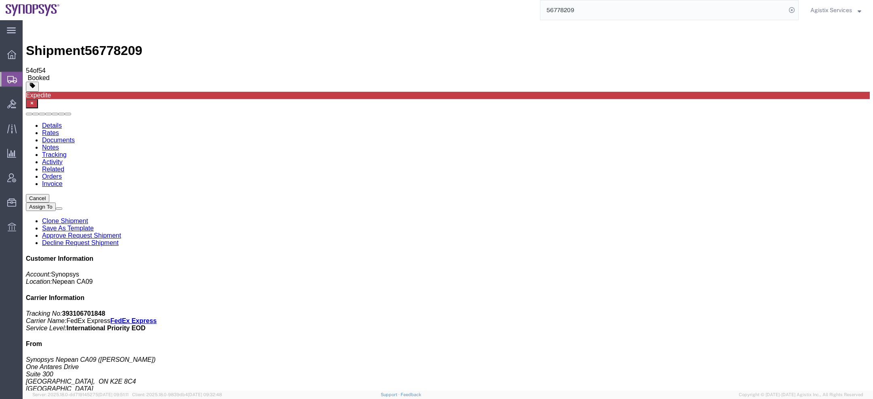
click button "Close"
click b "CPU611610552542"
copy b "CPU611610552542"
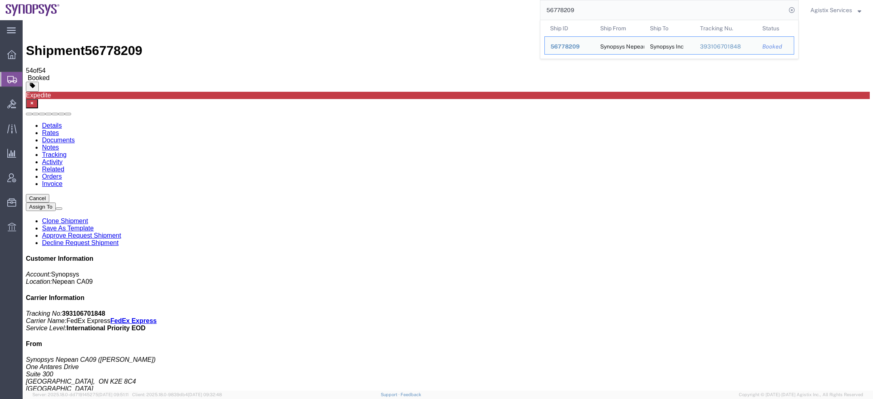
drag, startPoint x: 589, startPoint y: 15, endPoint x: 455, endPoint y: -6, distance: 135.8
click at [455, 0] on html "main_menu Created with Sketch. Collapse Menu Overview Shipments Shipment Manage…" at bounding box center [436, 199] width 873 height 399
paste input "89821"
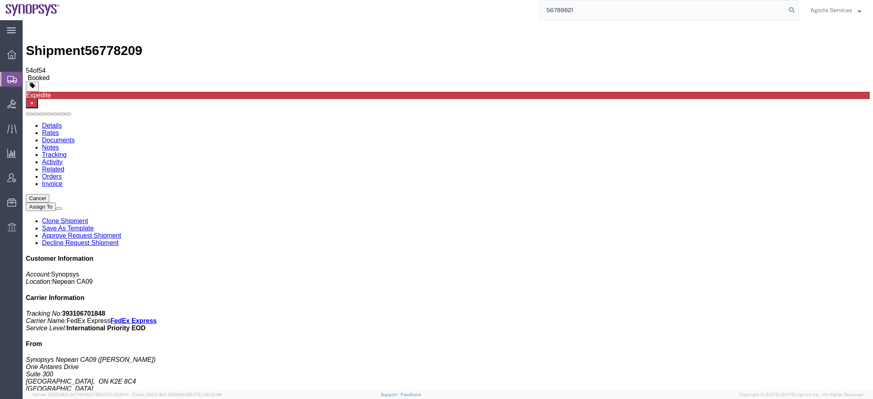
type input "56789821"
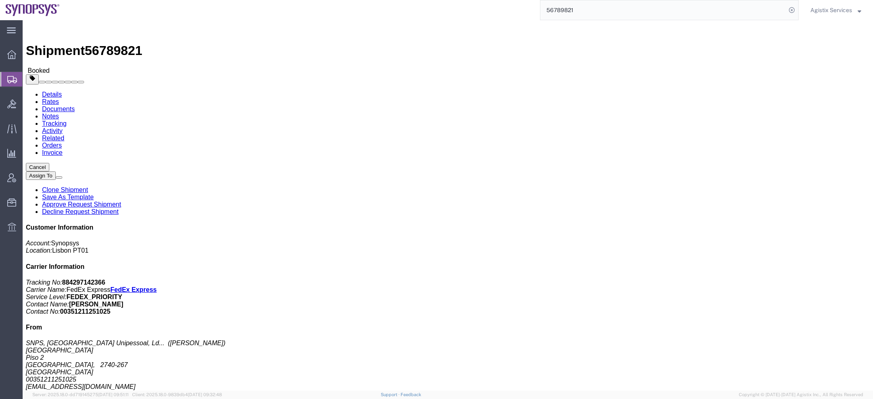
click span "button"
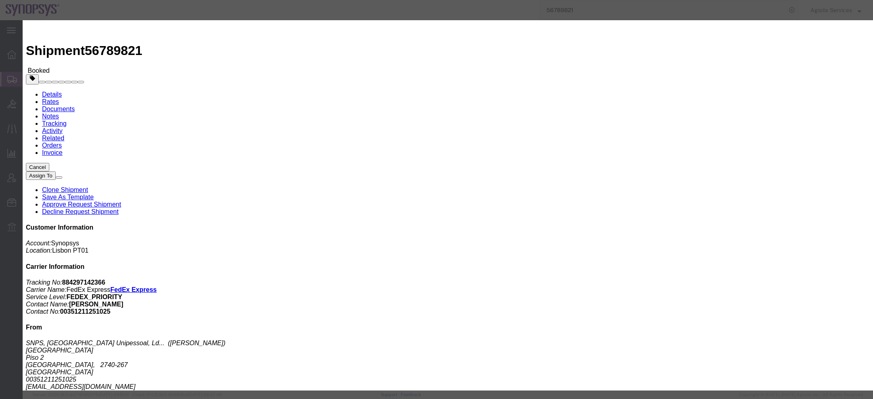
click div "Sep 11 2025 6:01 PM"
click input "6:01 PM"
type input "10:00 AM"
click div "Open Time 10:00 AM Sep 12 2025 6:01 PM - Sep 12 2025 6:01 PM Cancel Apply"
click button "Apply"
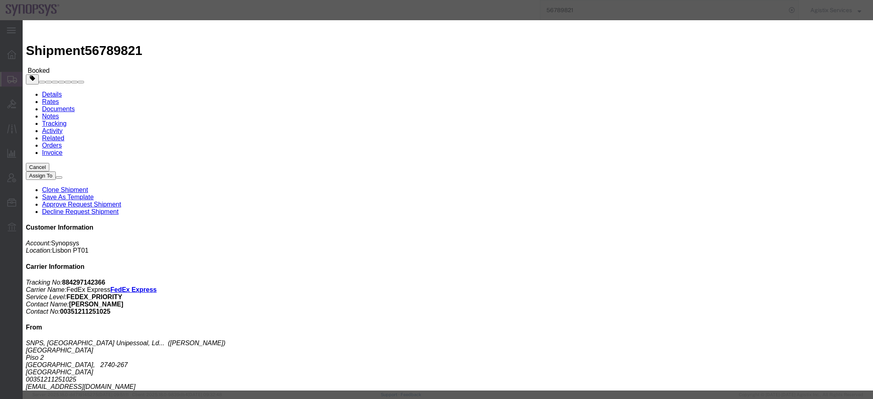
click div "Sep 12 2025 11:00 AM"
type input "5:00 PM"
click button "Apply"
click button "Save"
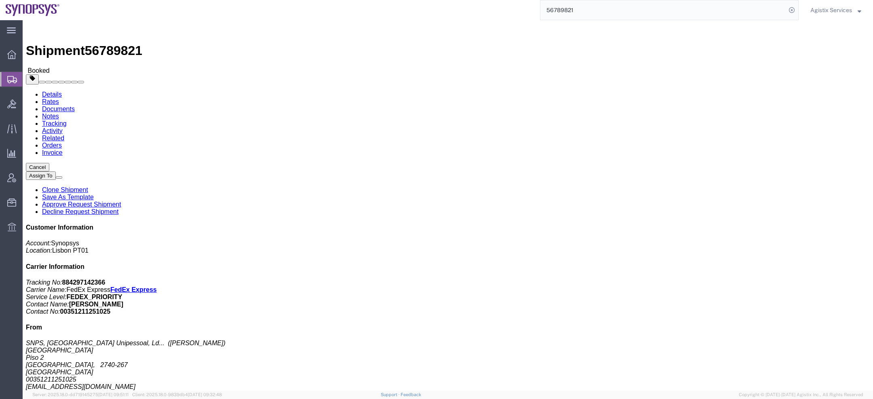
click button "Close"
click b "LIST8175"
copy b "LIST8175"
click at [833, 6] on span "Agistix Services" at bounding box center [831, 10] width 42 height 9
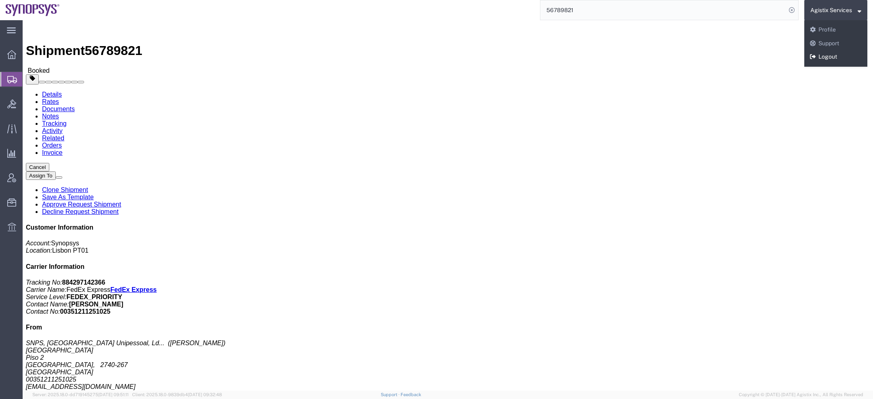
drag, startPoint x: 819, startPoint y: 54, endPoint x: 797, endPoint y: 34, distance: 29.8
click at [819, 54] on link "Logout" at bounding box center [835, 57] width 63 height 14
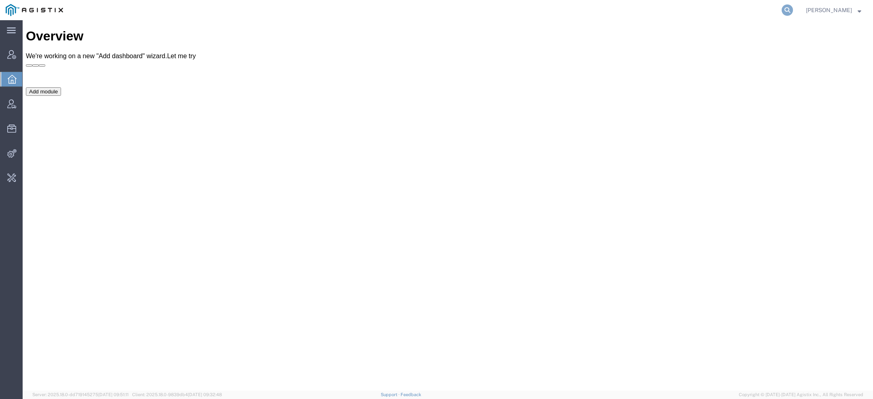
click at [792, 4] on form at bounding box center [787, 10] width 13 height 20
click at [791, 5] on icon at bounding box center [786, 9] width 11 height 11
paste input "leigh.noble@dometic.com"
type input "leigh.noble@dometic.com"
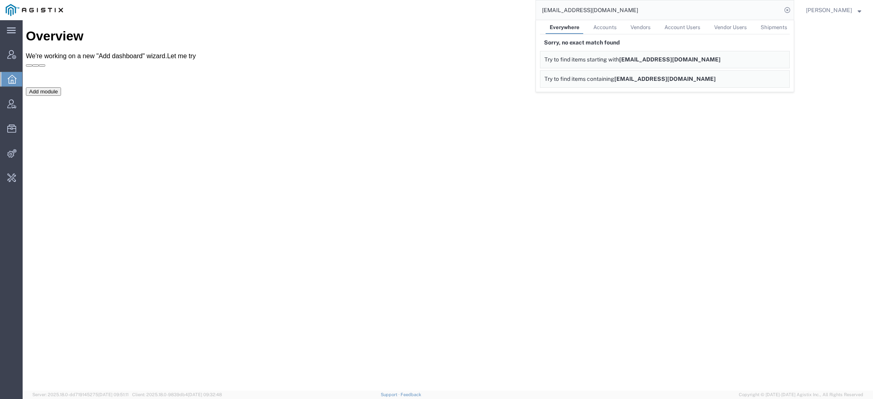
click at [561, 56] on span "Try to find items starting with" at bounding box center [581, 59] width 75 height 6
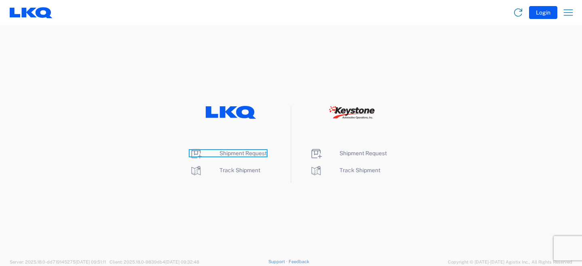
click at [248, 152] on span "Shipment Request" at bounding box center [242, 153] width 47 height 6
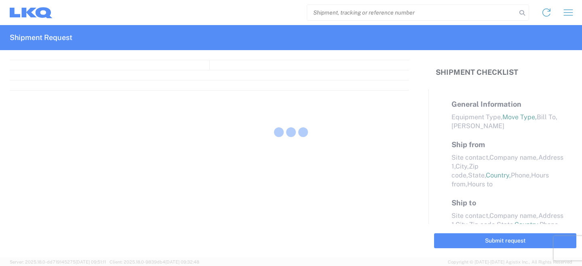
select select "FULL"
select select "LBS"
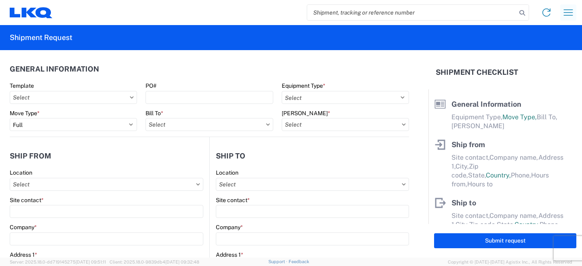
click at [562, 17] on icon "button" at bounding box center [568, 12] width 13 height 13
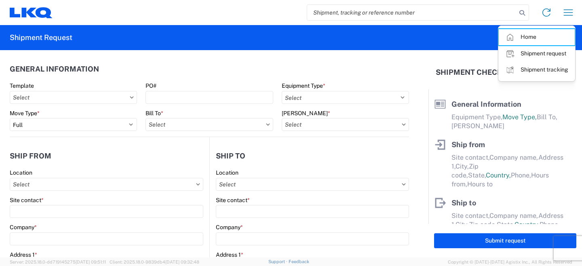
click at [533, 34] on link "Home" at bounding box center [537, 37] width 76 height 16
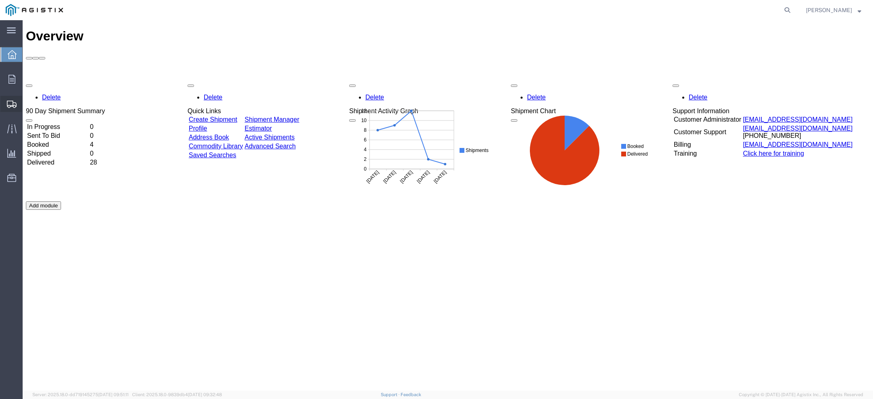
click at [8, 105] on icon at bounding box center [12, 104] width 10 height 7
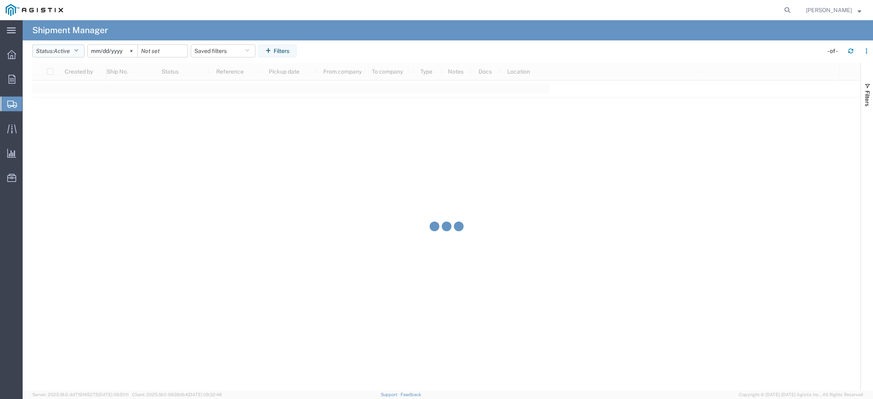
click at [79, 57] on button "Status: Active" at bounding box center [58, 50] width 52 height 13
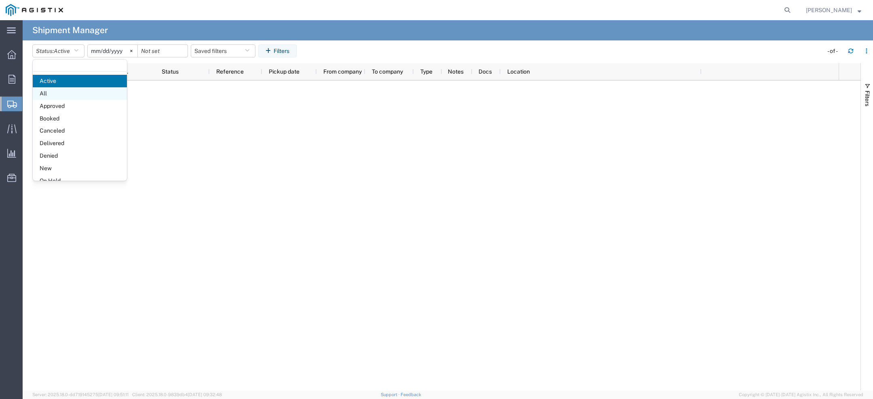
click at [74, 90] on span "All" at bounding box center [80, 93] width 94 height 13
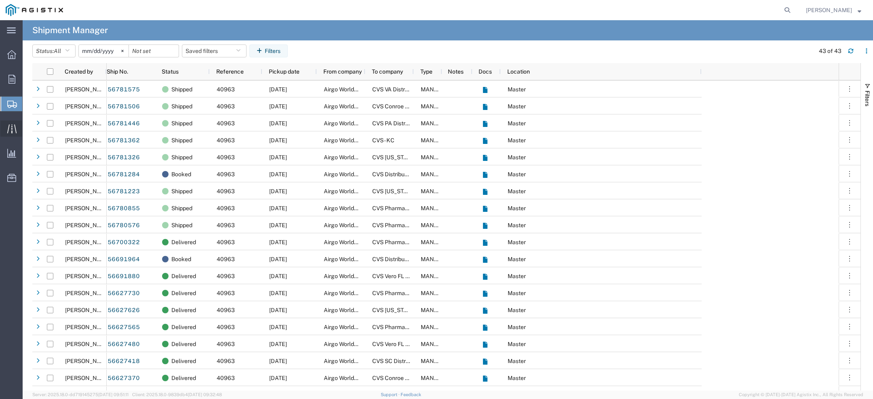
click at [2, 129] on div at bounding box center [11, 128] width 23 height 16
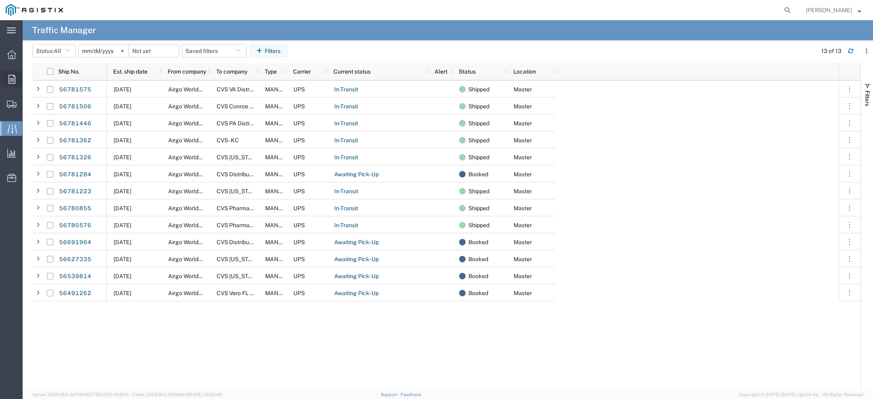
click at [11, 78] on icon at bounding box center [11, 79] width 7 height 9
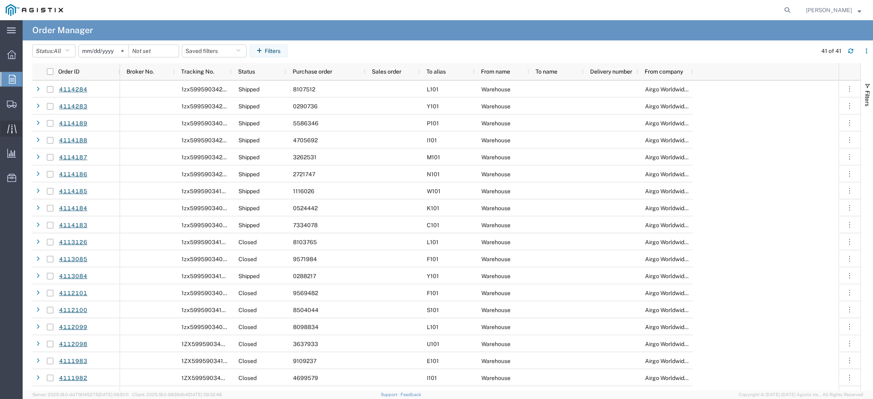
click at [12, 127] on icon at bounding box center [11, 128] width 9 height 9
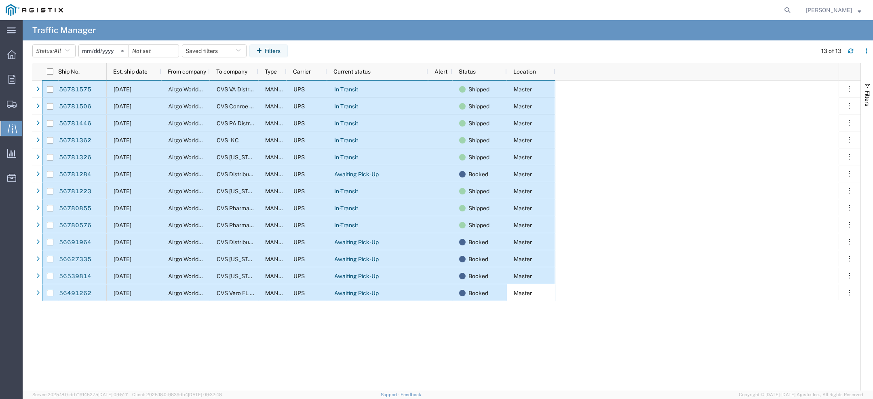
drag, startPoint x: 546, startPoint y: 293, endPoint x: 46, endPoint y: 88, distance: 540.3
click at [46, 88] on div "56781575 56781506 56781446 56781362 56781326 56781284 56781223 56780855 5678057…" at bounding box center [446, 235] width 828 height 310
click at [861, 53] on button "button" at bounding box center [866, 50] width 13 height 13
click at [813, 75] on div "Download" at bounding box center [824, 72] width 45 height 16
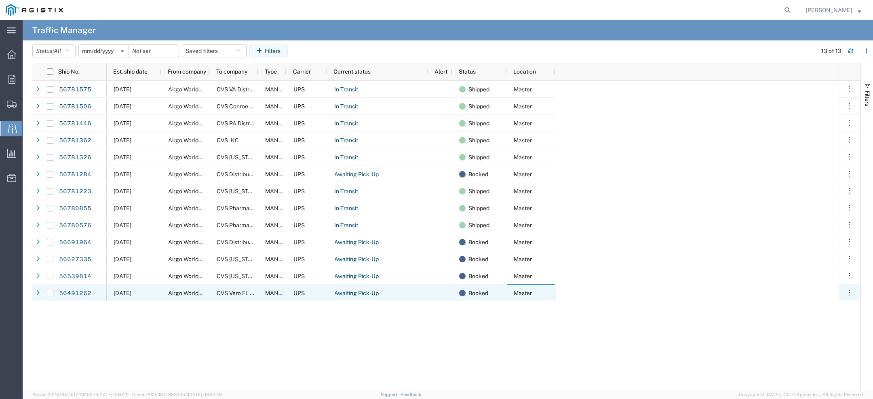
click at [544, 295] on div "Master" at bounding box center [531, 292] width 48 height 17
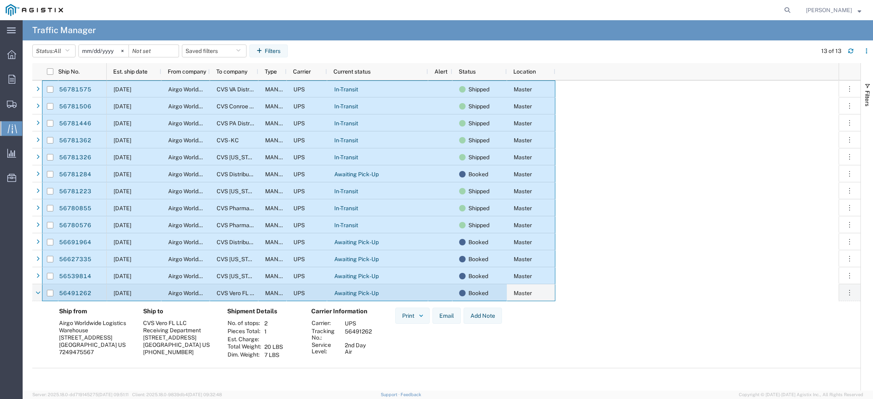
drag, startPoint x: 544, startPoint y: 295, endPoint x: 44, endPoint y: 88, distance: 541.9
click at [44, 88] on div "56781575 56781506 56781446 56781362 56781326 56781284 56781223 56780855 5678057…" at bounding box center [446, 235] width 828 height 310
click at [258, 27] on agx-page-header "Traffic Manager" at bounding box center [448, 30] width 850 height 20
click at [192, 292] on span "Airgo Worldwide Logistics" at bounding box center [201, 293] width 67 height 6
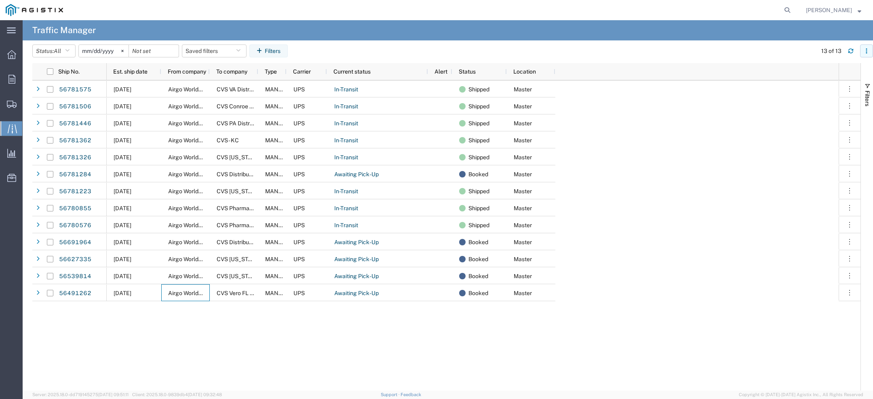
click at [863, 51] on icon "button" at bounding box center [866, 51] width 6 height 6
click at [827, 103] on agx-table-column-manager-action "Manage columns" at bounding box center [824, 105] width 45 height 16
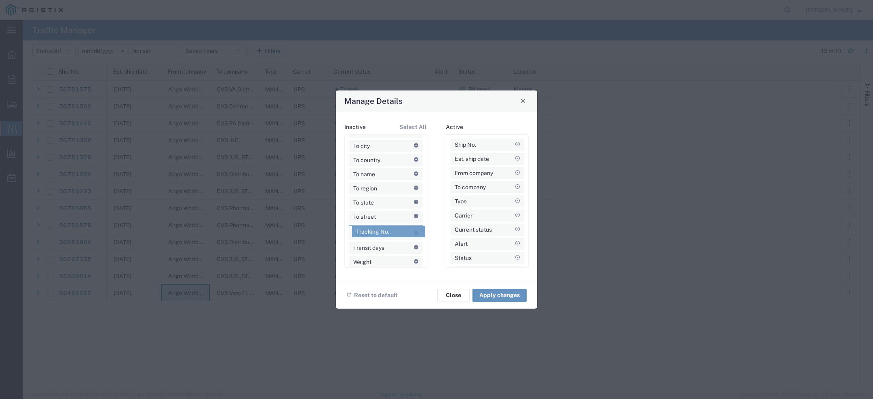
scroll to position [647, 0]
drag, startPoint x: 371, startPoint y: 231, endPoint x: 482, endPoint y: 153, distance: 135.5
click at [486, 294] on button "Apply changes" at bounding box center [499, 294] width 54 height 13
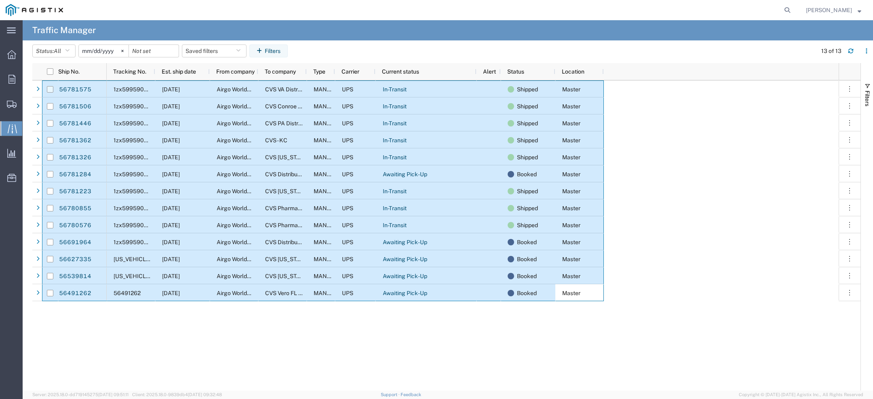
drag, startPoint x: 589, startPoint y: 295, endPoint x: 51, endPoint y: 91, distance: 575.4
click at [51, 92] on div "56781575 56781506 56781446 56781362 56781326 56781284 56781223 56780855 5678057…" at bounding box center [446, 235] width 828 height 310
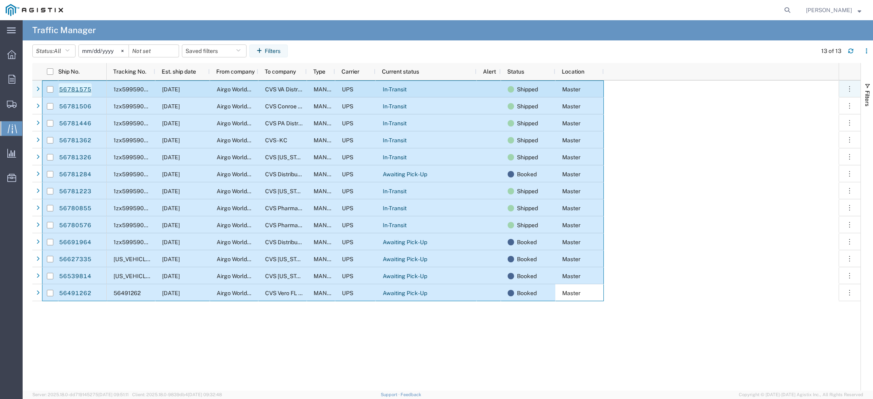
click at [76, 88] on link "56781575" at bounding box center [75, 89] width 33 height 13
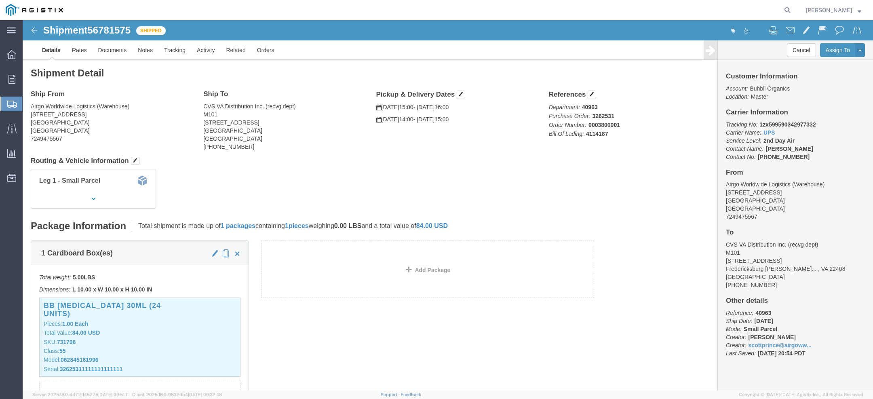
click b "3262531"
copy b "3262531"
click at [13, 125] on icon at bounding box center [11, 128] width 9 height 9
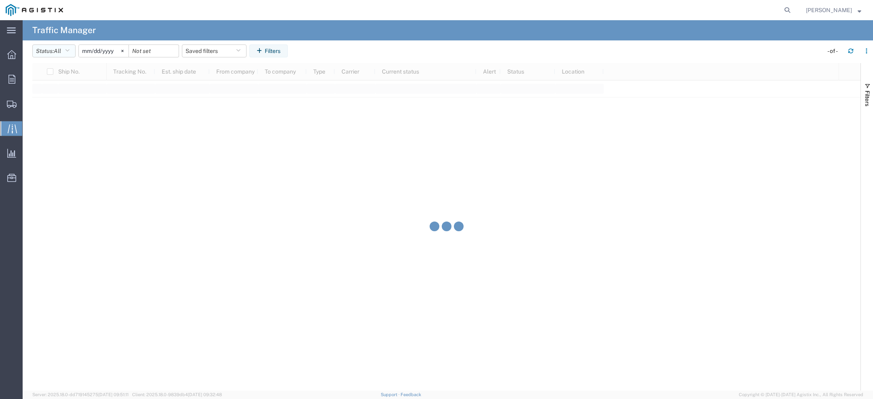
click at [57, 48] on span "All" at bounding box center [57, 51] width 7 height 6
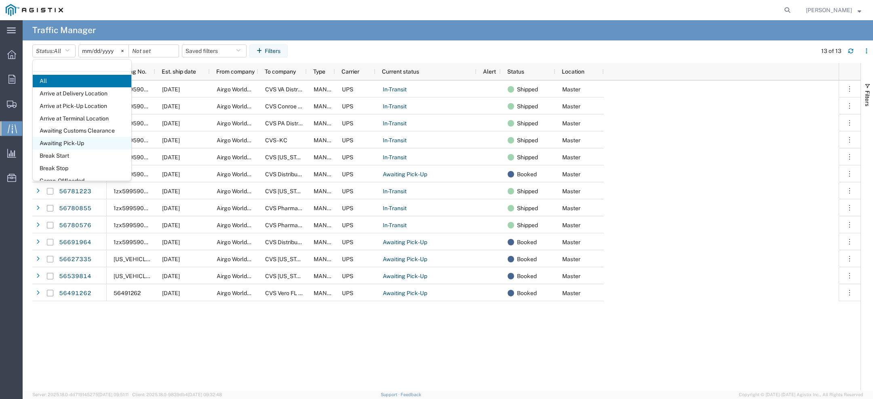
click at [71, 145] on span "Awaiting Pick-Up" at bounding box center [82, 143] width 99 height 13
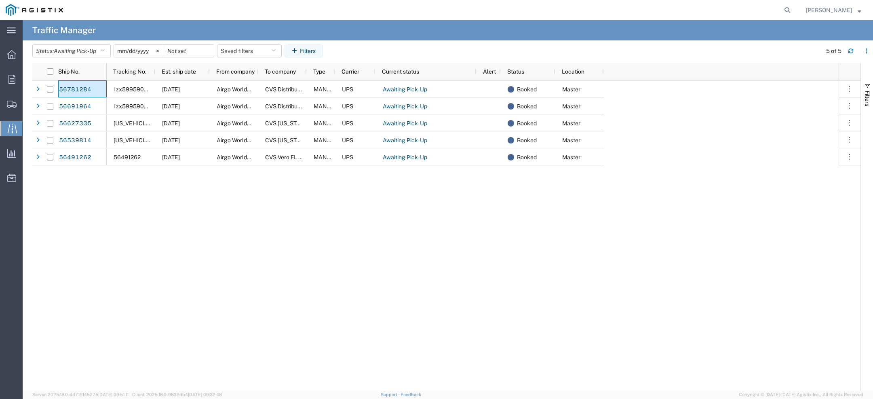
click at [825, 11] on span "[PERSON_NAME]" at bounding box center [829, 10] width 46 height 9
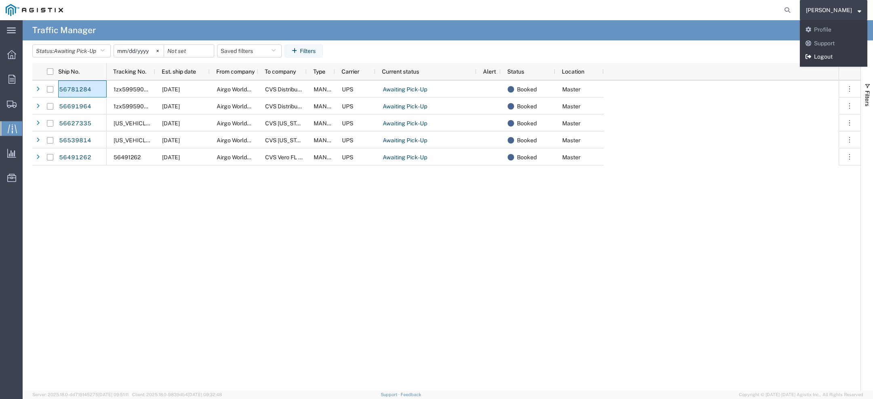
click at [830, 57] on link "Logout" at bounding box center [833, 57] width 67 height 14
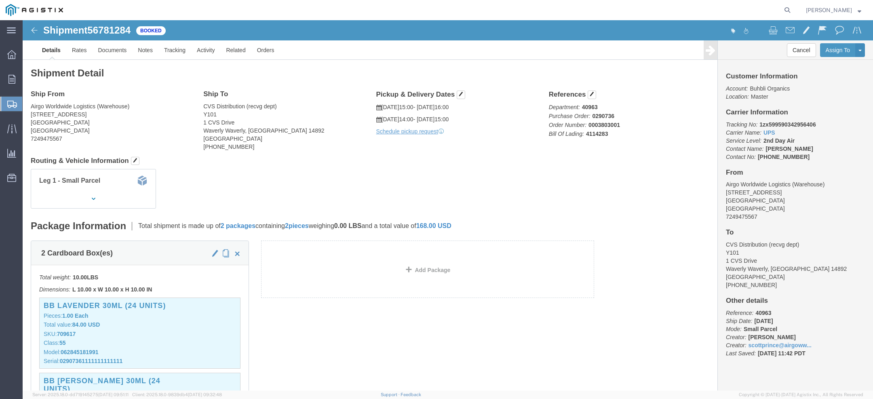
click b "1zx599590342956406"
copy b "1zx599590342956406"
click b "1zx5995903412555826"
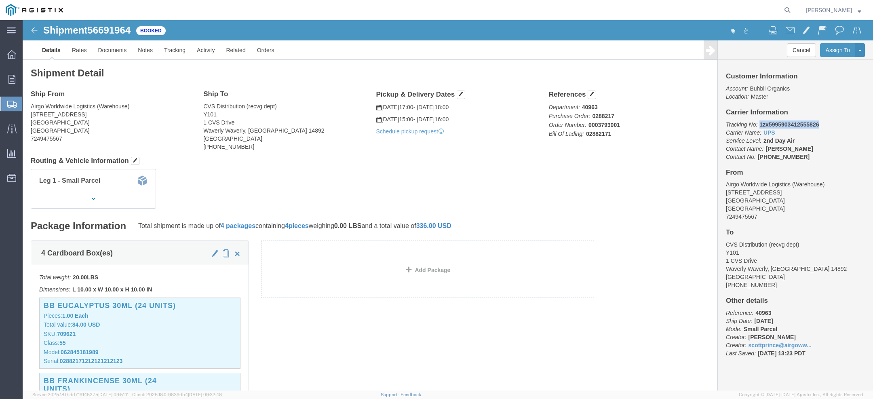
copy b "1zx5995903412555826"
click link "Activity"
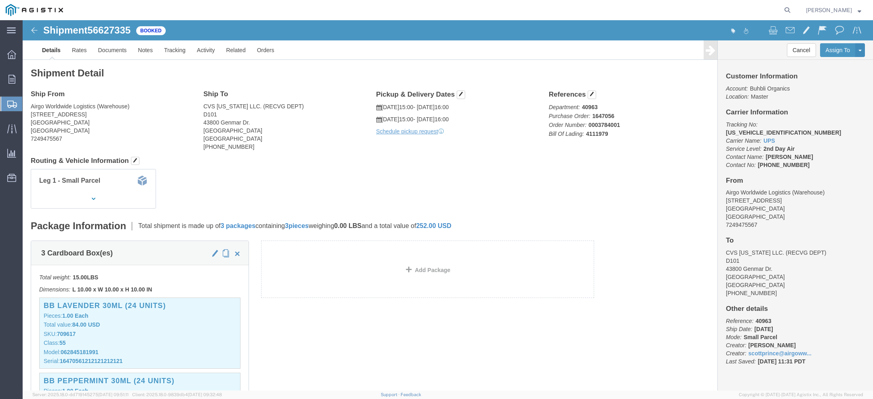
click b "[US_VEHICLE_IDENTIFICATION_NUMBER]"
copy b "[US_VEHICLE_IDENTIFICATION_NUMBER]"
click b "1ZX59959034615404"
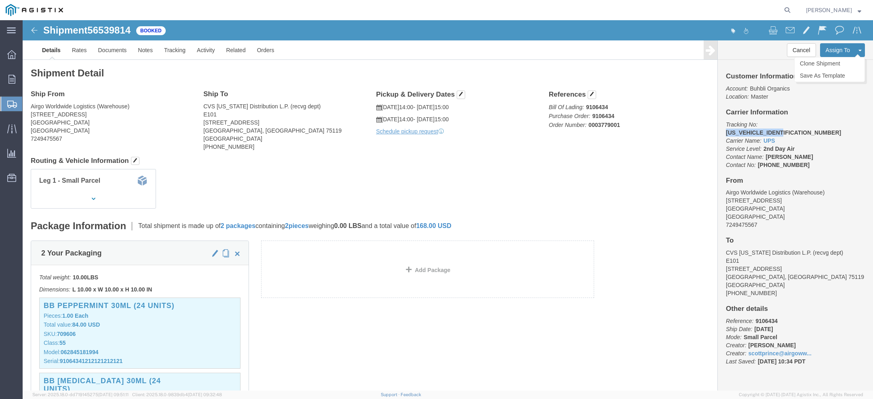
copy b "1ZX59959034615404"
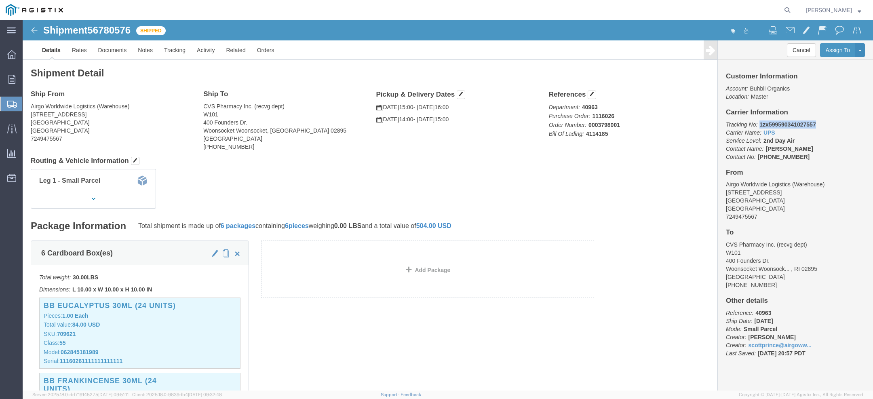
drag, startPoint x: 732, startPoint y: 102, endPoint x: 801, endPoint y: 104, distance: 68.7
click p "Tracking No: 1zx599590341027557 Carrier Name: UPS UPS Service Level: 2nd Day Ai…"
copy b "1zx599590341027557"
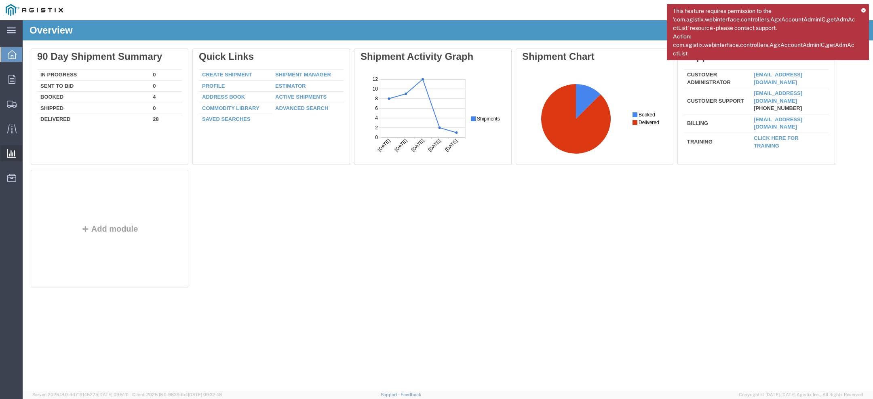
click at [0, 0] on span "Ad Hoc Reports" at bounding box center [0, 0] width 0 height 0
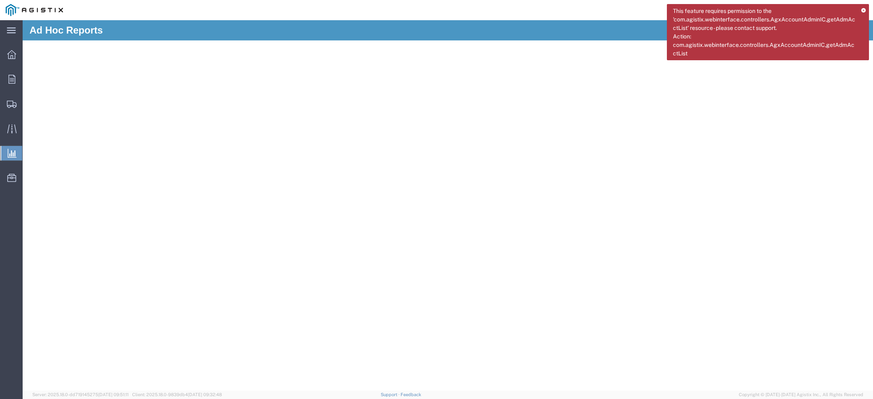
click at [865, 10] on icon at bounding box center [863, 10] width 4 height 4
